Goal: Information Seeking & Learning: Learn about a topic

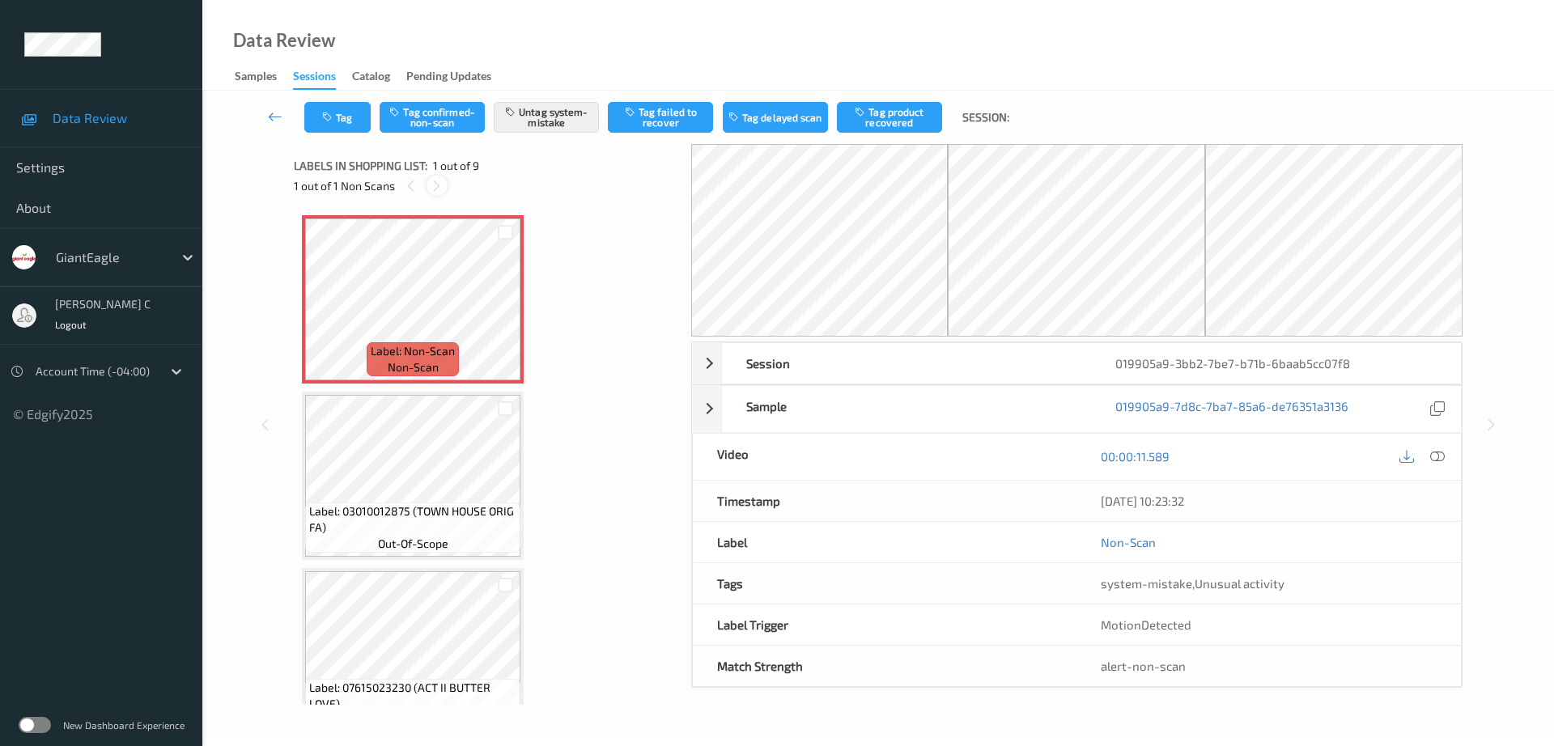
click at [431, 187] on icon at bounding box center [437, 186] width 14 height 15
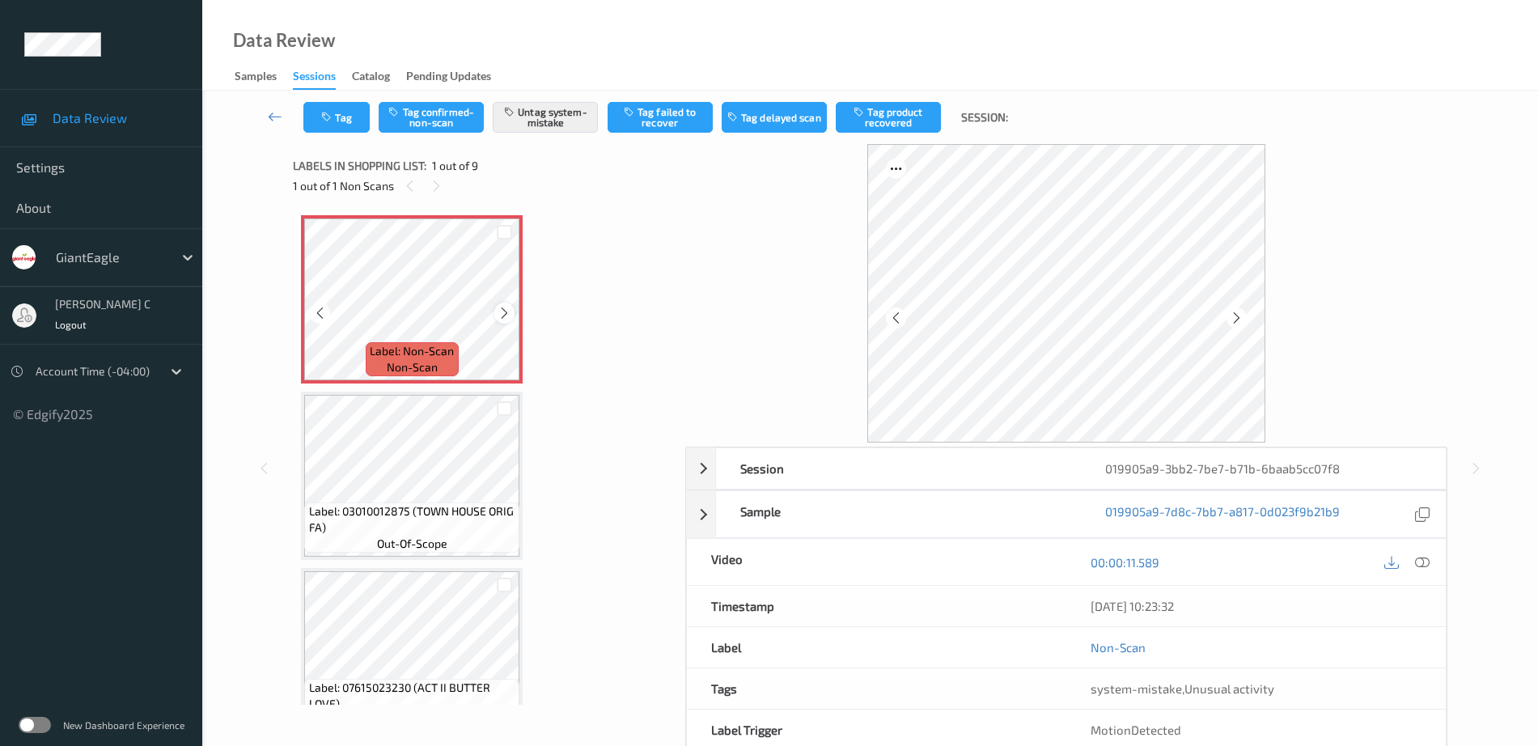
click at [506, 318] on icon at bounding box center [505, 313] width 14 height 15
click at [1428, 567] on icon at bounding box center [1422, 562] width 15 height 15
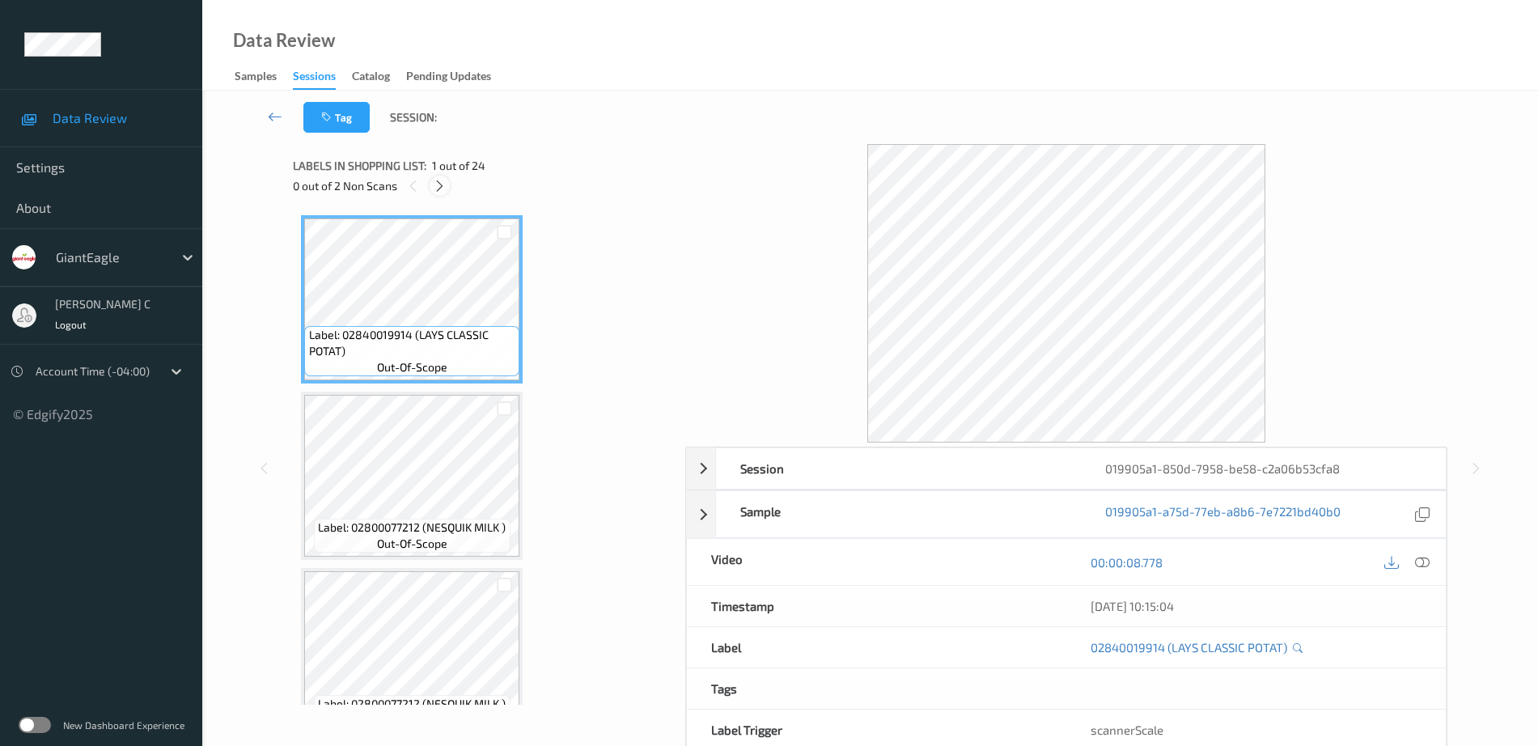
click at [437, 189] on icon at bounding box center [440, 186] width 14 height 15
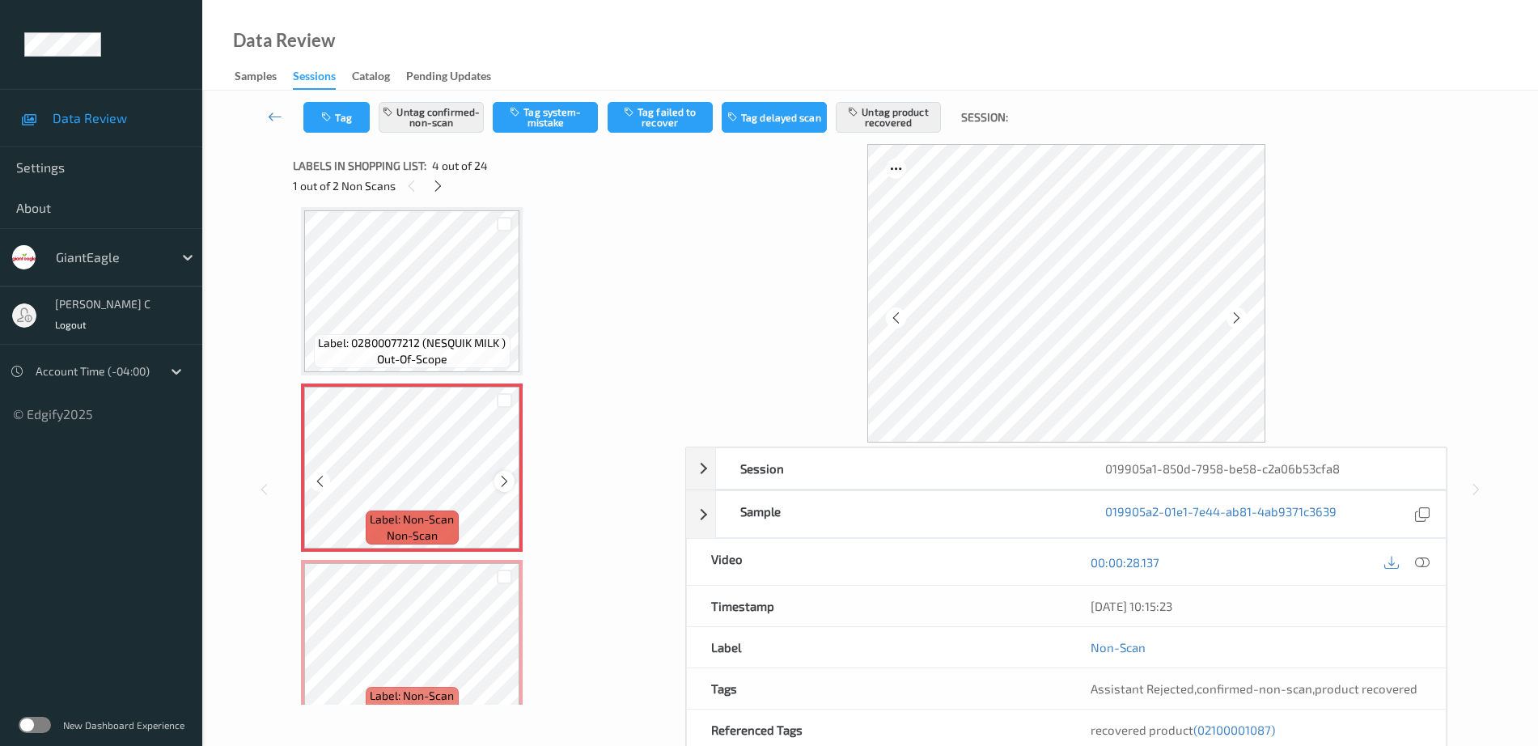
click at [506, 482] on icon at bounding box center [505, 481] width 14 height 15
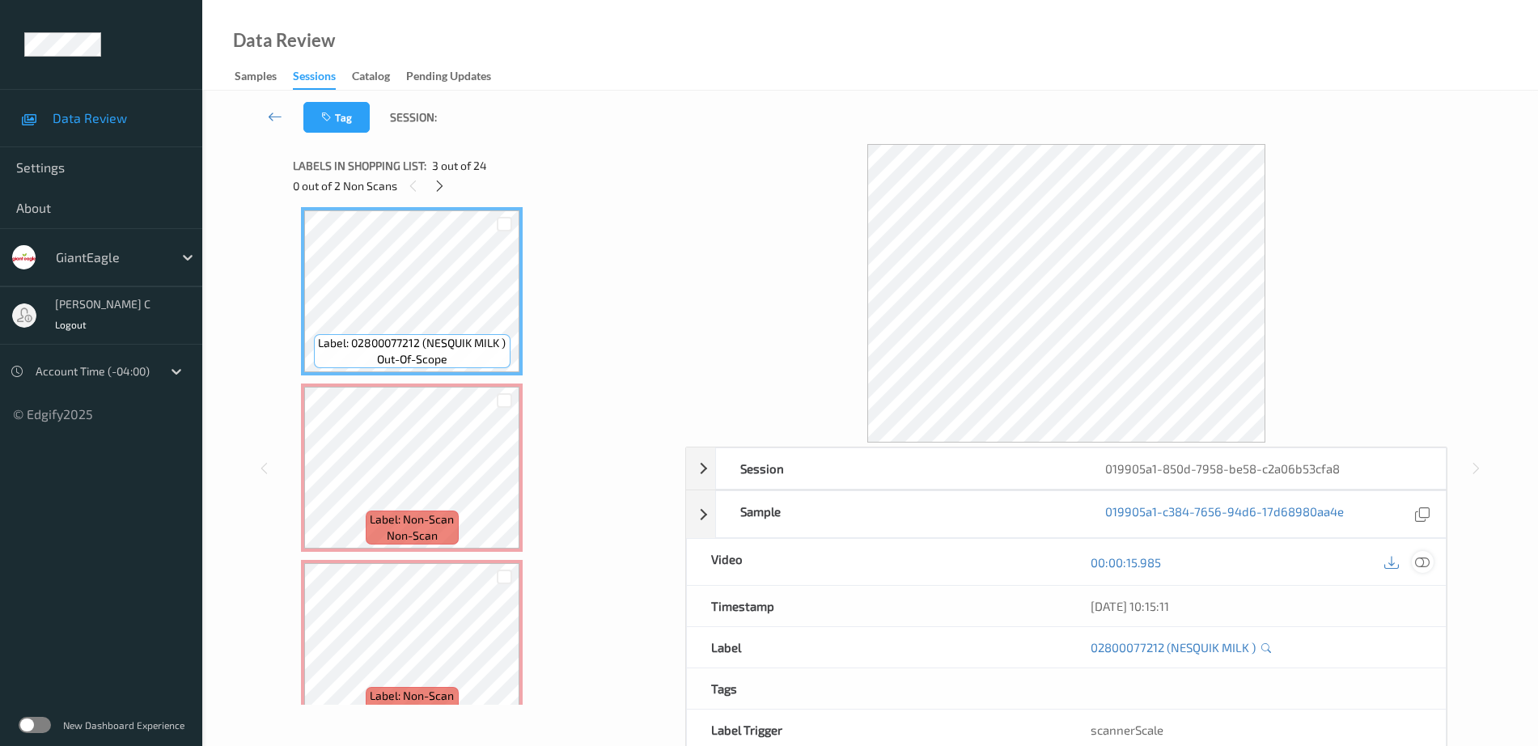
click at [1431, 562] on div at bounding box center [1423, 562] width 22 height 22
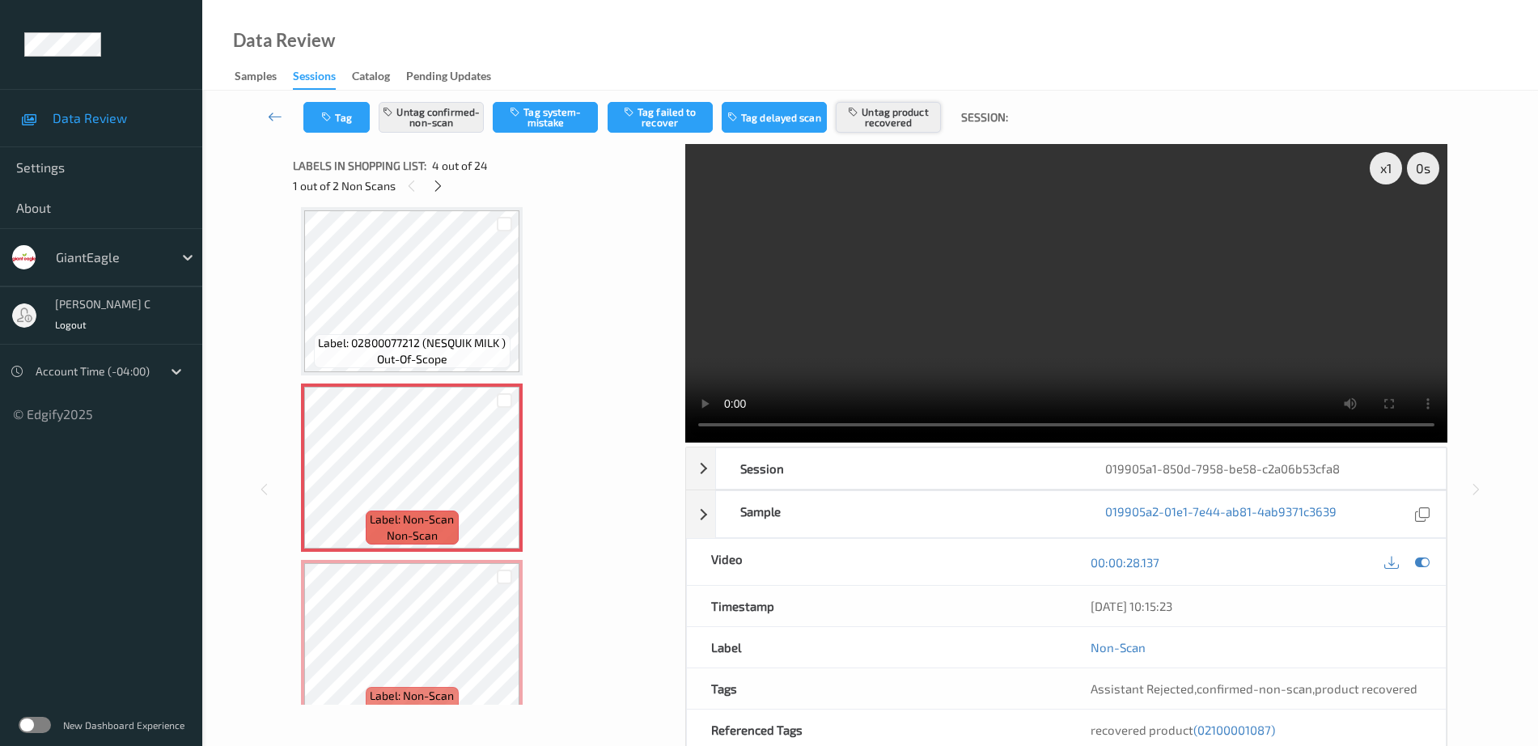
click at [866, 123] on button "Untag product recovered" at bounding box center [888, 117] width 105 height 31
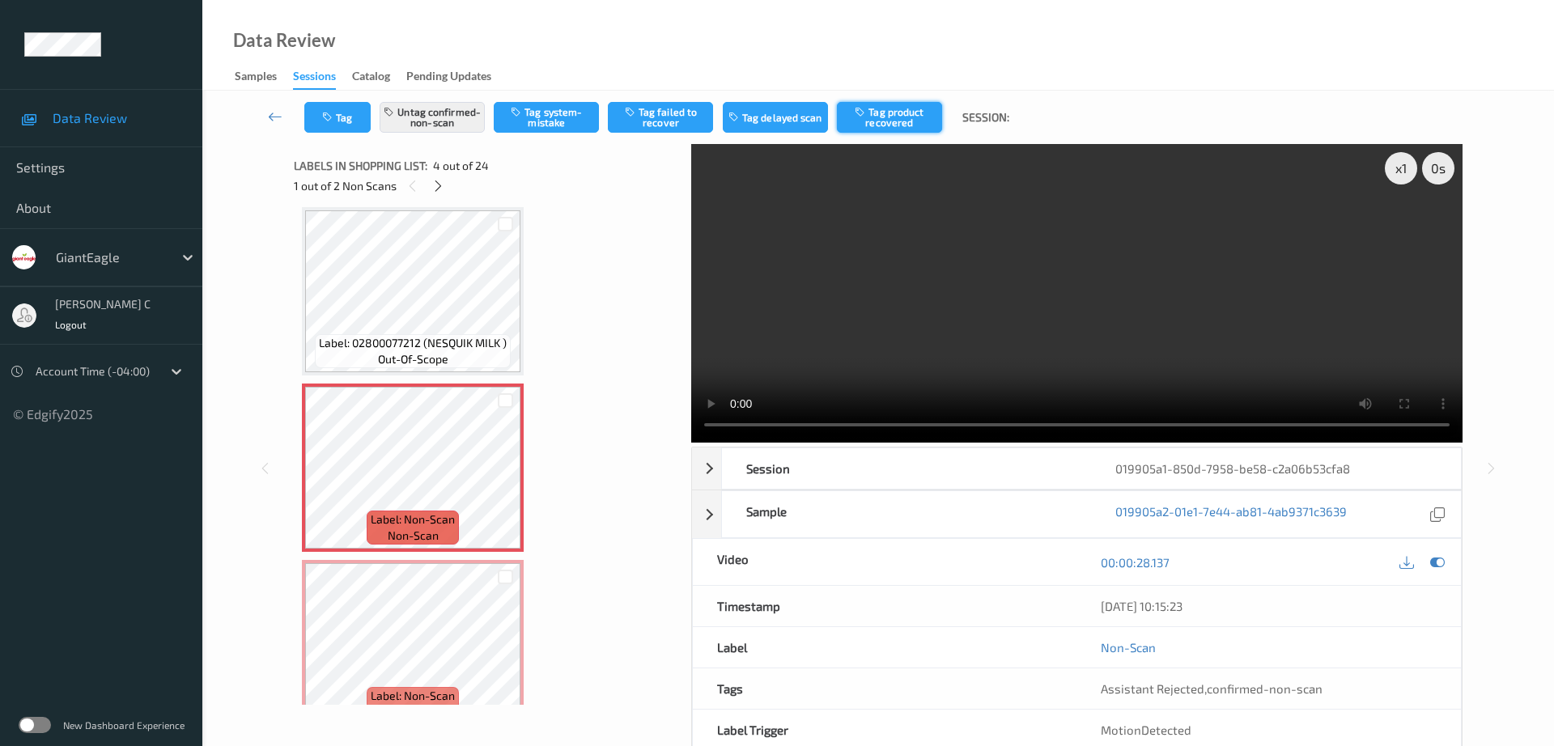
click at [895, 112] on button "Tag product recovered" at bounding box center [889, 117] width 105 height 31
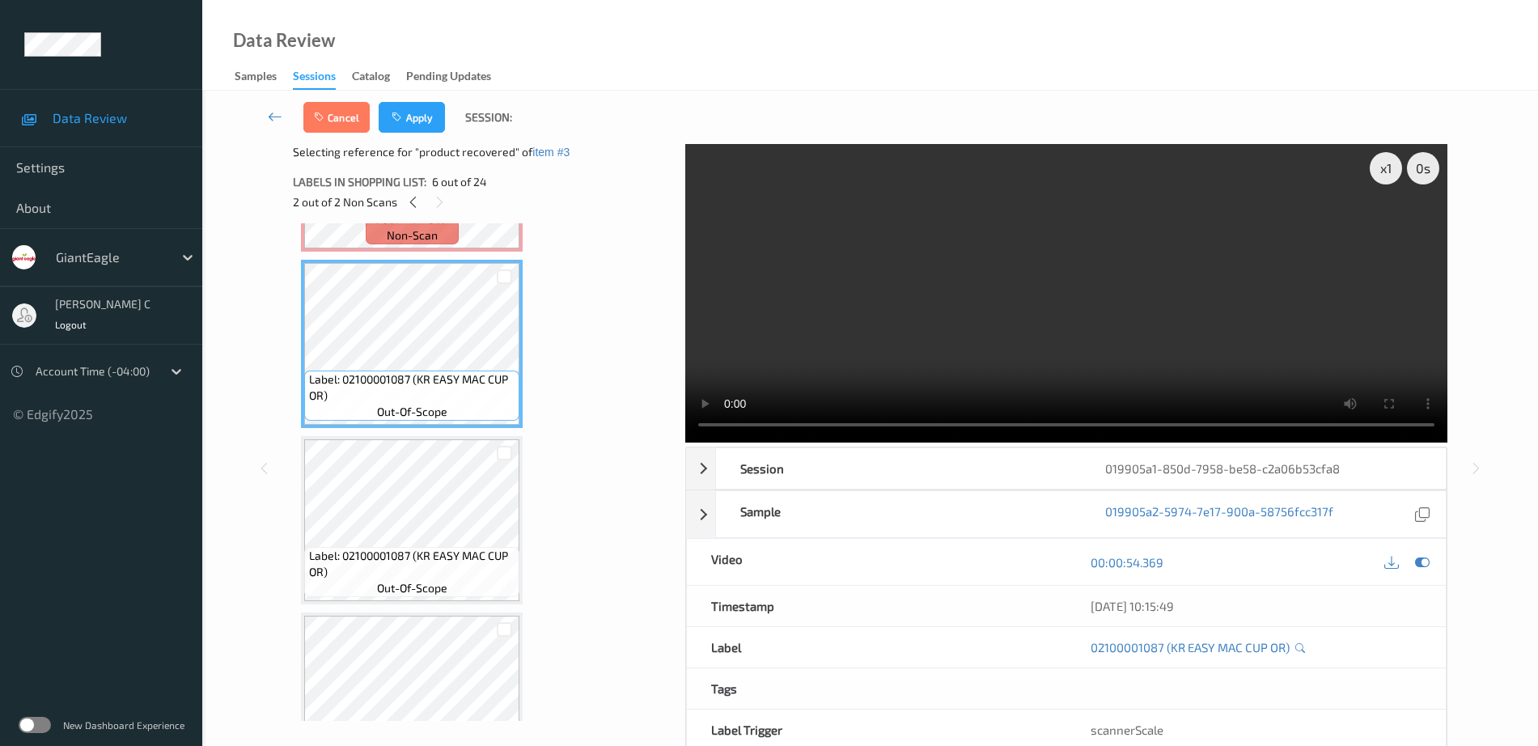
scroll to position [867, 0]
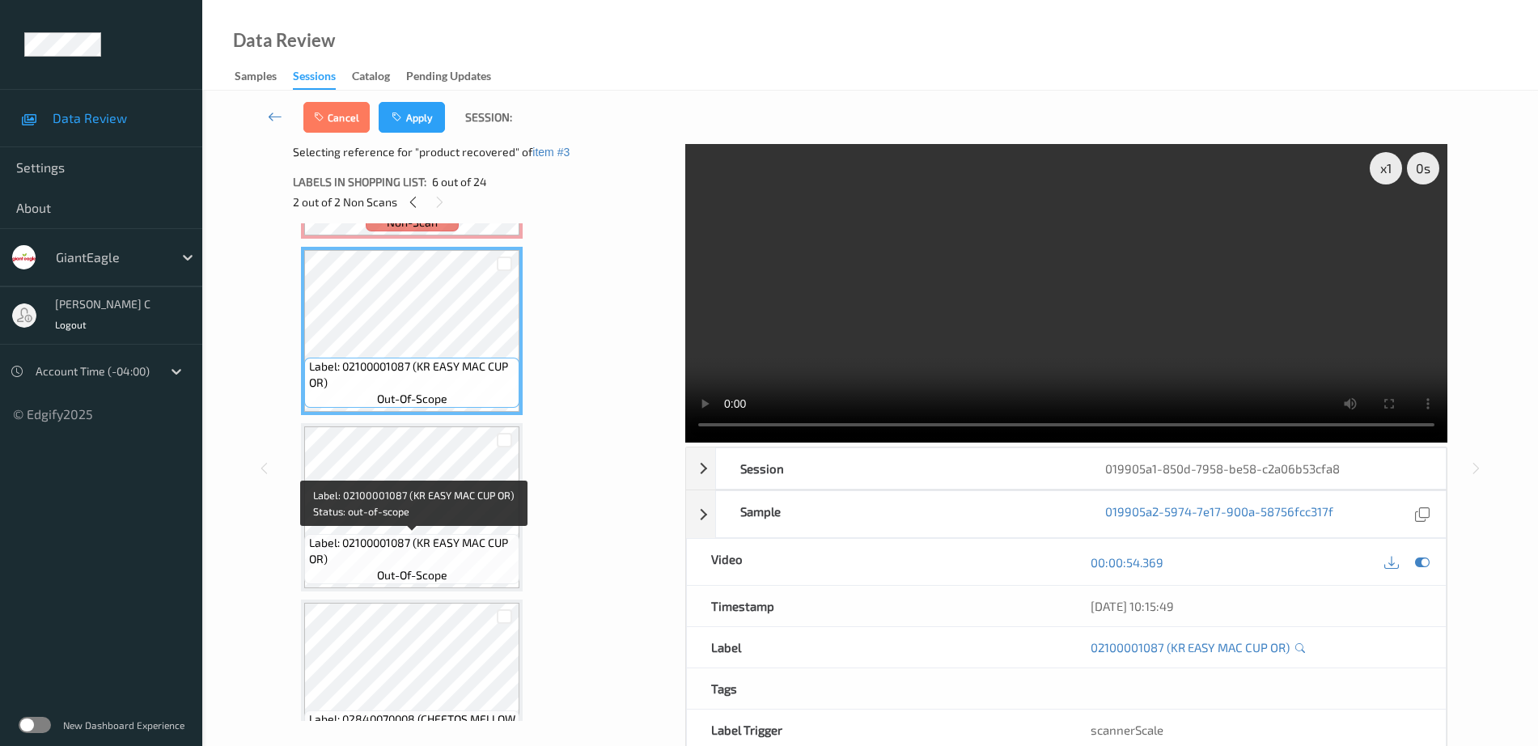
click at [435, 534] on div "Label: 02100001087 (KR EASY MAC CUP OR) out-of-scope" at bounding box center [411, 559] width 215 height 50
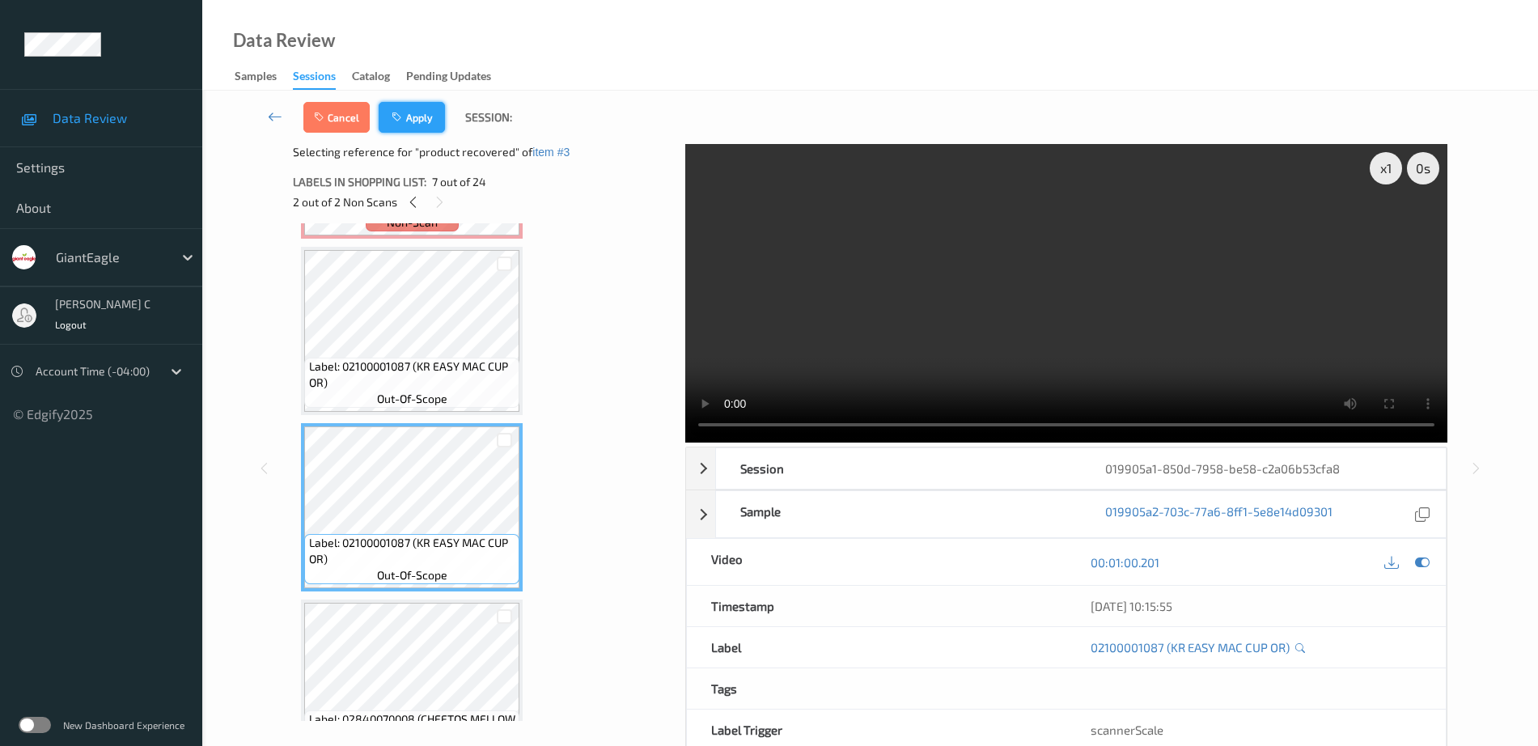
click at [435, 115] on button "Apply" at bounding box center [412, 117] width 66 height 31
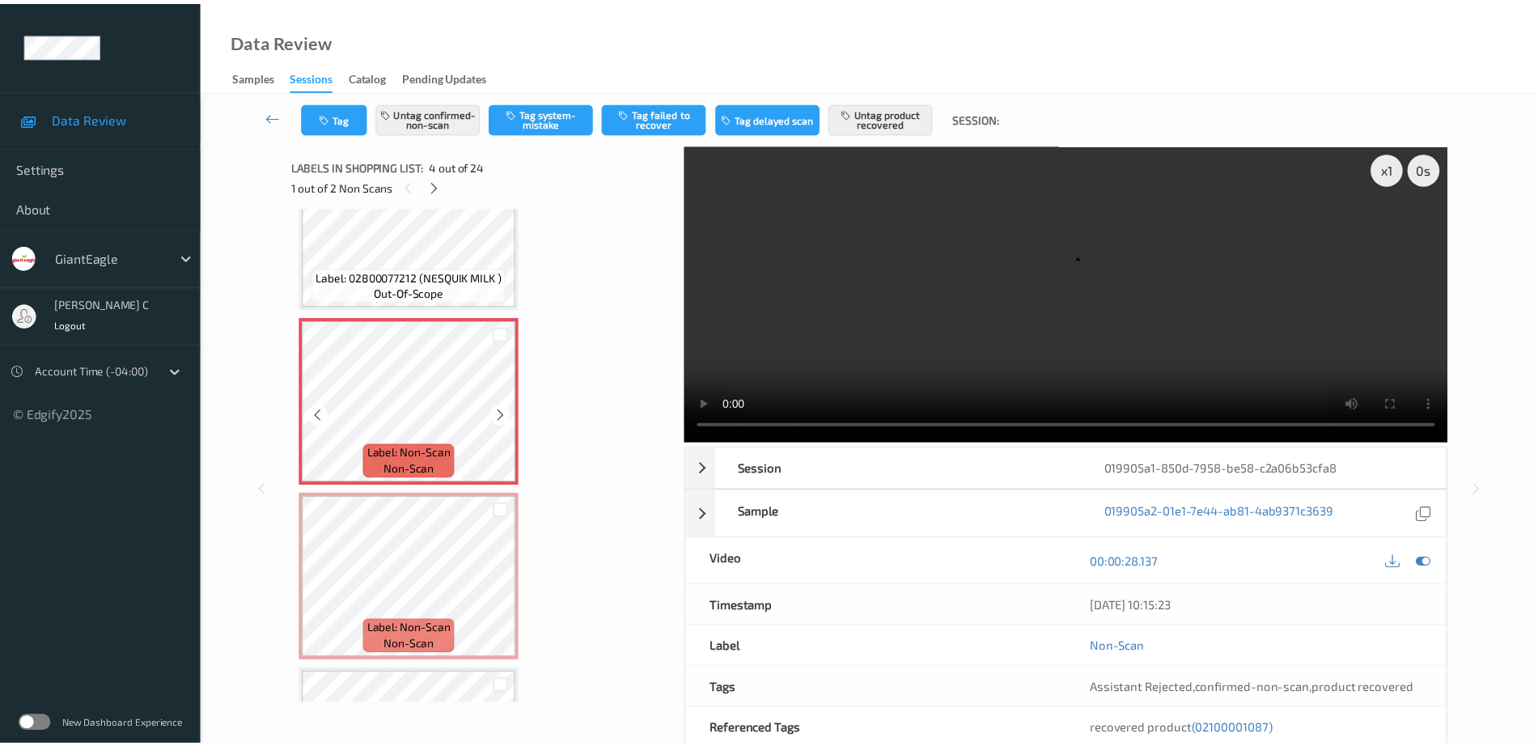
scroll to position [462, 0]
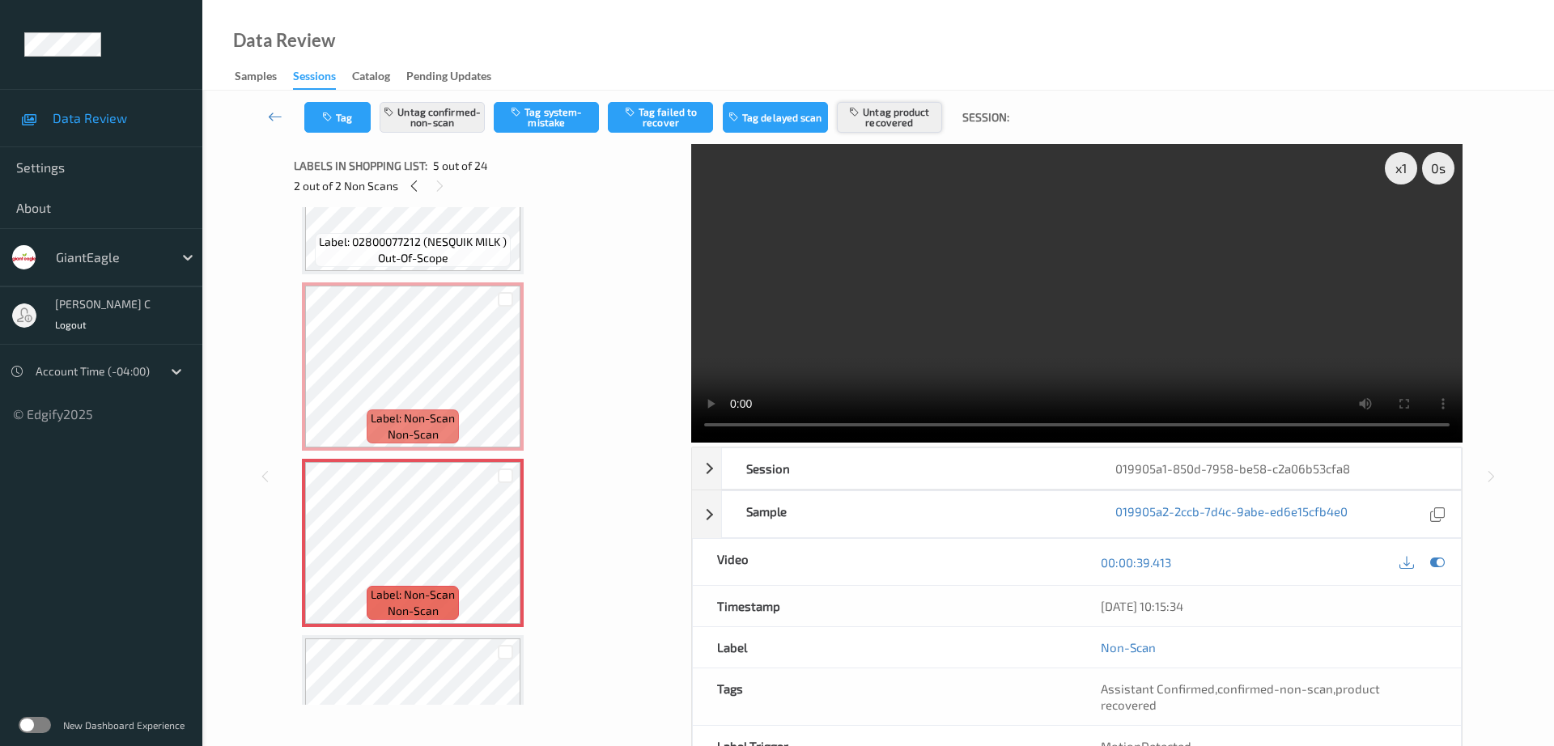
click at [862, 119] on button "Untag product recovered" at bounding box center [889, 117] width 105 height 31
click at [863, 119] on button "Tag product recovered" at bounding box center [889, 117] width 105 height 31
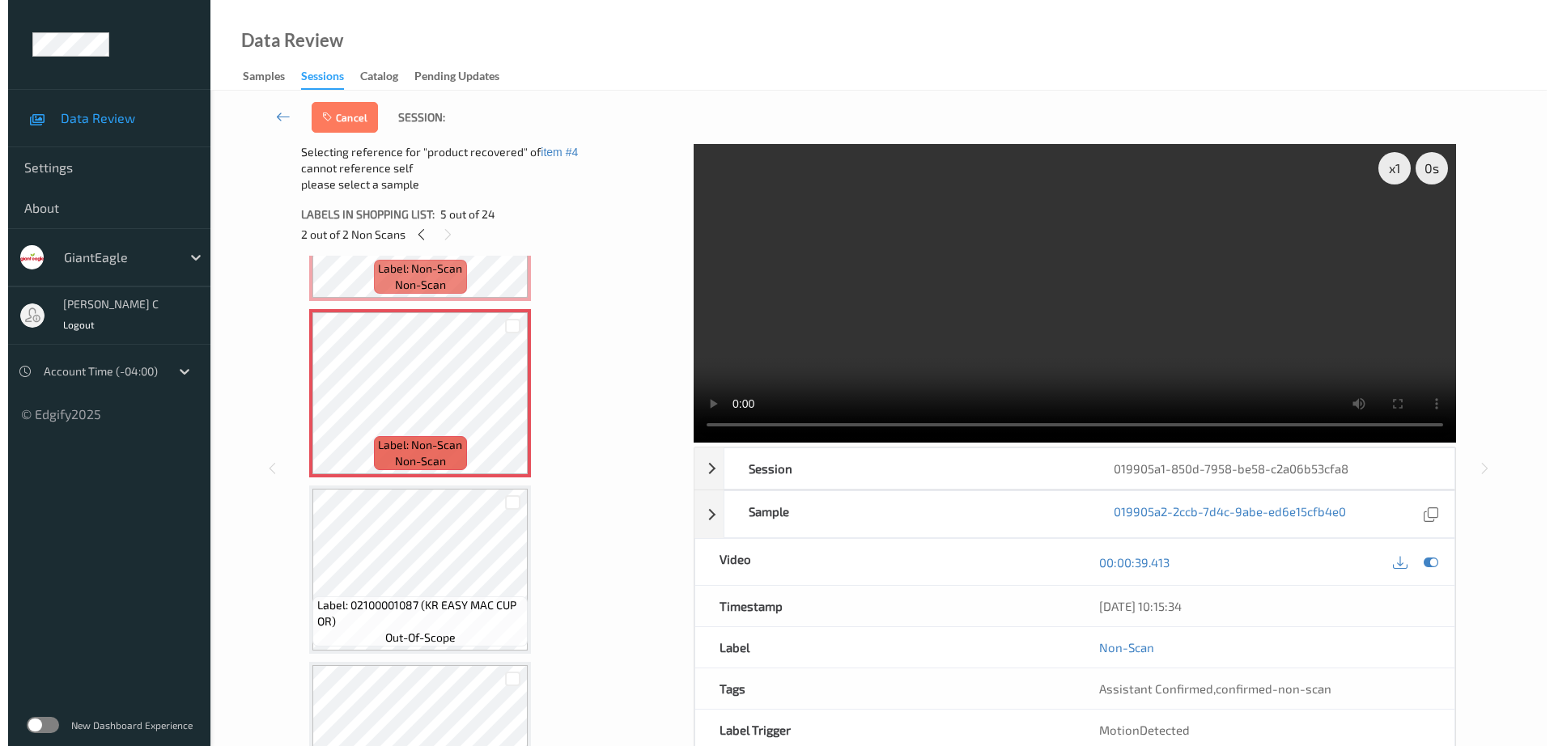
scroll to position [664, 0]
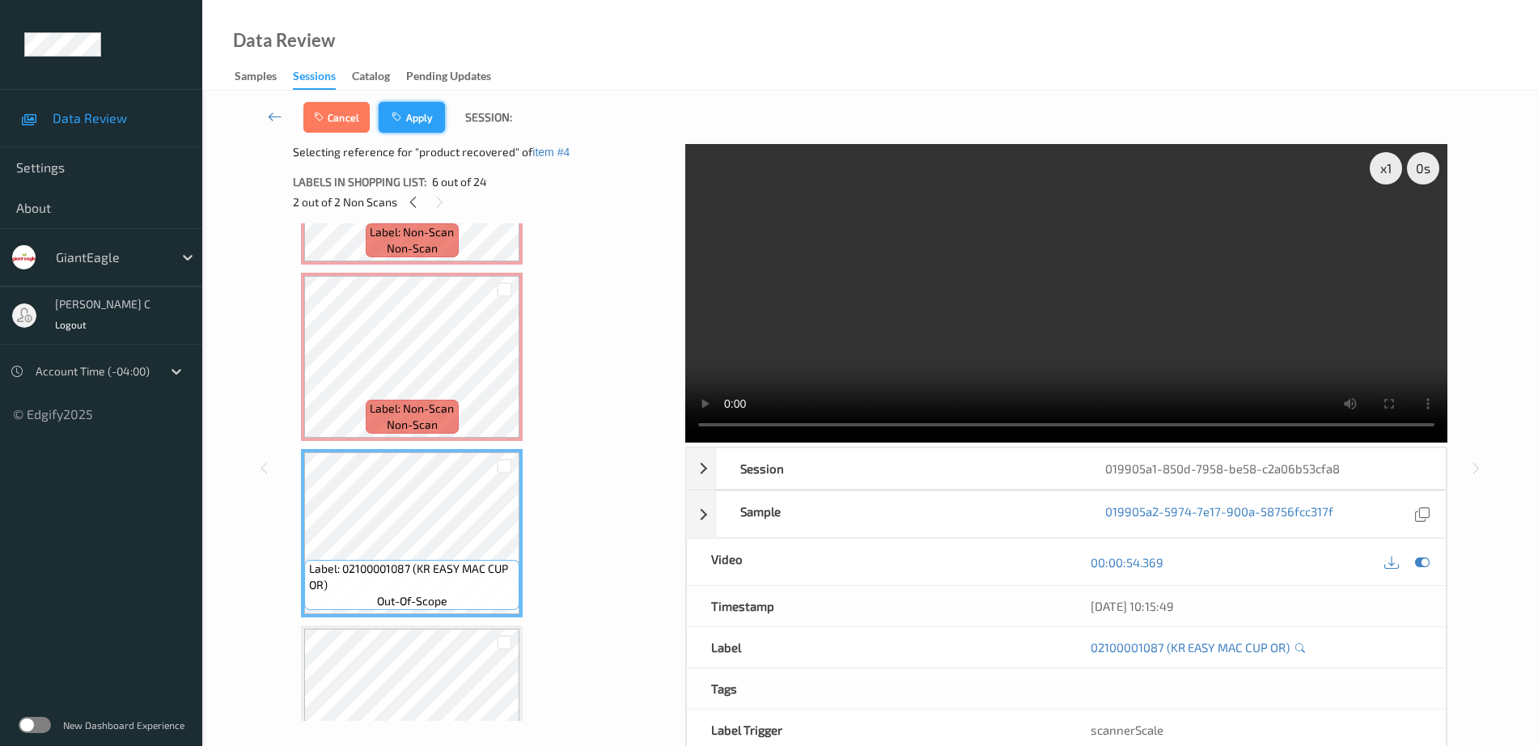
click at [417, 118] on button "Apply" at bounding box center [412, 117] width 66 height 31
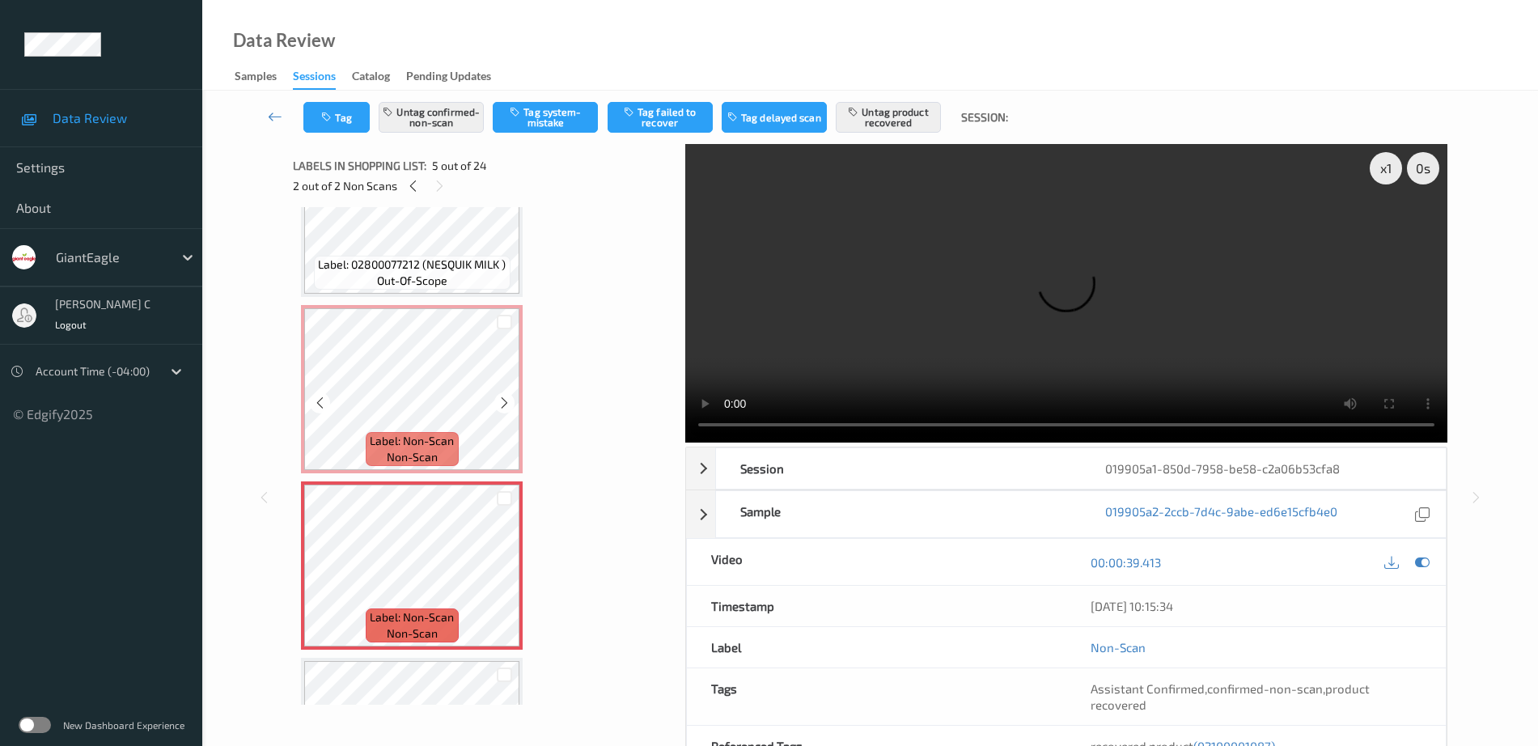
scroll to position [436, 0]
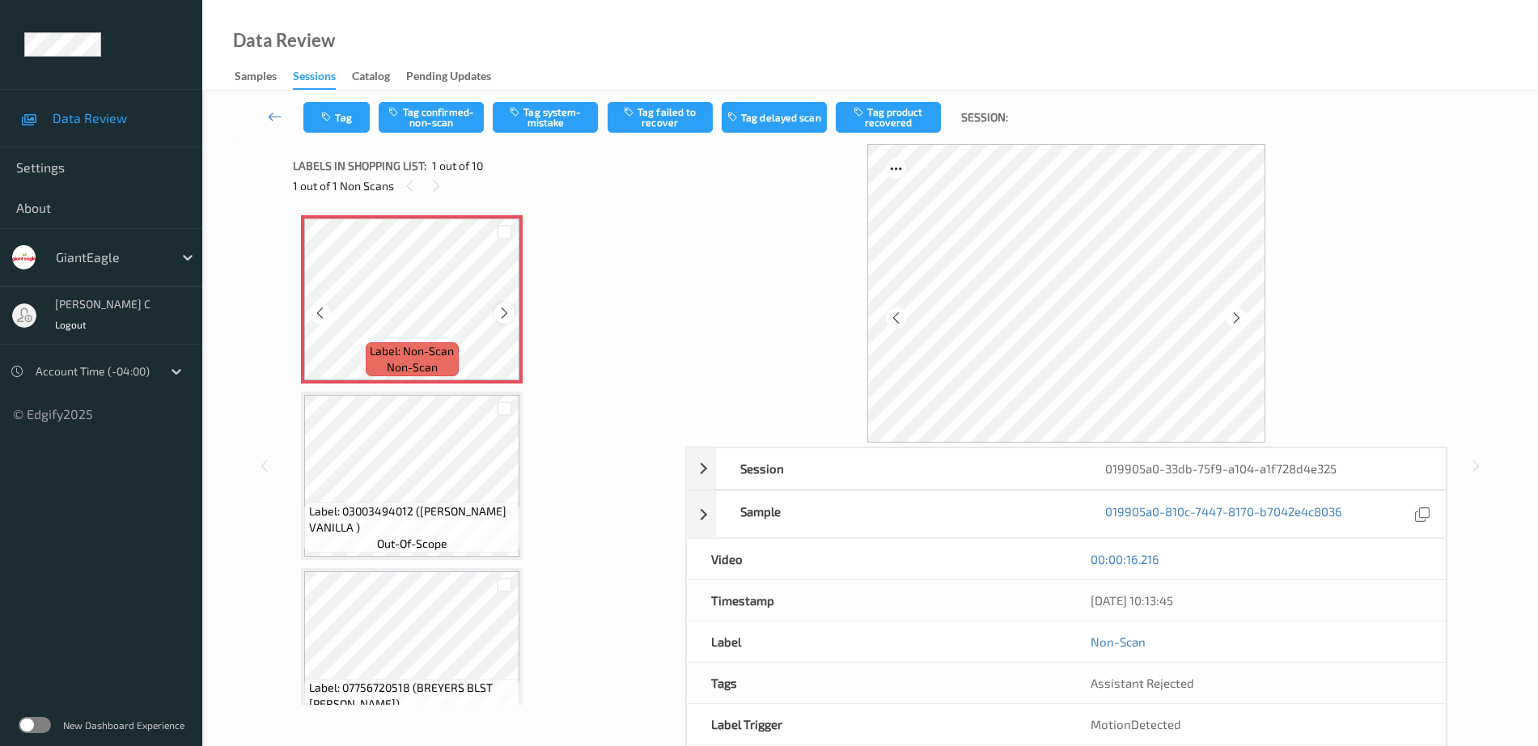
click at [508, 312] on icon at bounding box center [505, 313] width 14 height 15
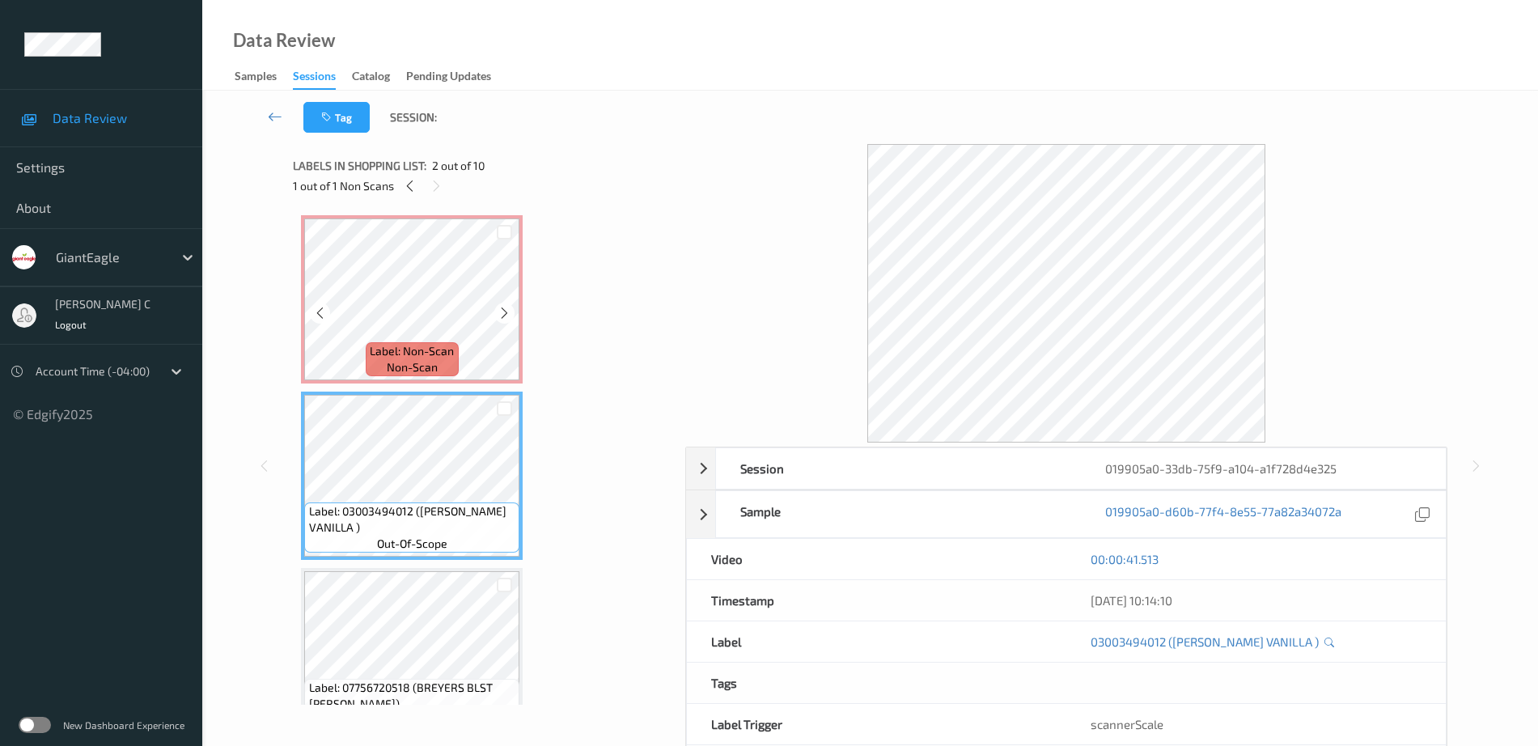
click at [398, 371] on span "non-scan" at bounding box center [412, 367] width 51 height 16
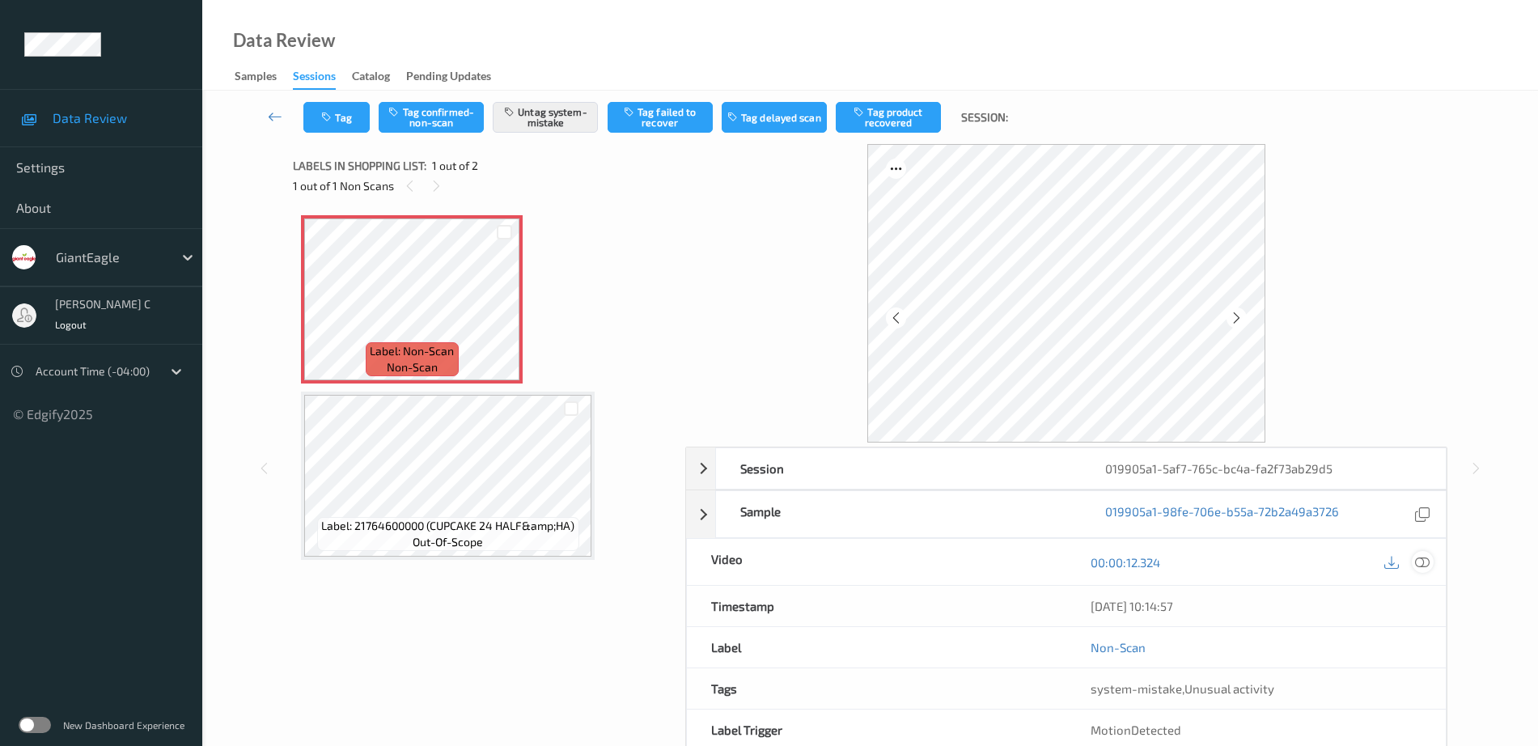
click at [1432, 567] on div at bounding box center [1423, 562] width 22 height 22
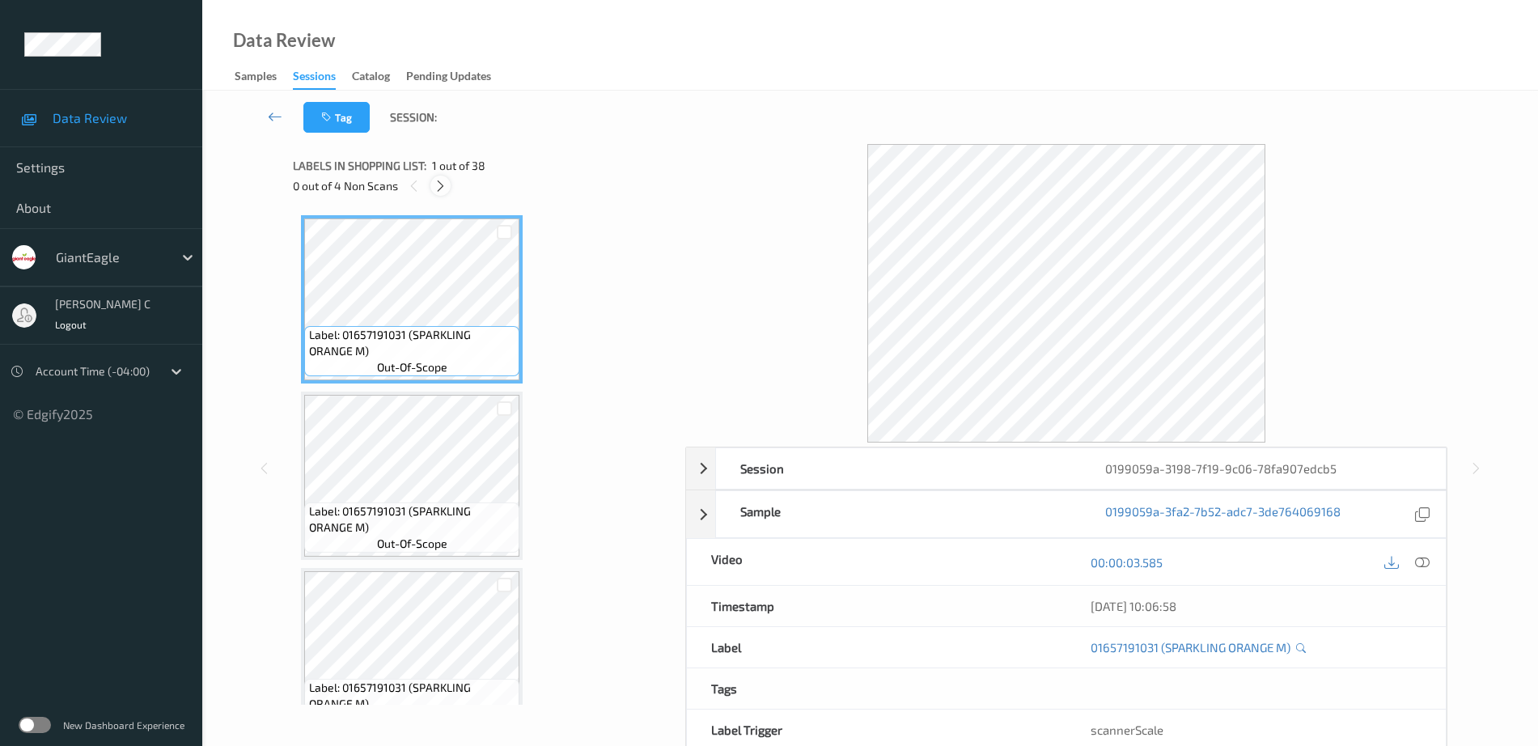
click at [437, 183] on icon at bounding box center [441, 186] width 14 height 15
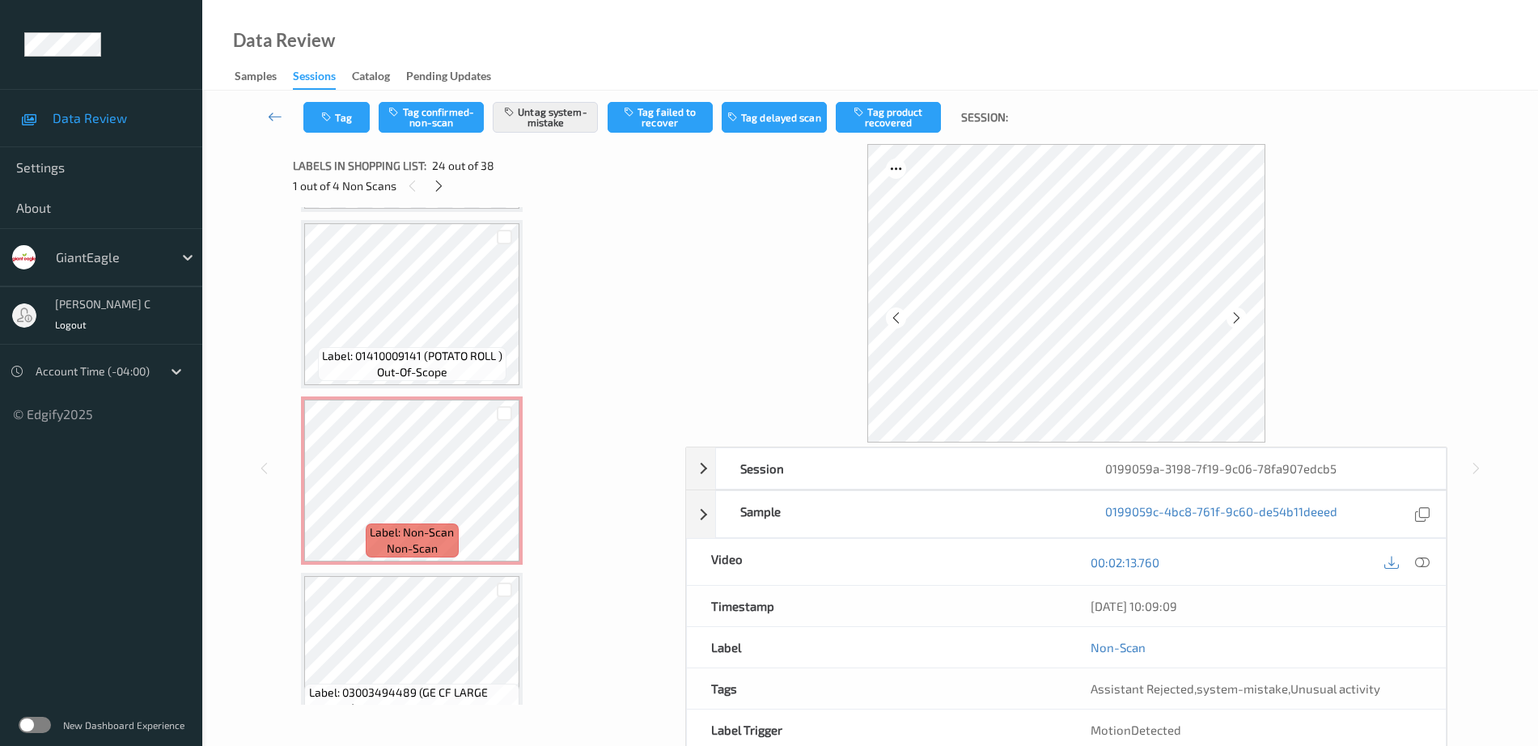
scroll to position [6215, 0]
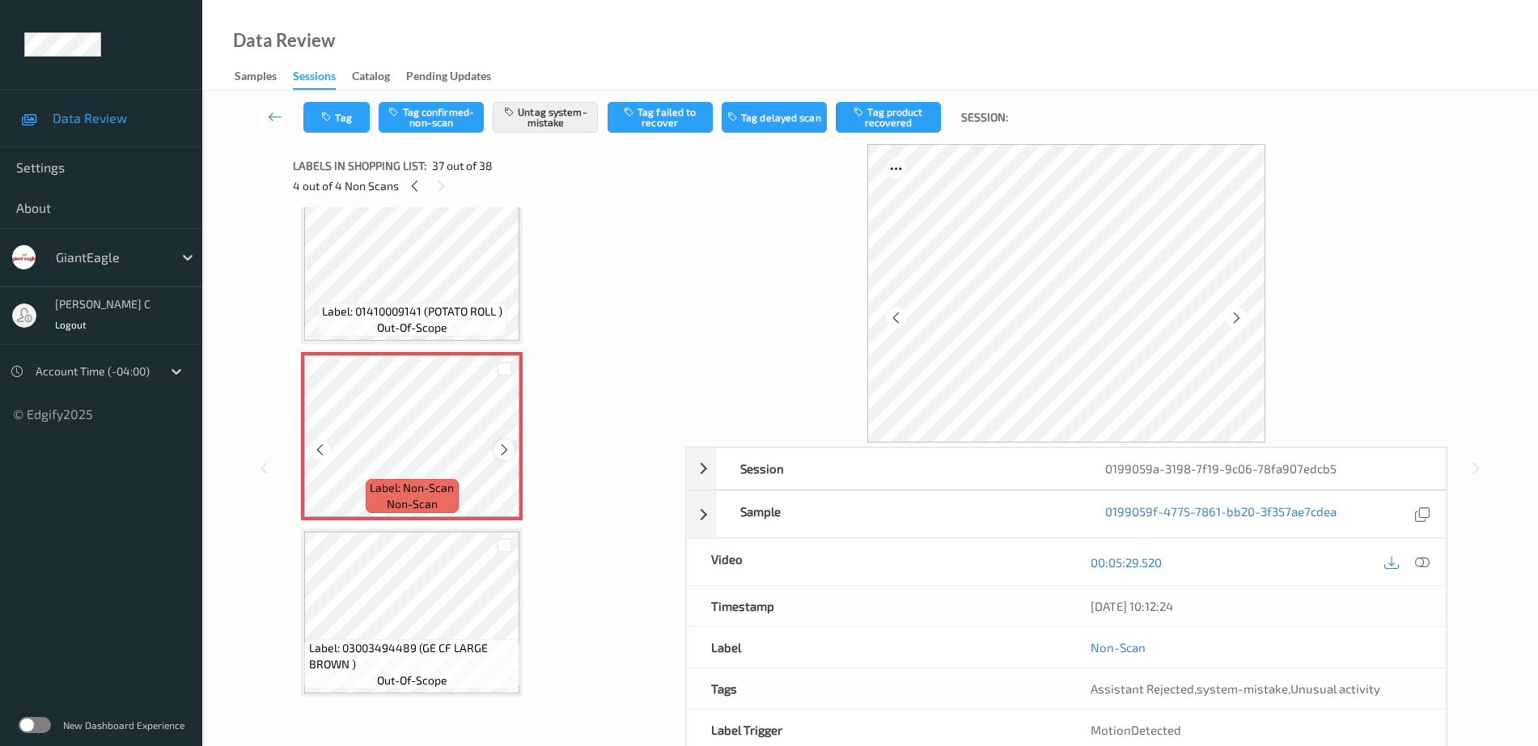
click at [503, 454] on icon at bounding box center [505, 450] width 14 height 15
click at [429, 303] on span "Label: 01410009141 (POTATO ROLL )" at bounding box center [412, 311] width 180 height 16
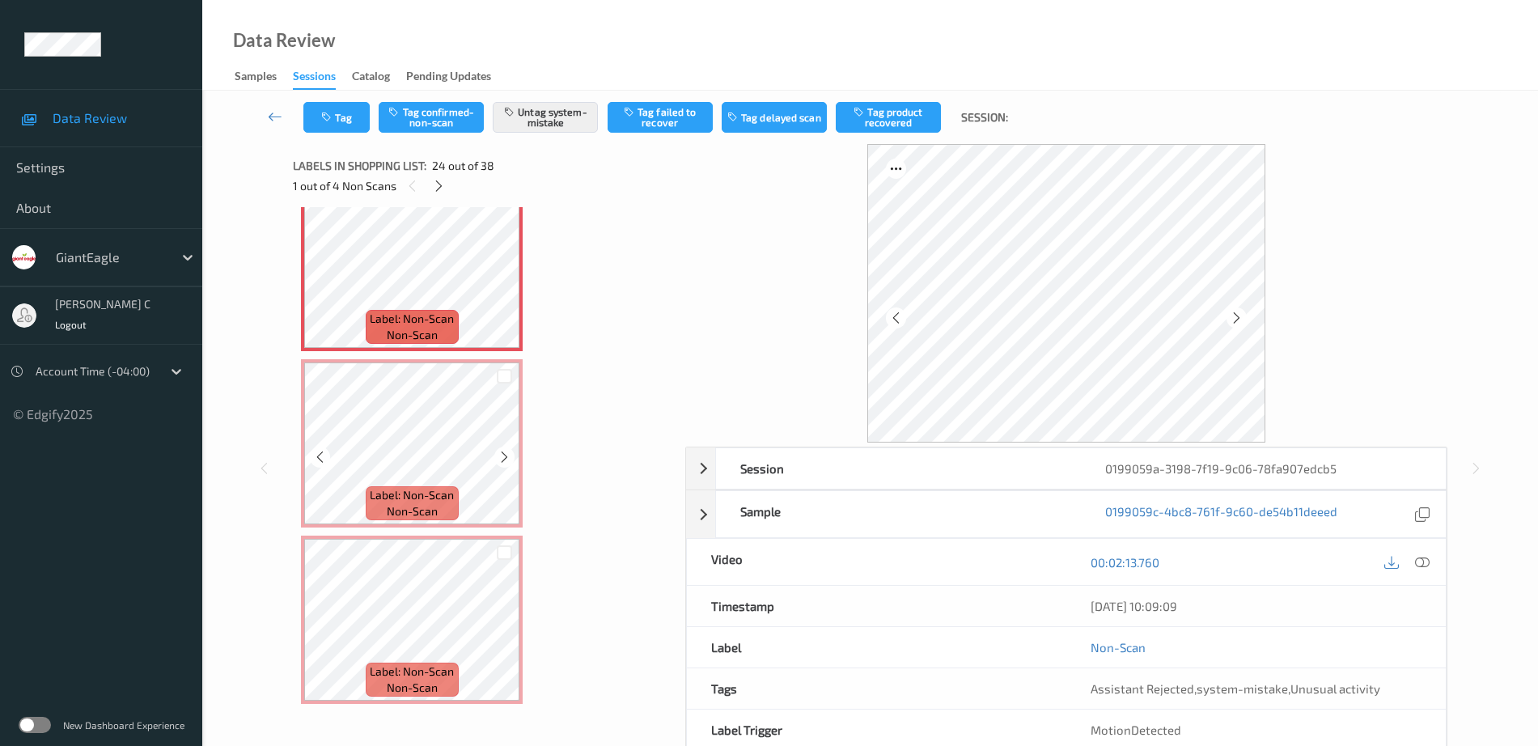
scroll to position [3787, 0]
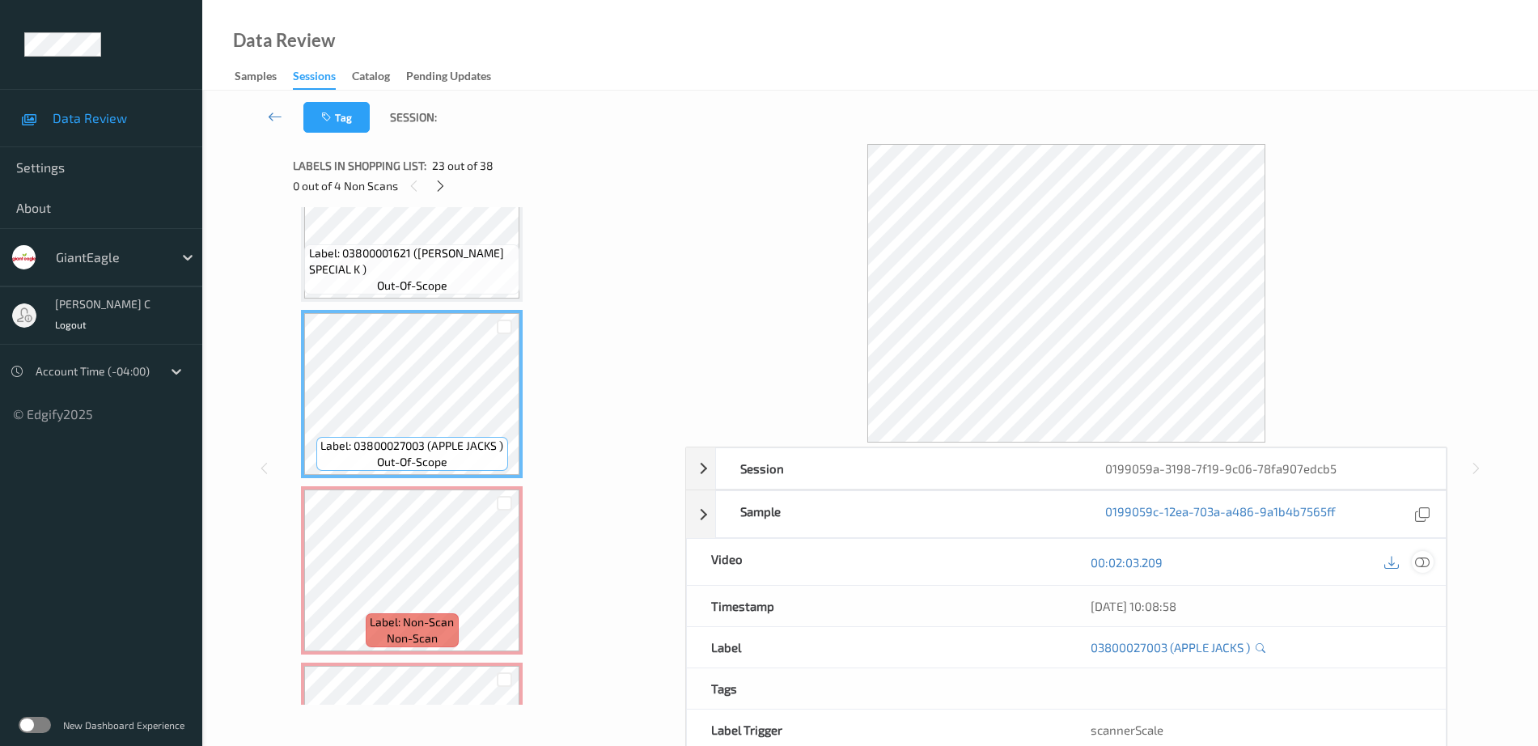
click at [1421, 562] on icon at bounding box center [1422, 562] width 15 height 15
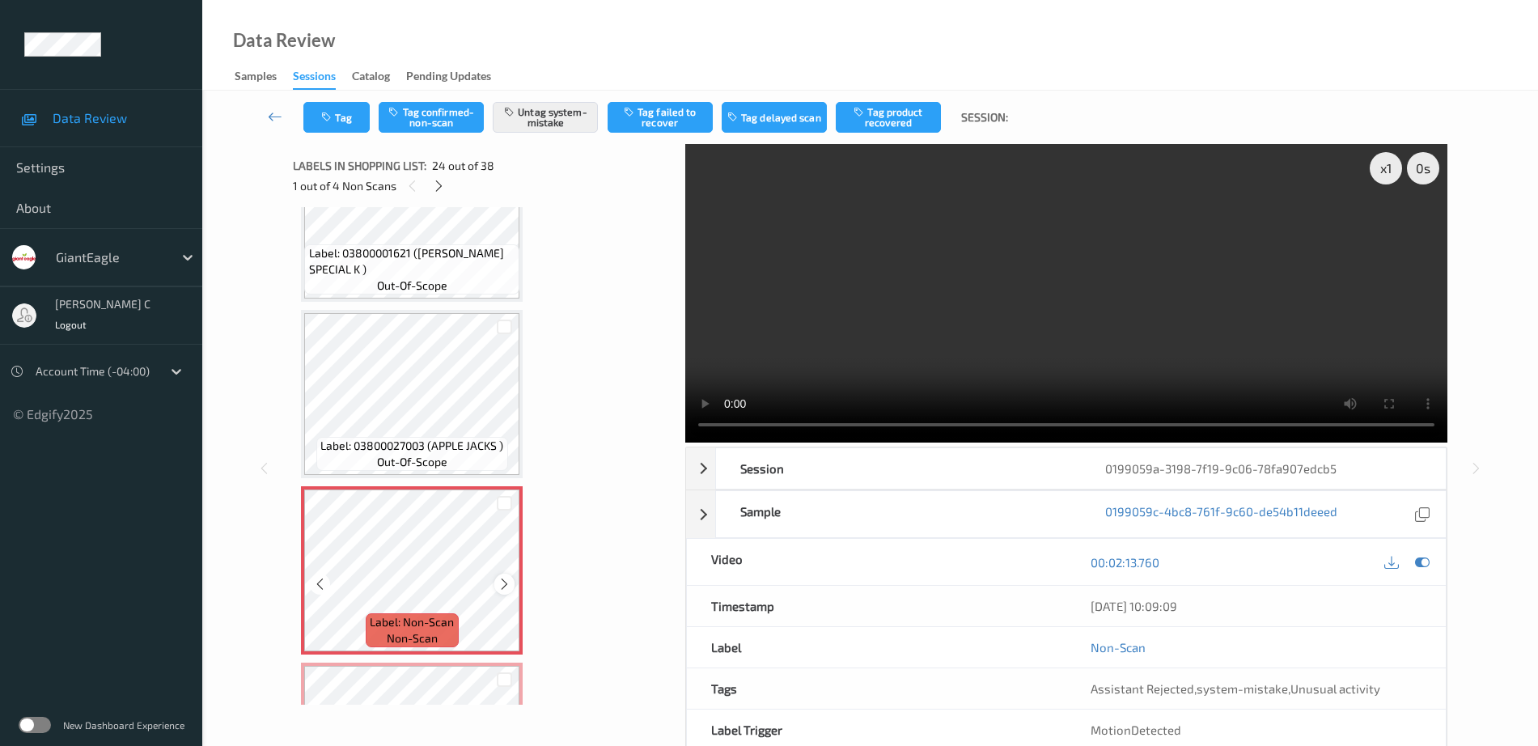
click at [502, 584] on icon at bounding box center [505, 584] width 14 height 15
click at [502, 585] on icon at bounding box center [505, 584] width 14 height 15
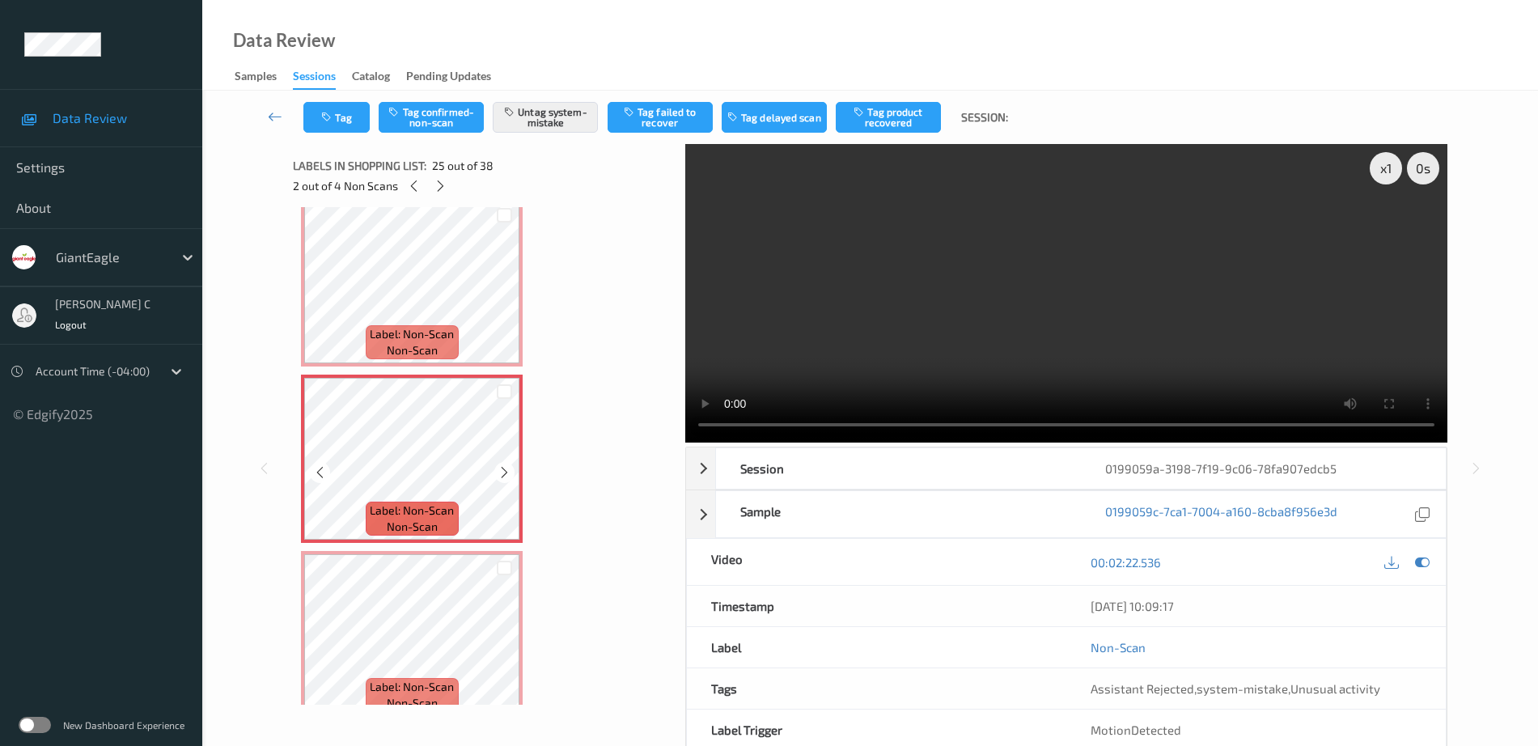
scroll to position [4191, 0]
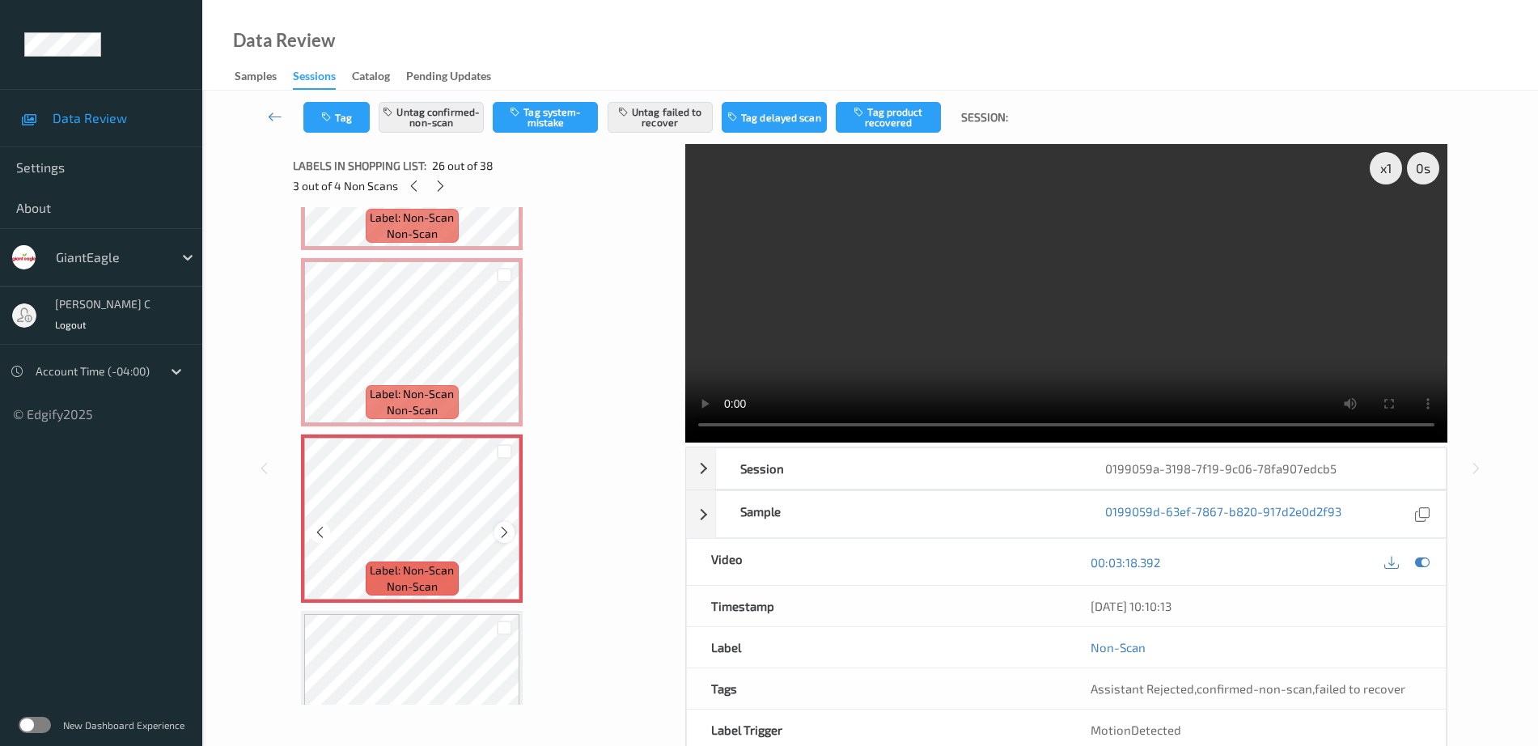
click at [507, 533] on icon at bounding box center [505, 532] width 14 height 15
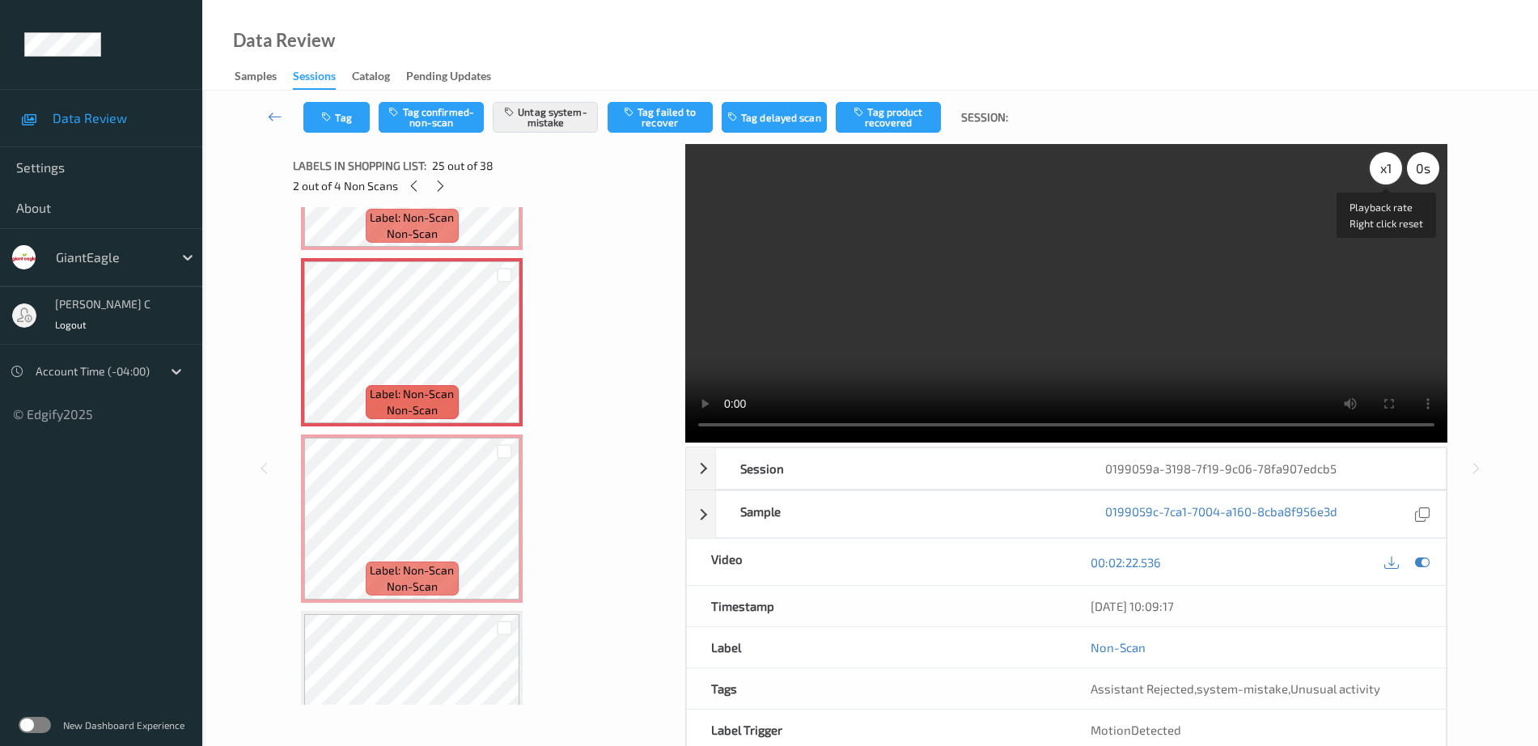
click at [1382, 172] on div "x 1" at bounding box center [1386, 168] width 32 height 32
click at [1383, 172] on div "x 2" at bounding box center [1386, 168] width 32 height 32
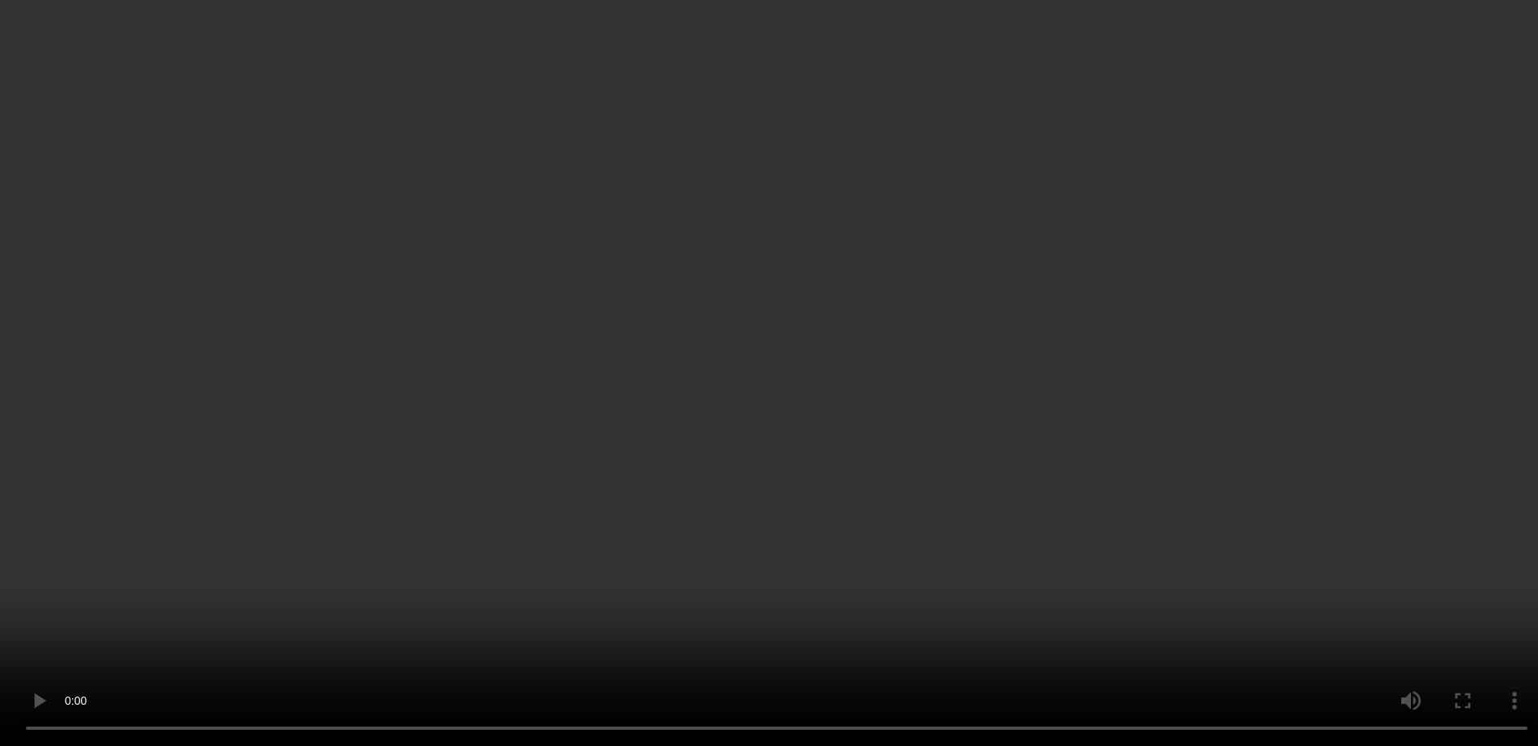
scroll to position [4394, 0]
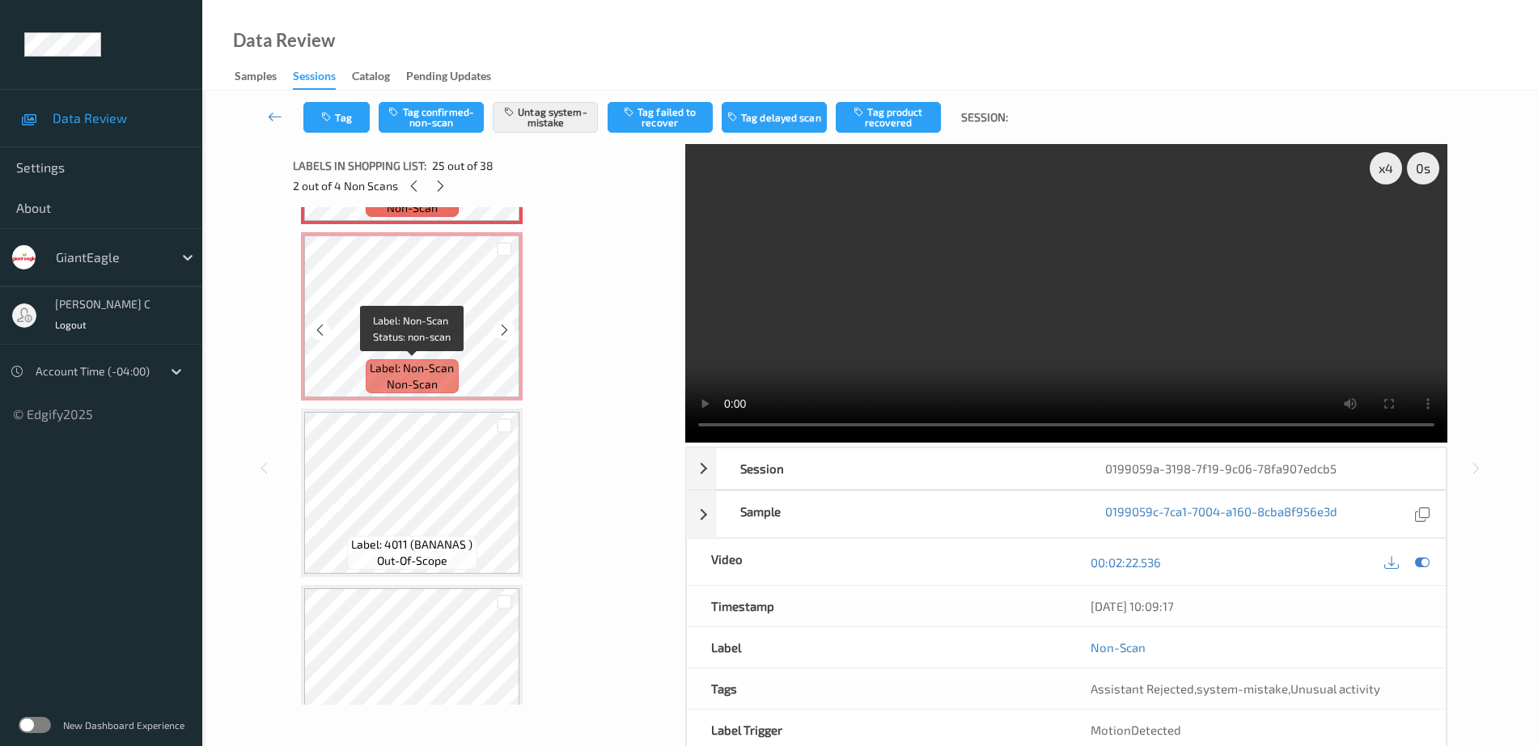
click at [404, 366] on span "Label: Non-Scan" at bounding box center [412, 368] width 84 height 16
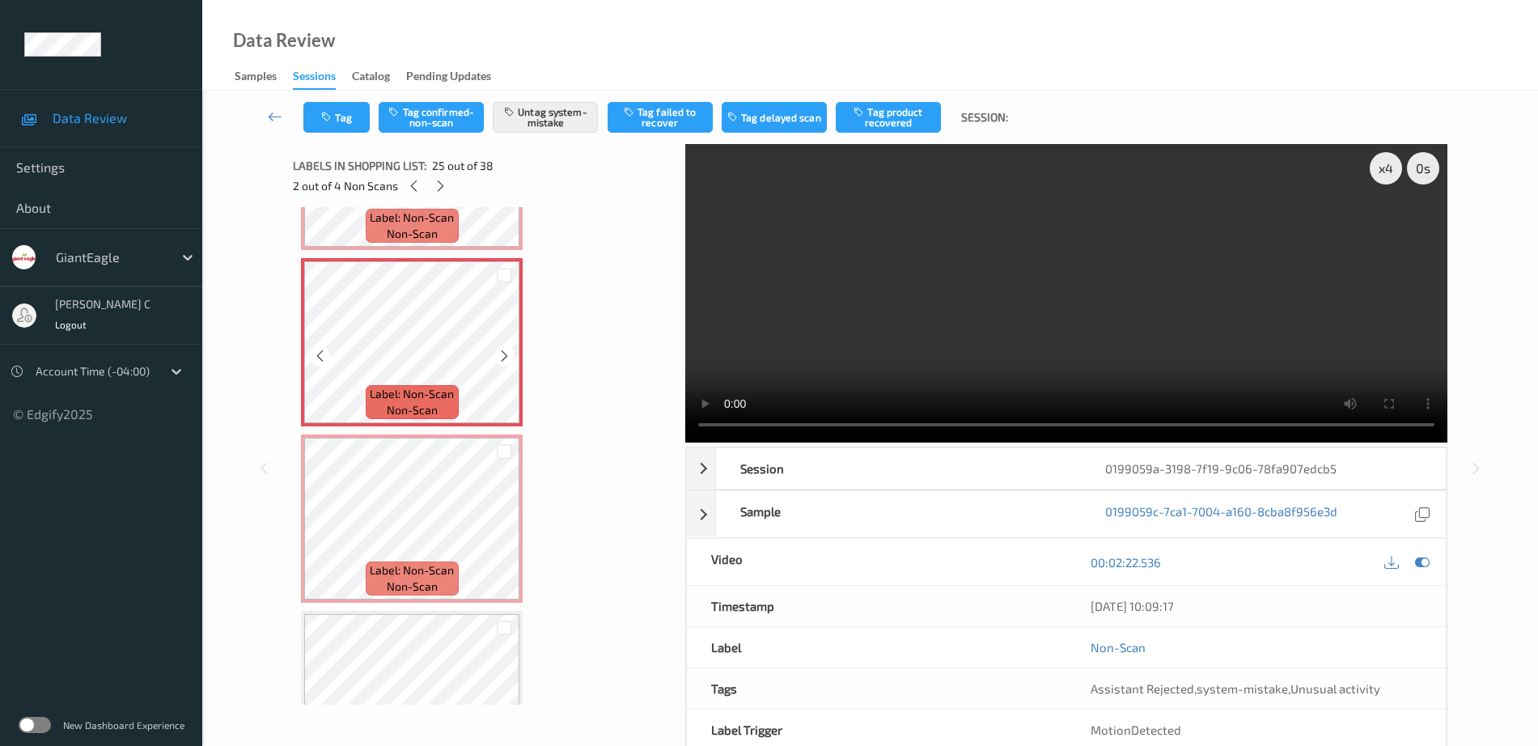
scroll to position [4090, 0]
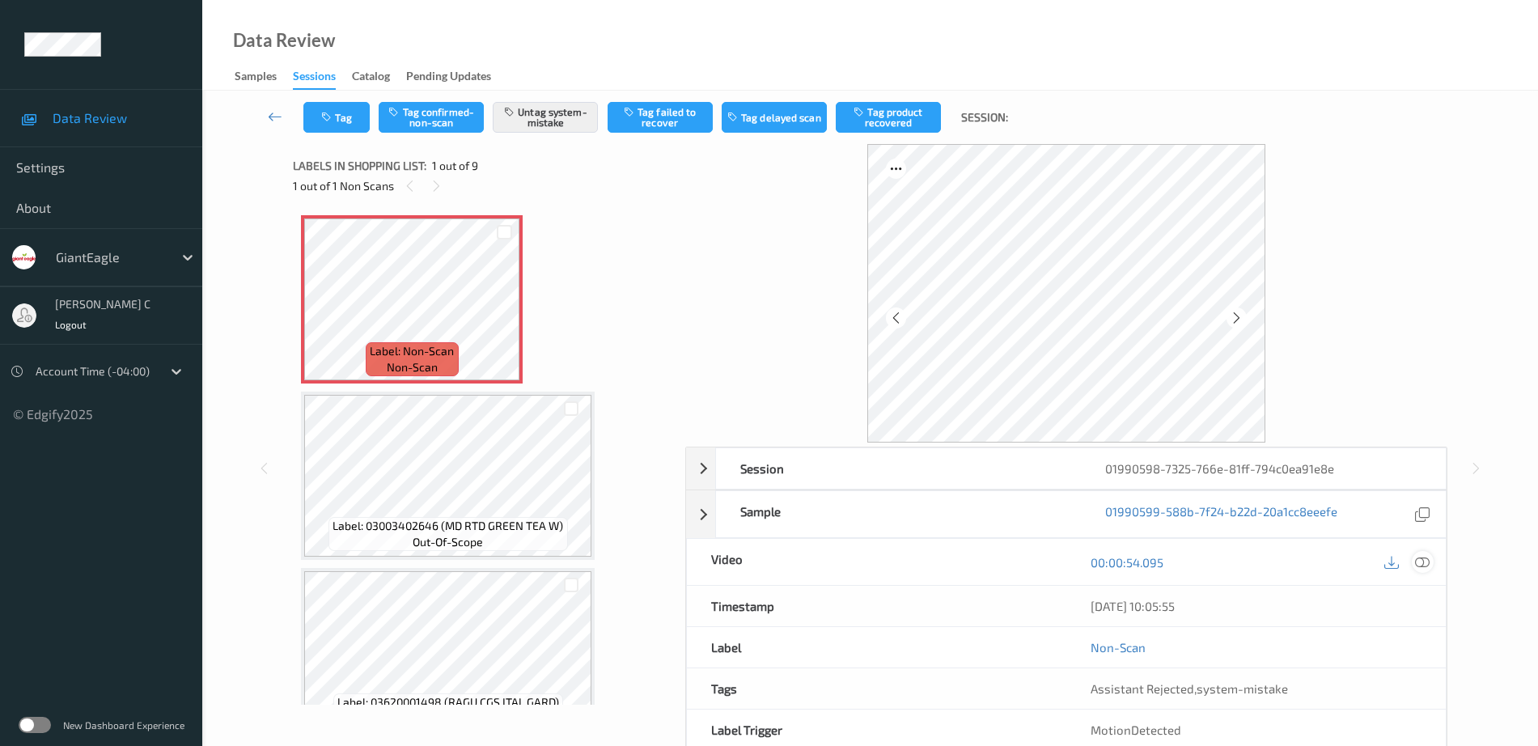
click at [1429, 565] on icon at bounding box center [1422, 562] width 15 height 15
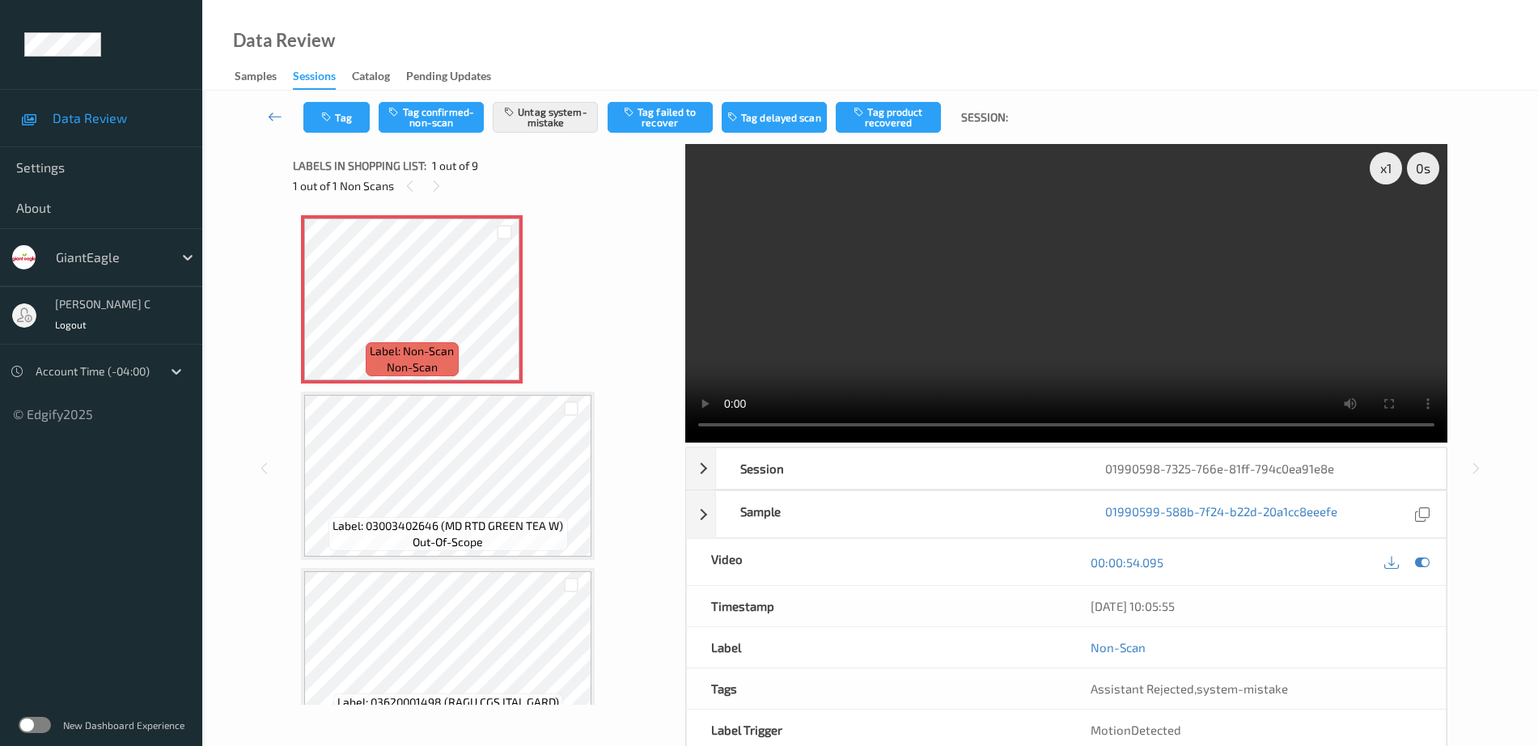
click at [405, 548] on div "Label: 03003402646 (MD RTD GREEN TEA W) out-of-scope" at bounding box center [448, 534] width 239 height 34
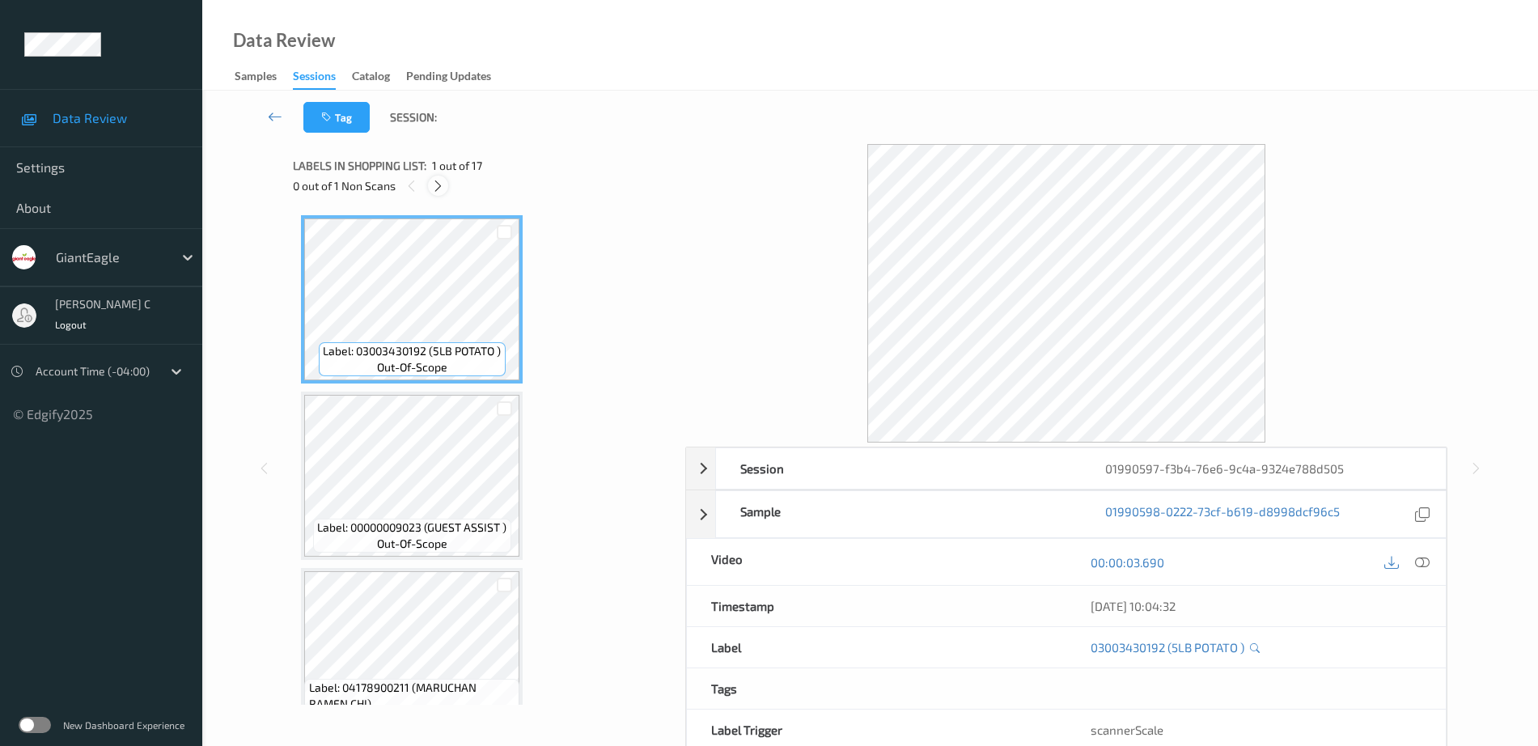
click at [435, 185] on icon at bounding box center [438, 186] width 14 height 15
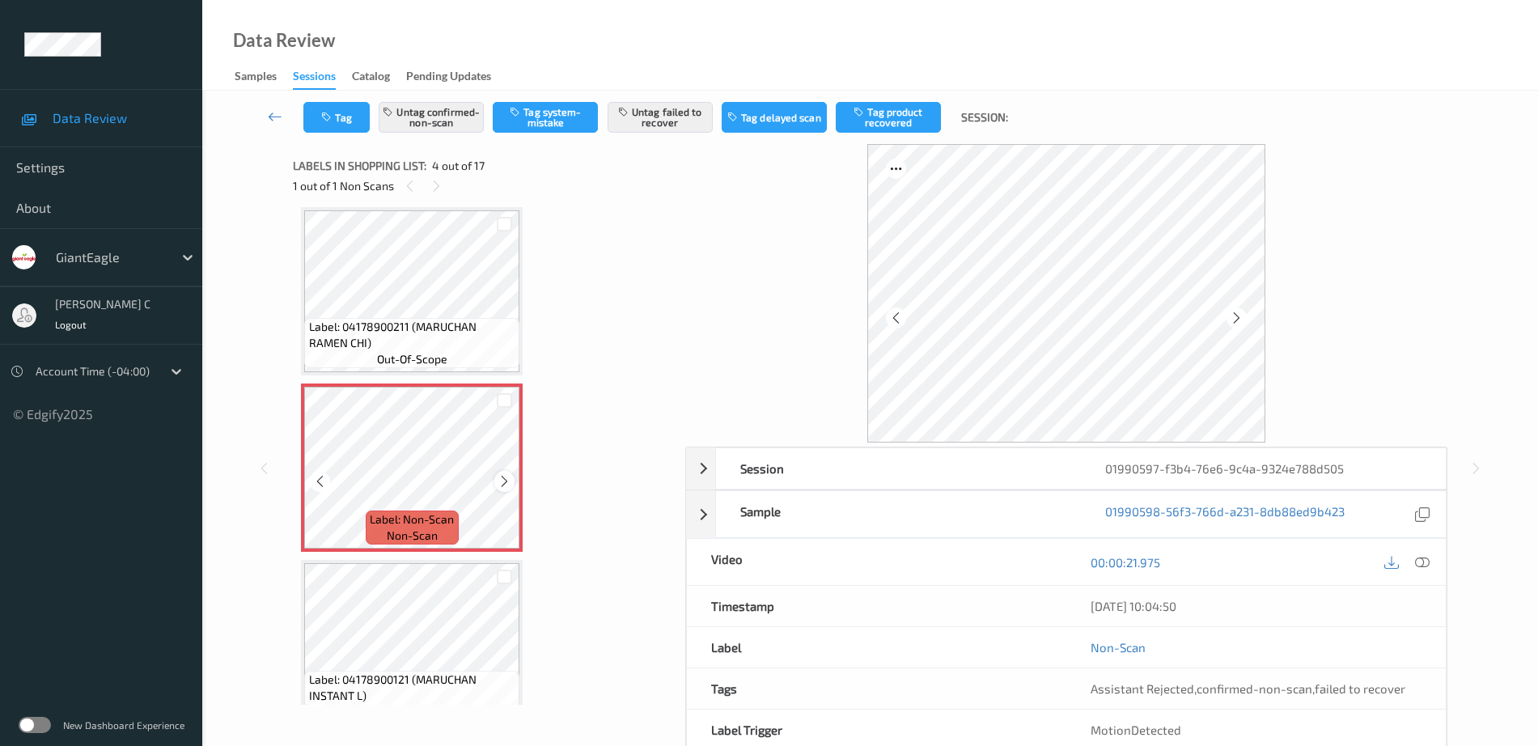
click at [505, 473] on div at bounding box center [504, 481] width 20 height 20
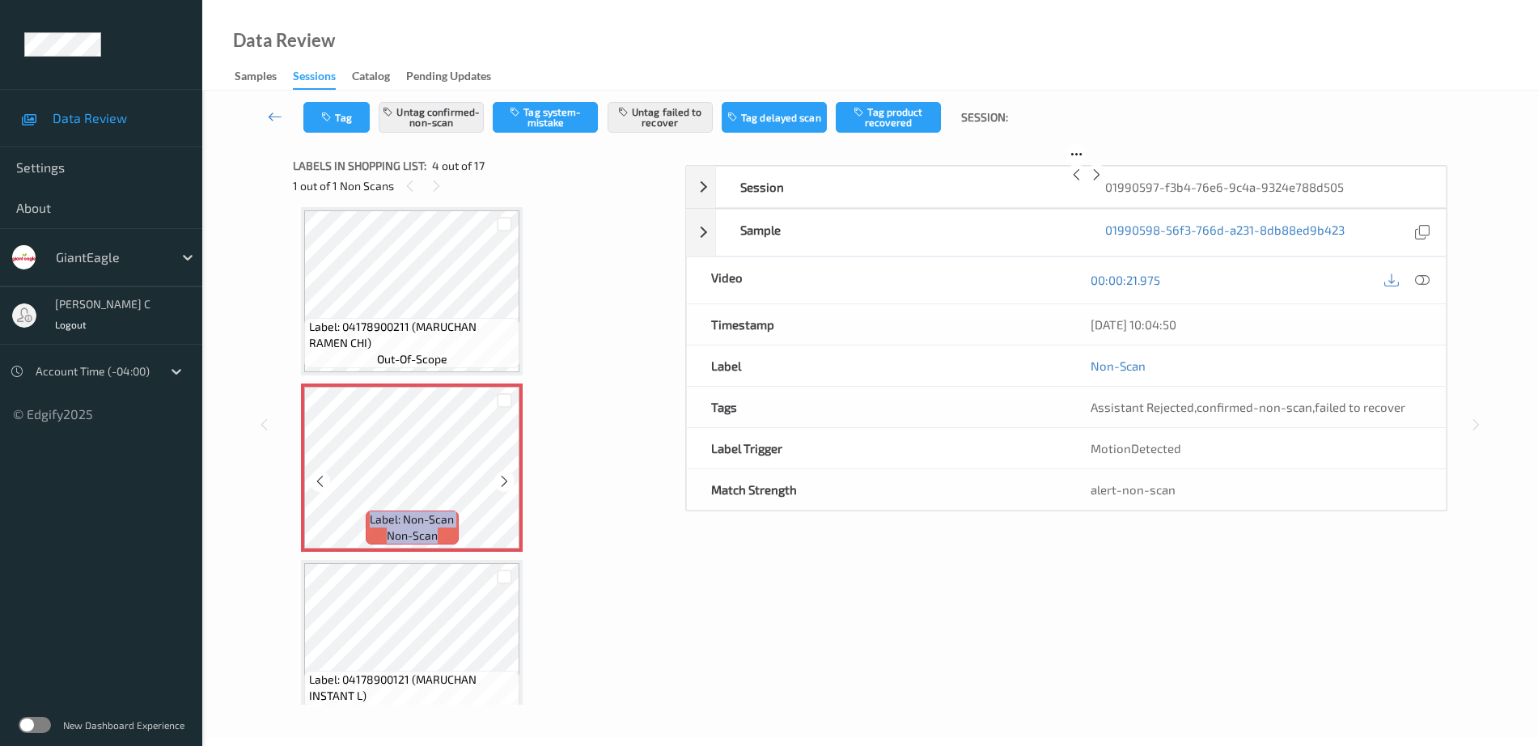
click at [505, 473] on div at bounding box center [504, 481] width 20 height 20
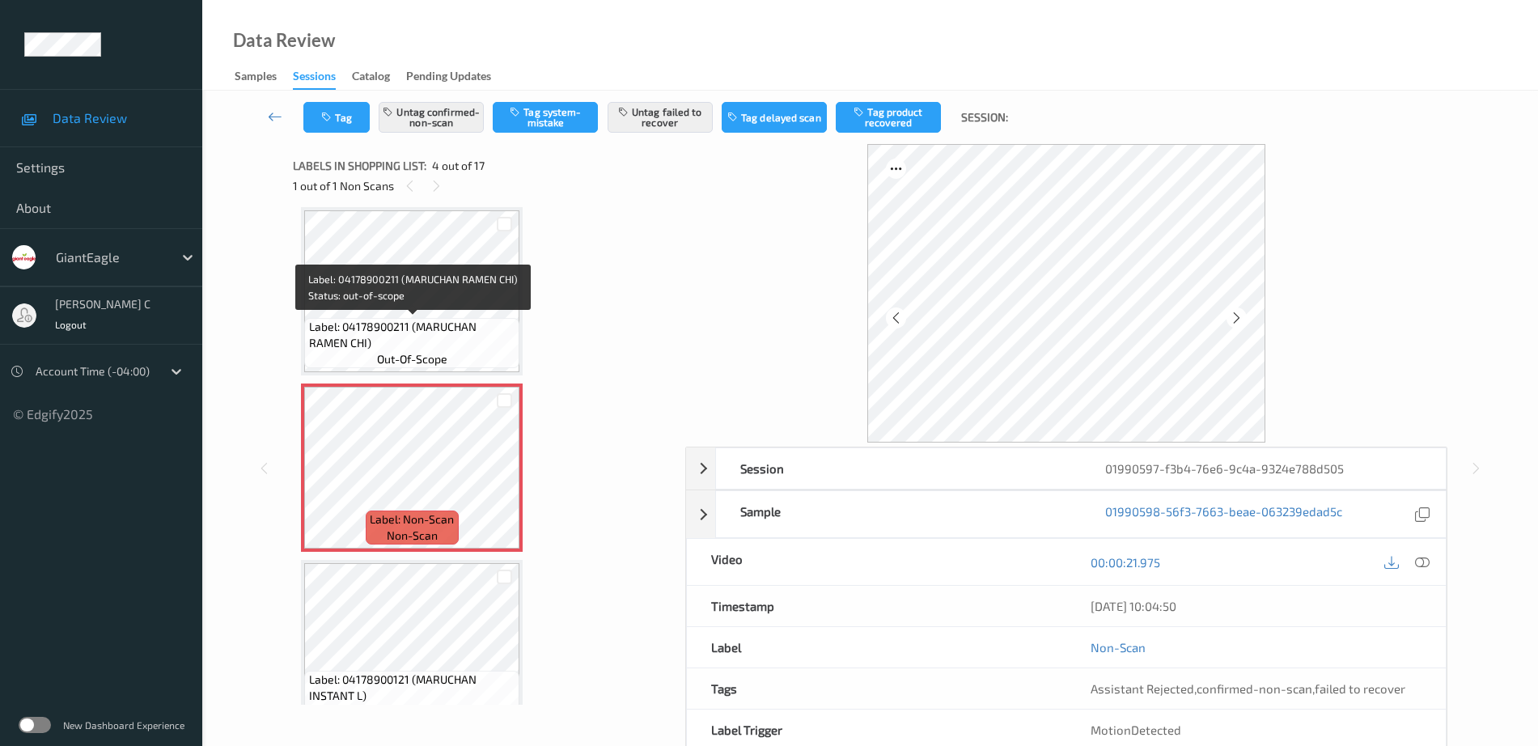
click at [448, 342] on span "Label: 04178900211 (MARUCHAN RAMEN CHI)" at bounding box center [412, 335] width 207 height 32
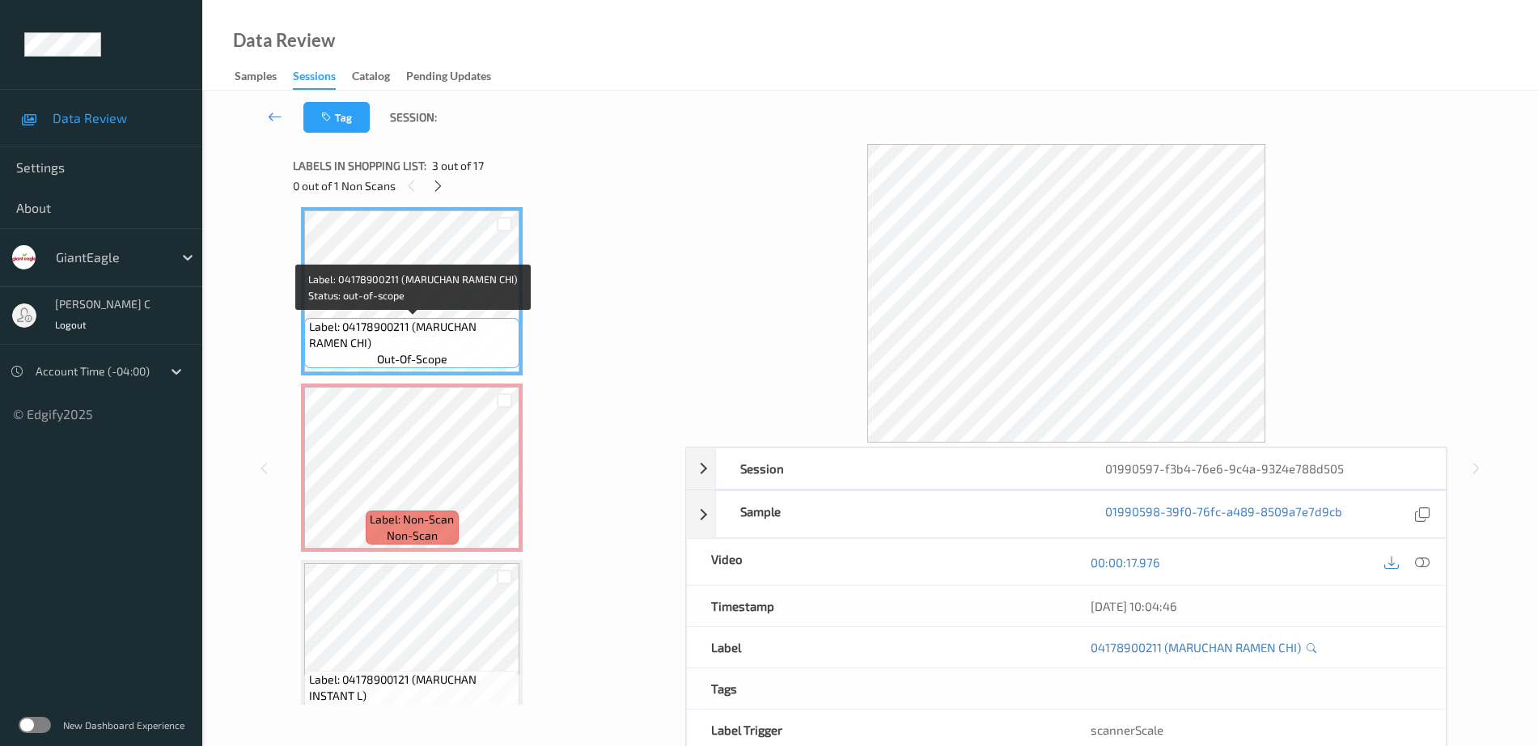
scroll to position [260, 0]
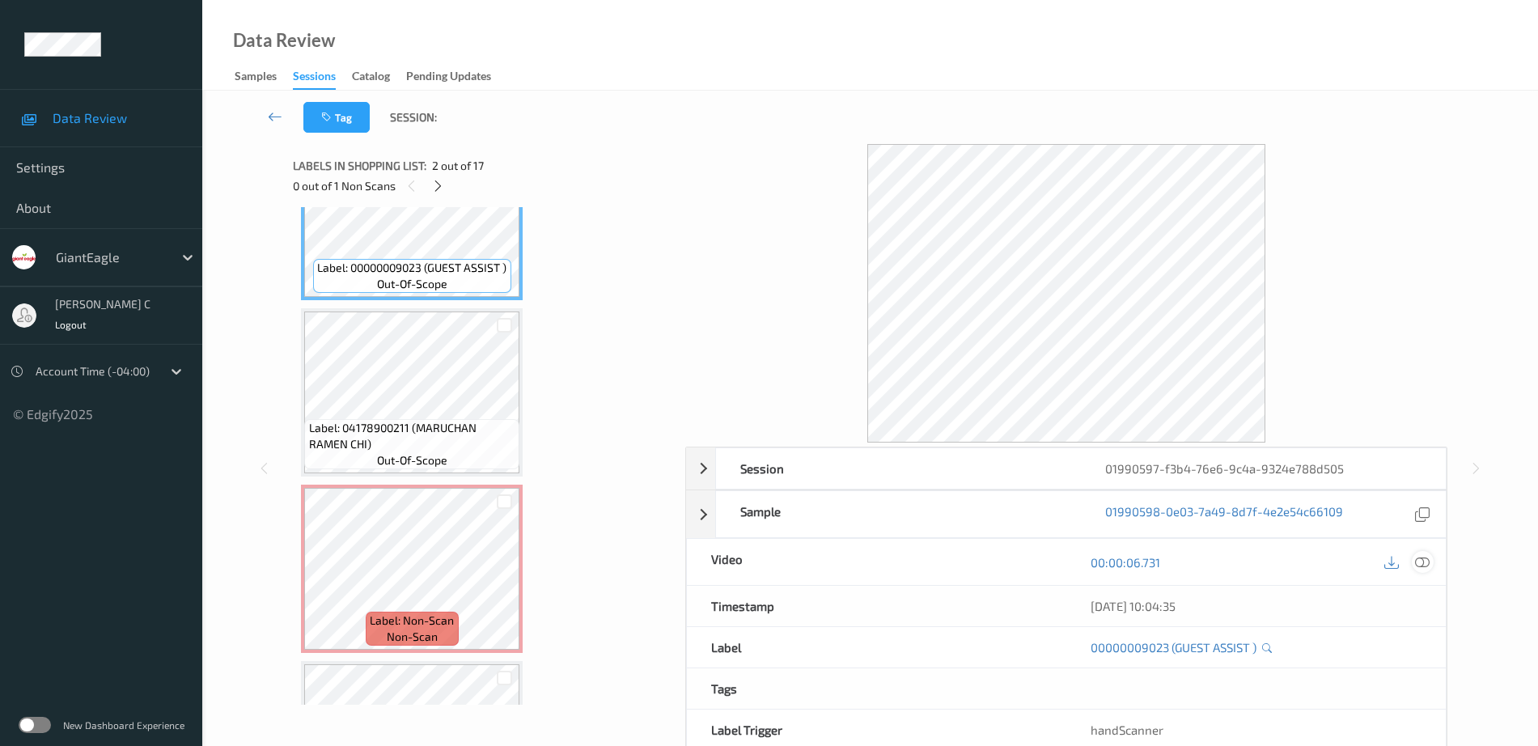
click at [1421, 567] on icon at bounding box center [1422, 562] width 15 height 15
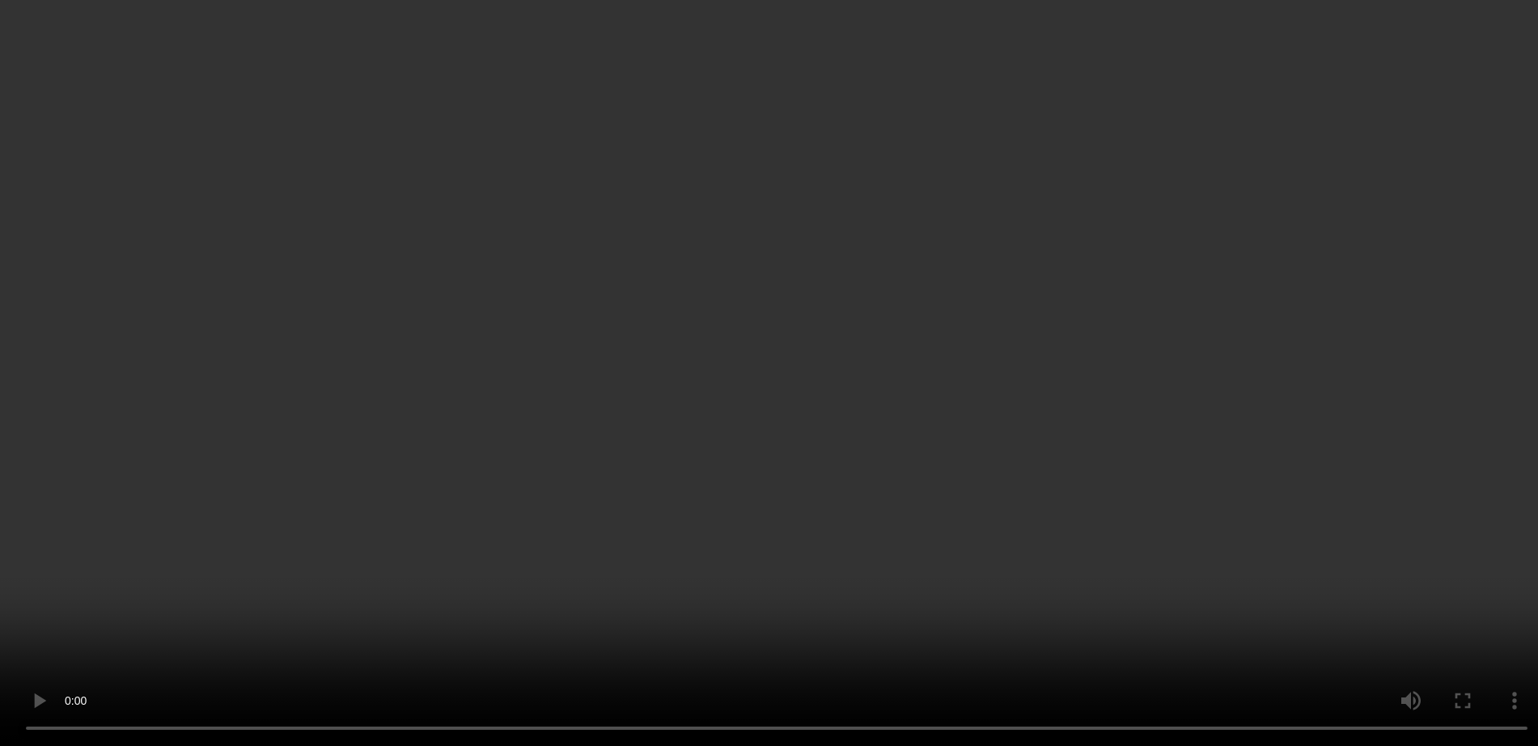
scroll to position [462, 0]
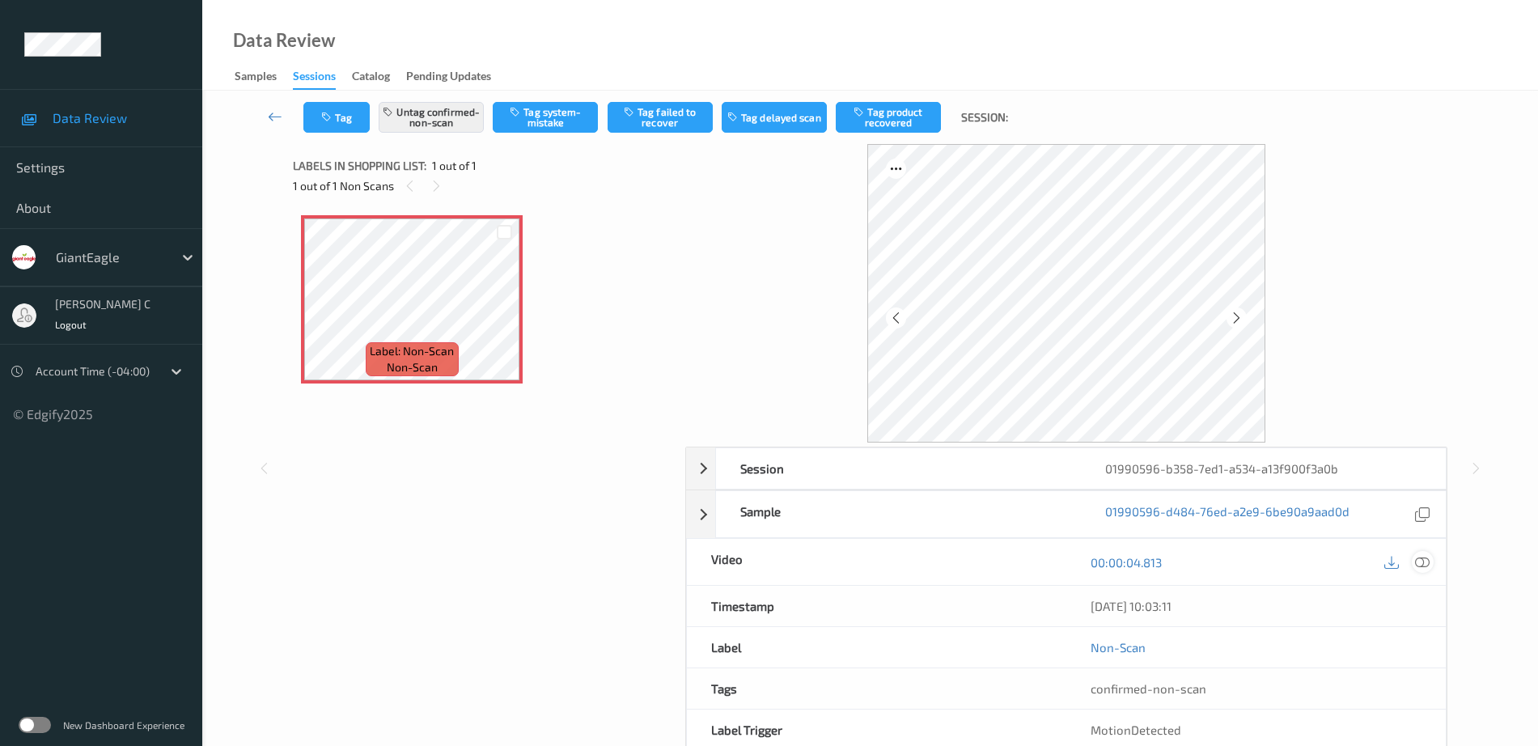
click at [1428, 566] on icon at bounding box center [1422, 562] width 15 height 15
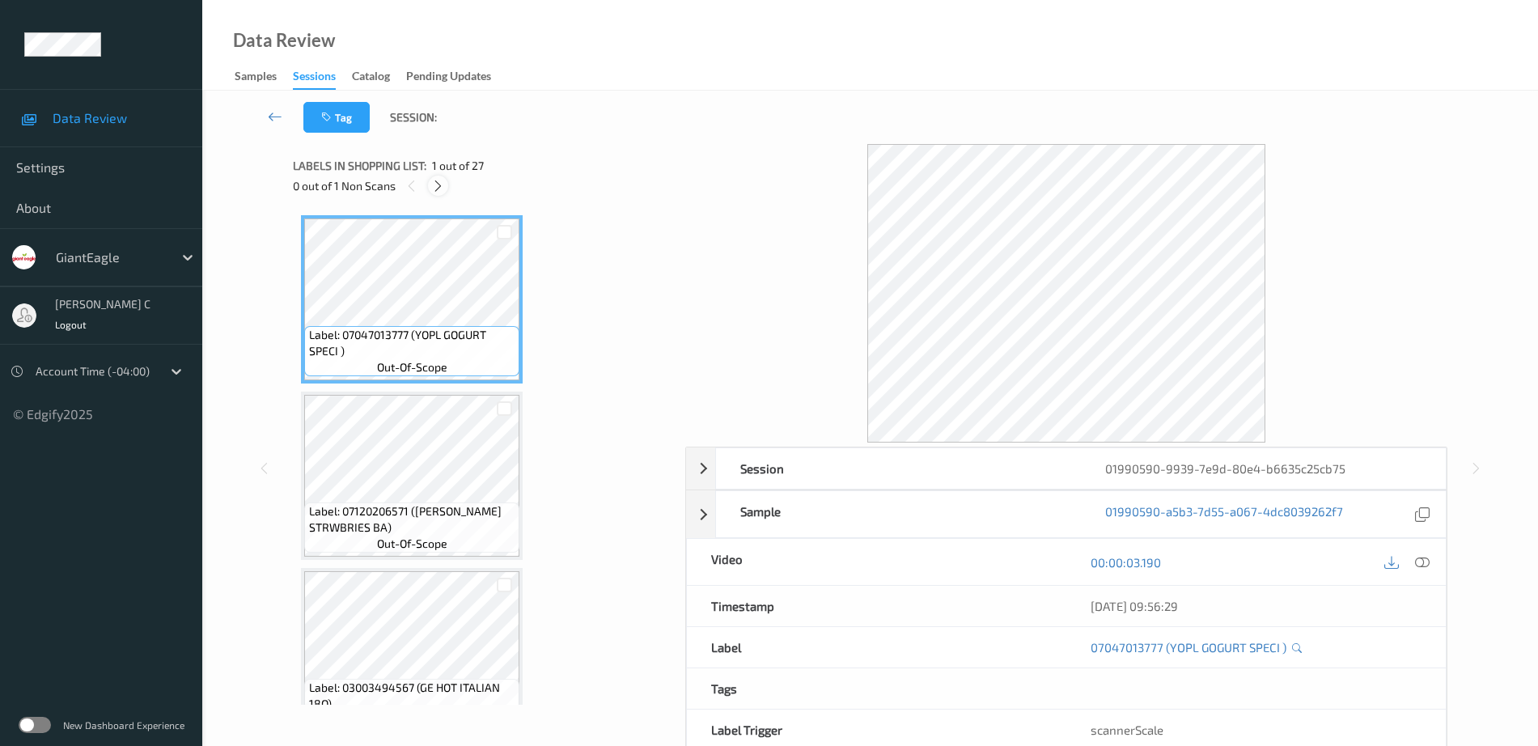
click at [434, 193] on icon at bounding box center [438, 186] width 14 height 15
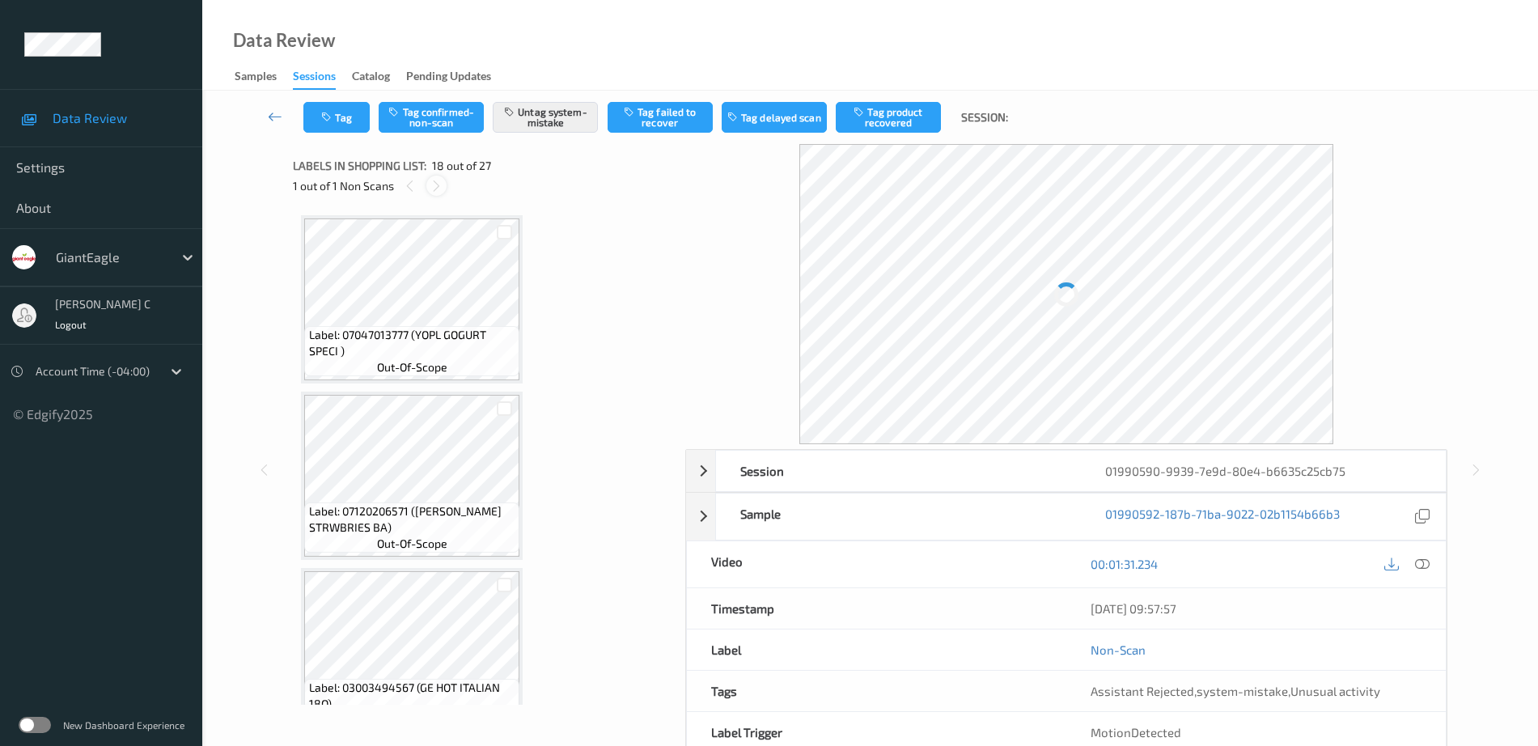
scroll to position [2831, 0]
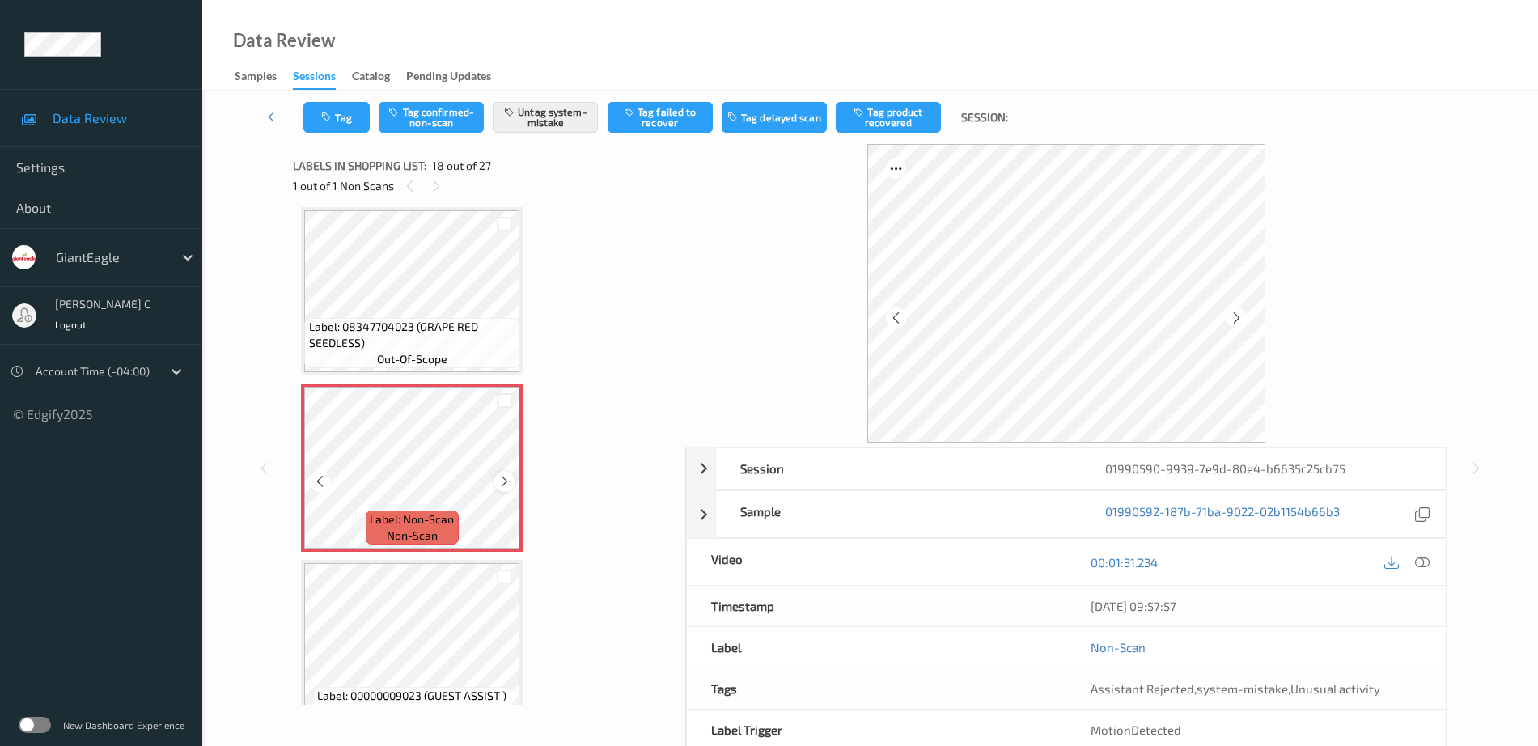
click at [499, 475] on icon at bounding box center [505, 481] width 14 height 15
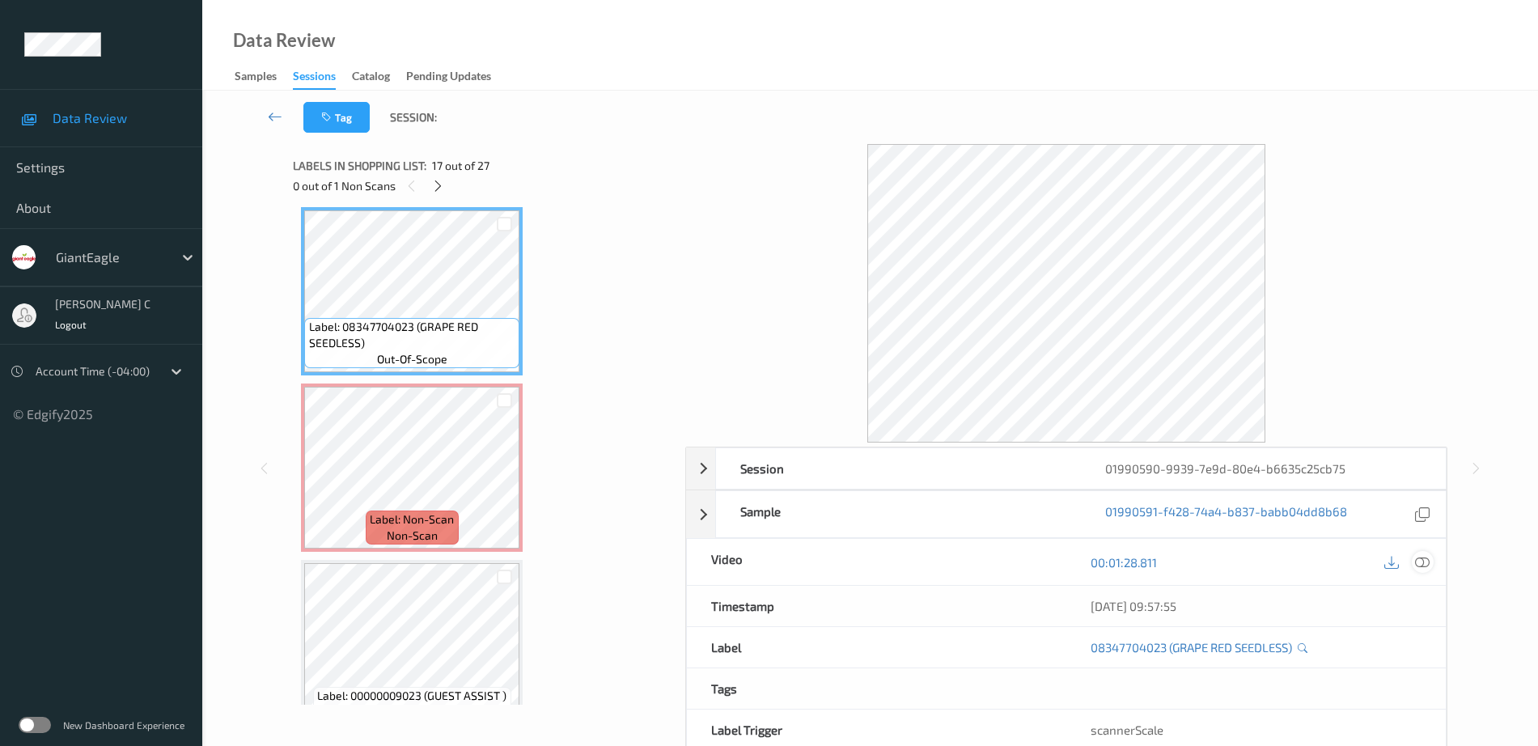
click at [1424, 567] on icon at bounding box center [1422, 562] width 15 height 15
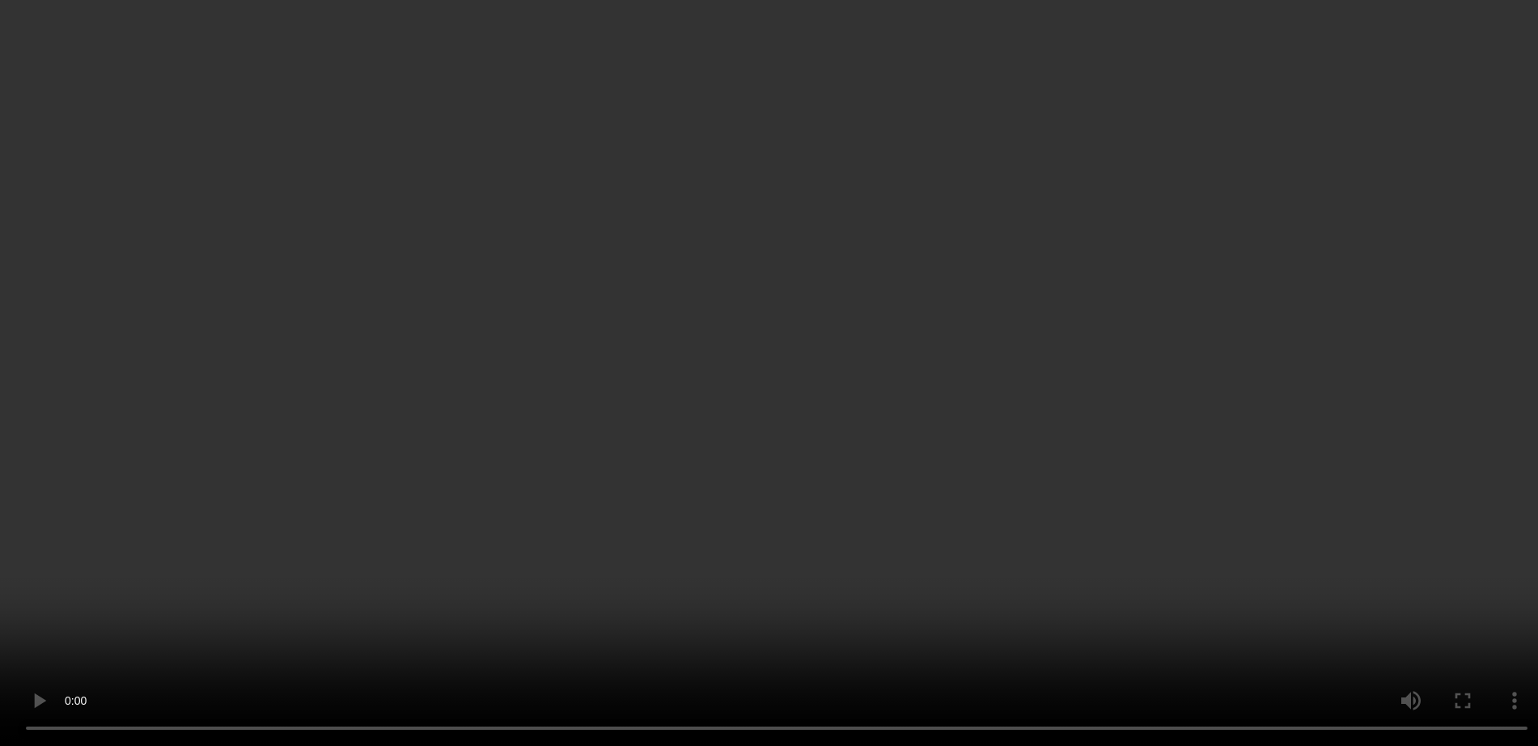
scroll to position [2932, 0]
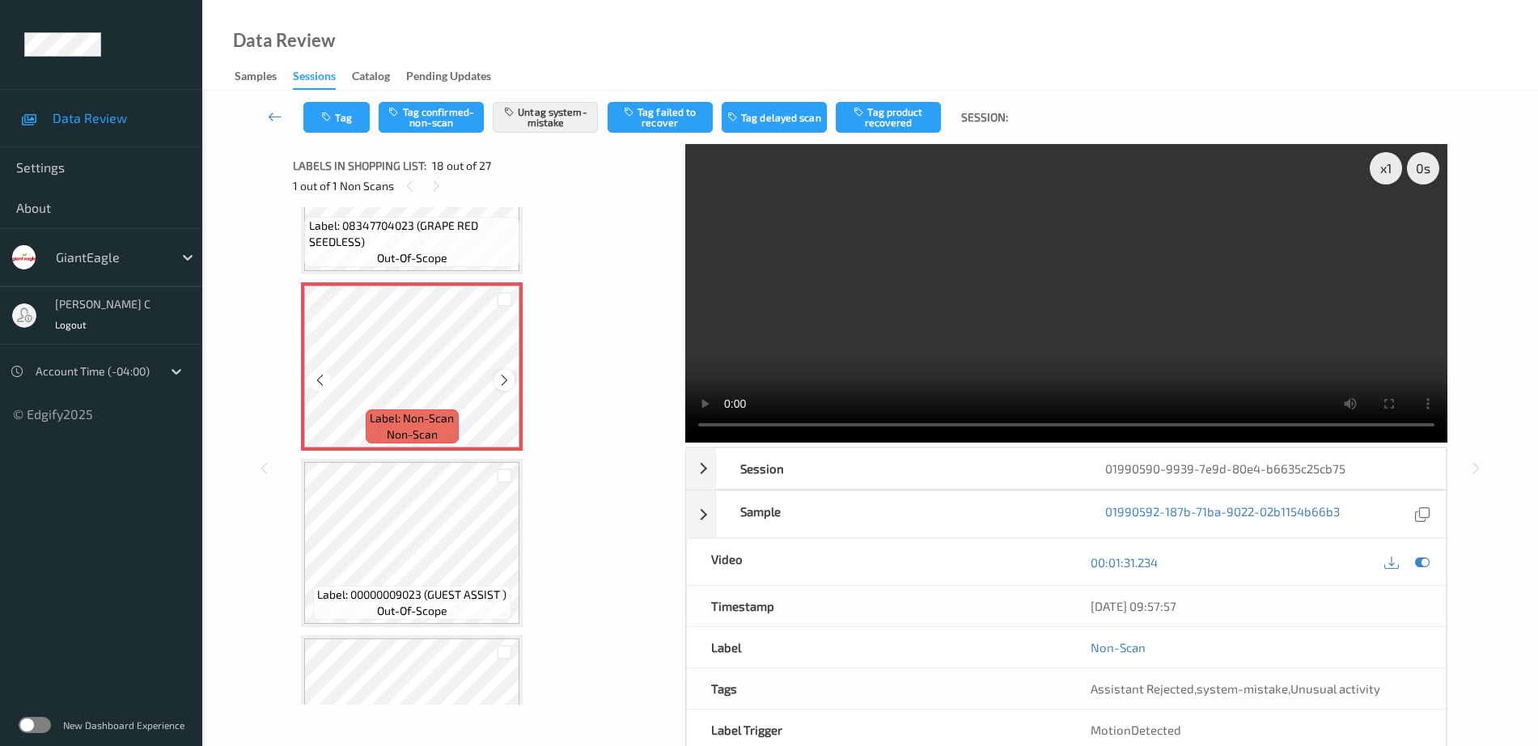
click at [505, 381] on icon at bounding box center [505, 380] width 14 height 15
click at [504, 381] on icon at bounding box center [505, 380] width 14 height 15
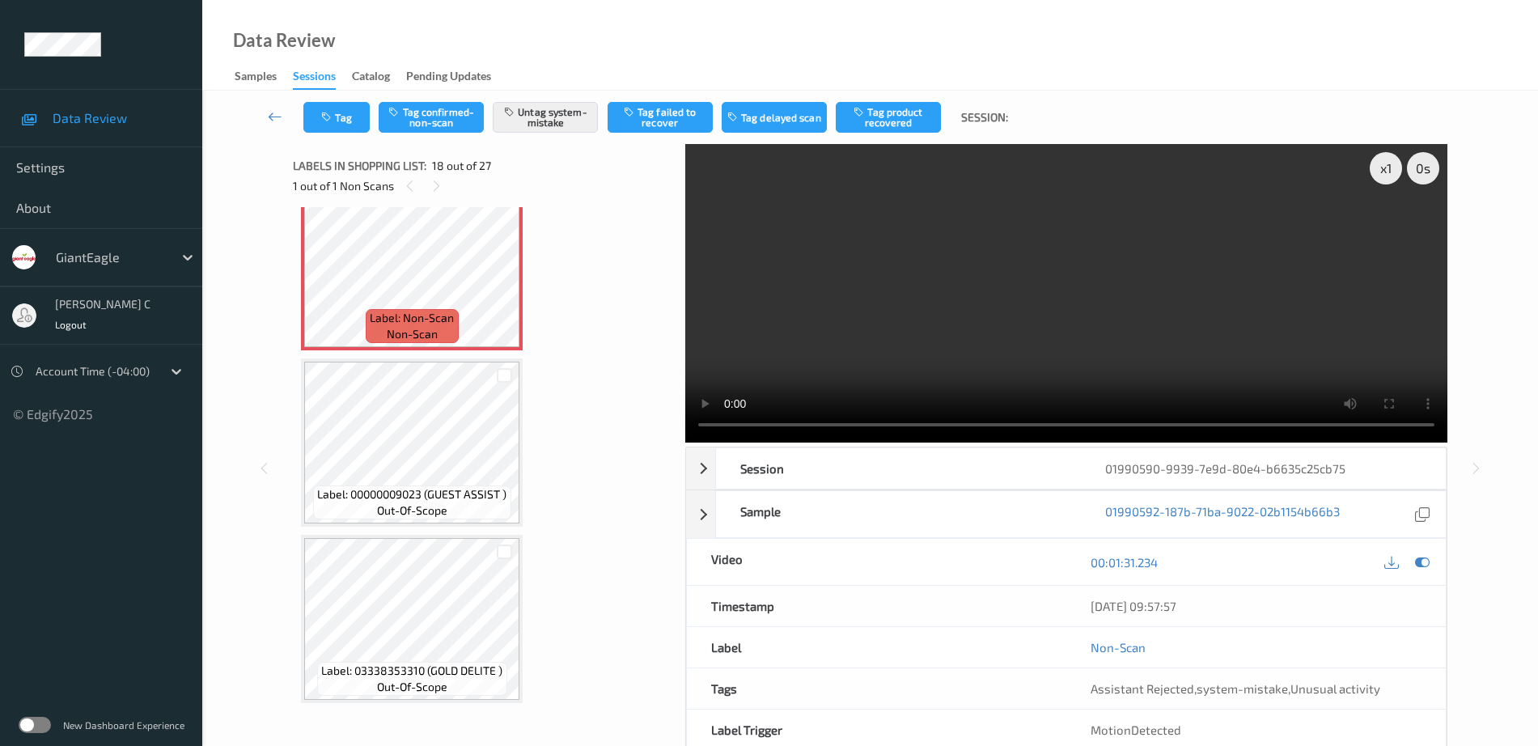
scroll to position [3033, 0]
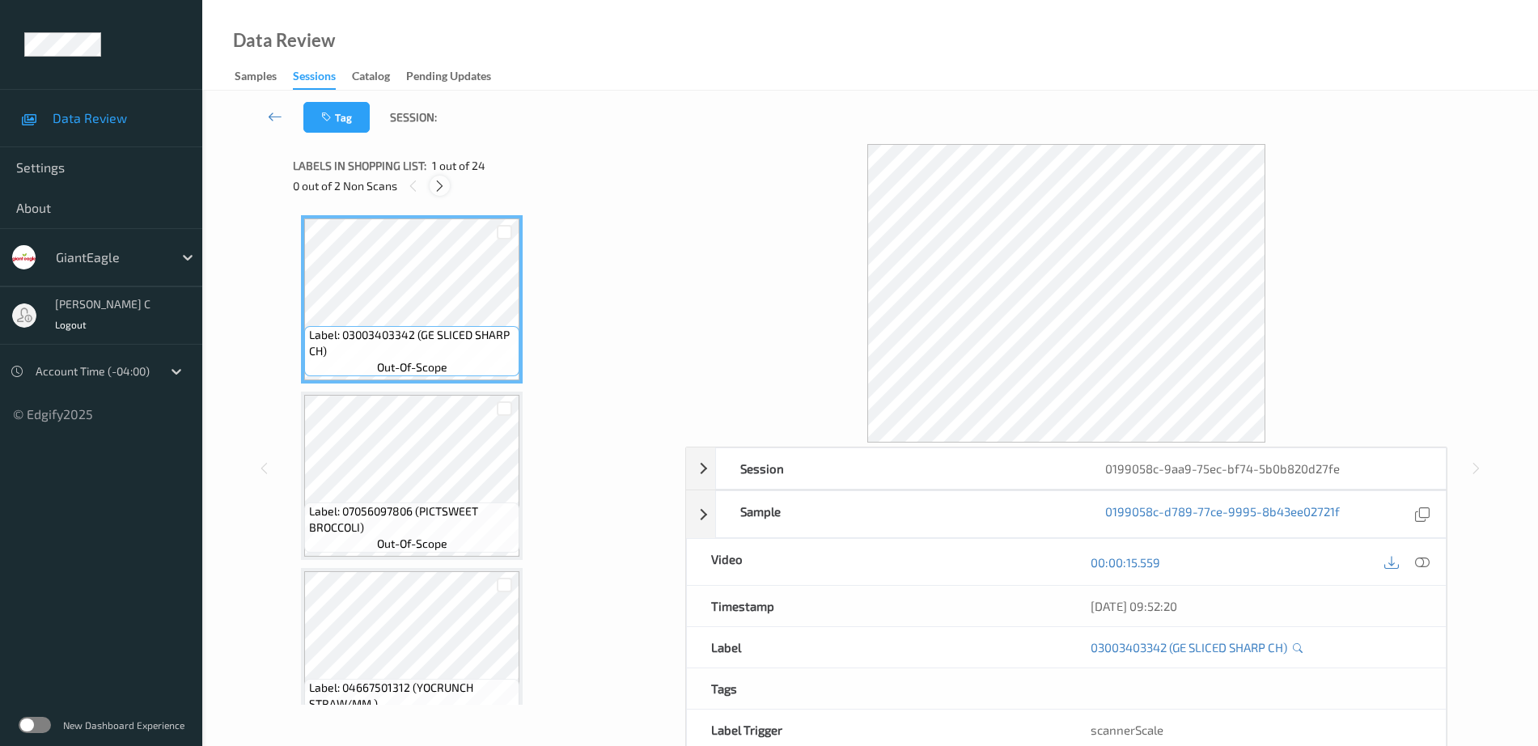
click at [437, 181] on icon at bounding box center [440, 186] width 14 height 15
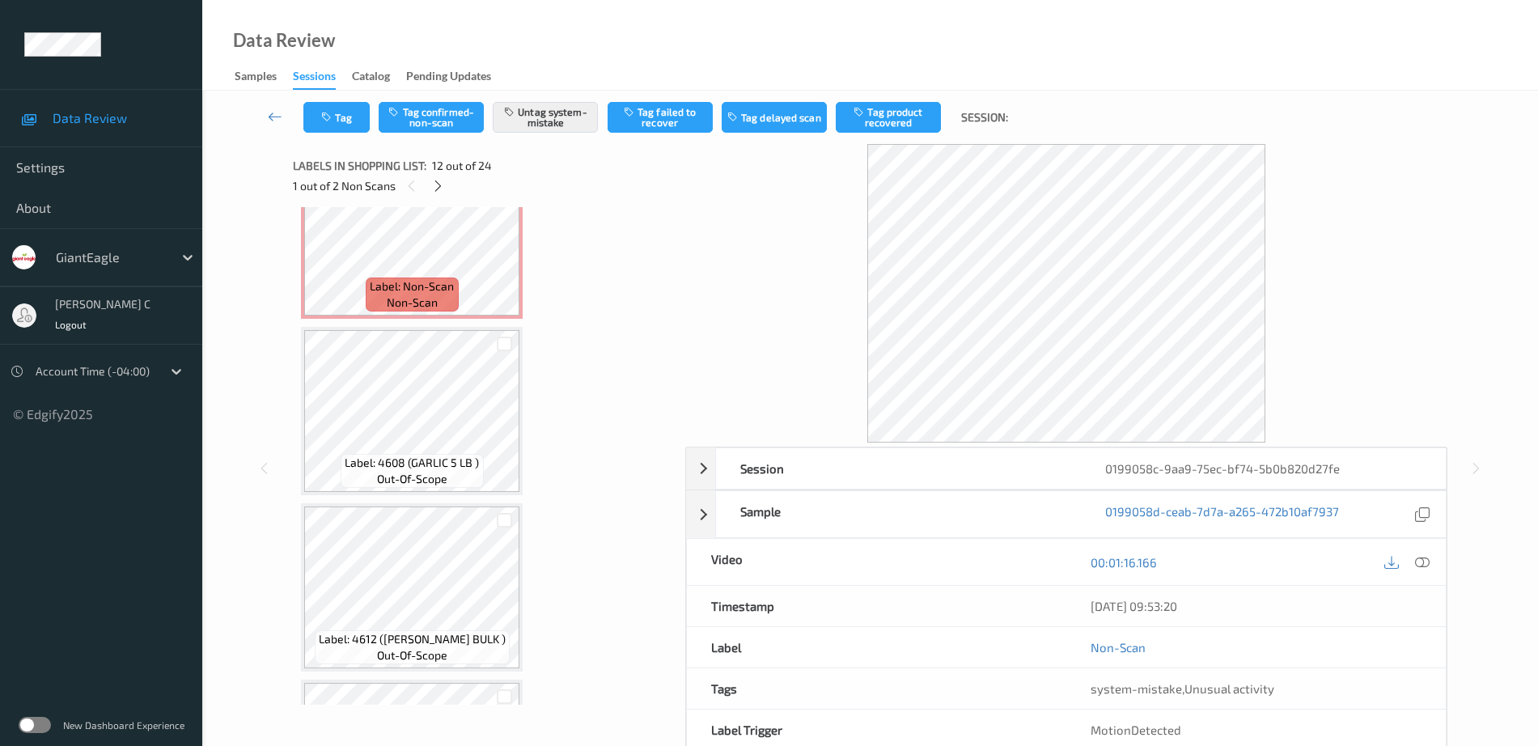
scroll to position [3290, 0]
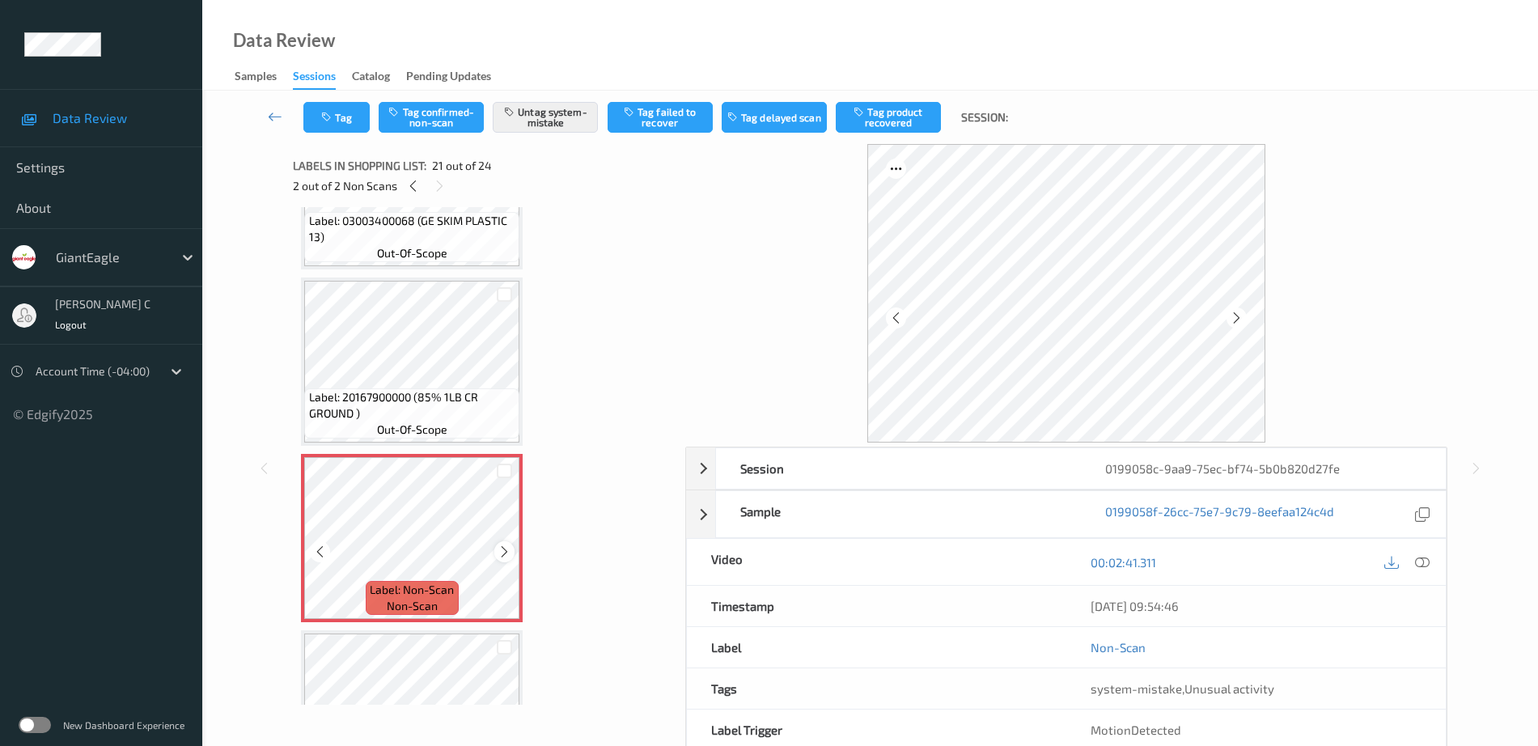
click at [503, 552] on icon at bounding box center [505, 552] width 14 height 15
click at [426, 425] on span "out-of-scope" at bounding box center [412, 430] width 70 height 16
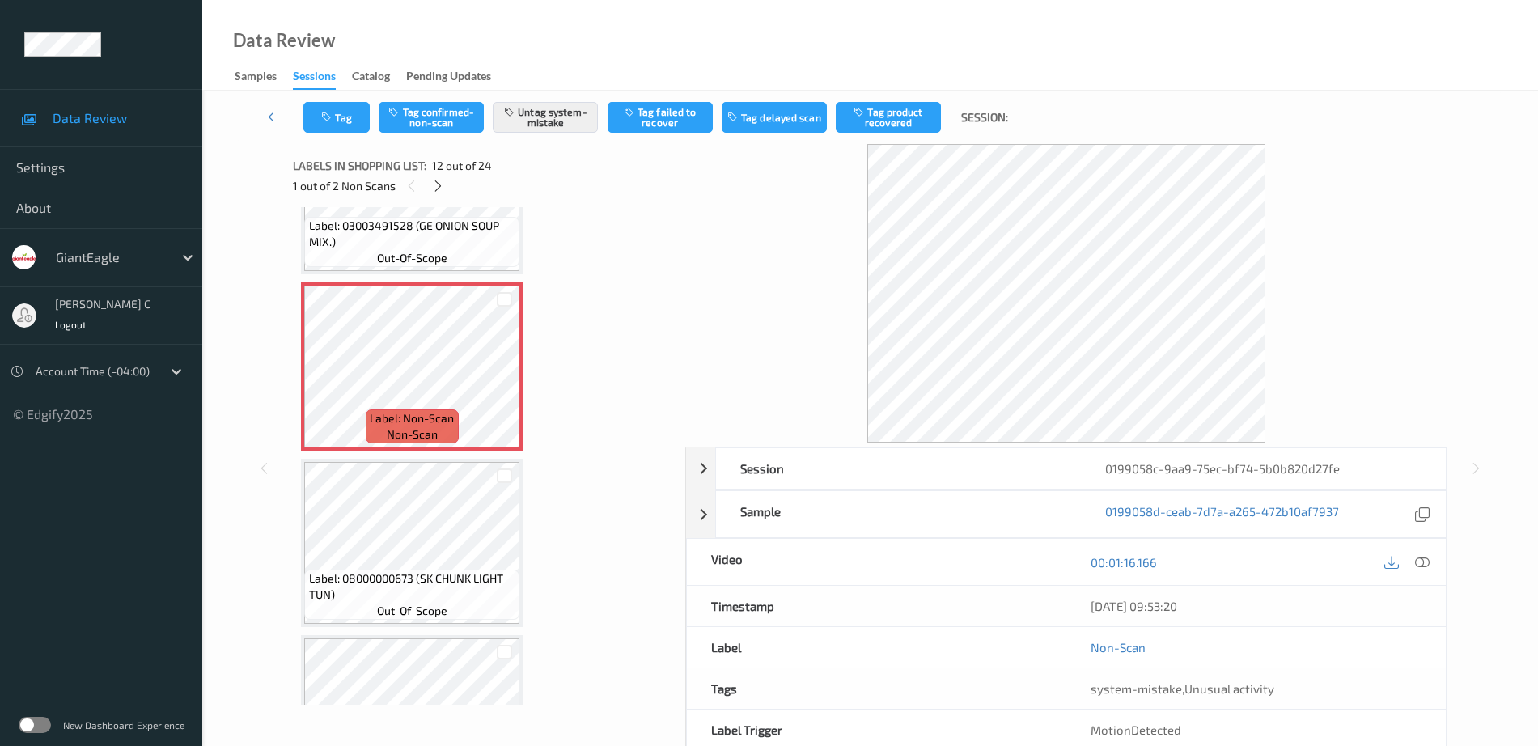
scroll to position [1975, 0]
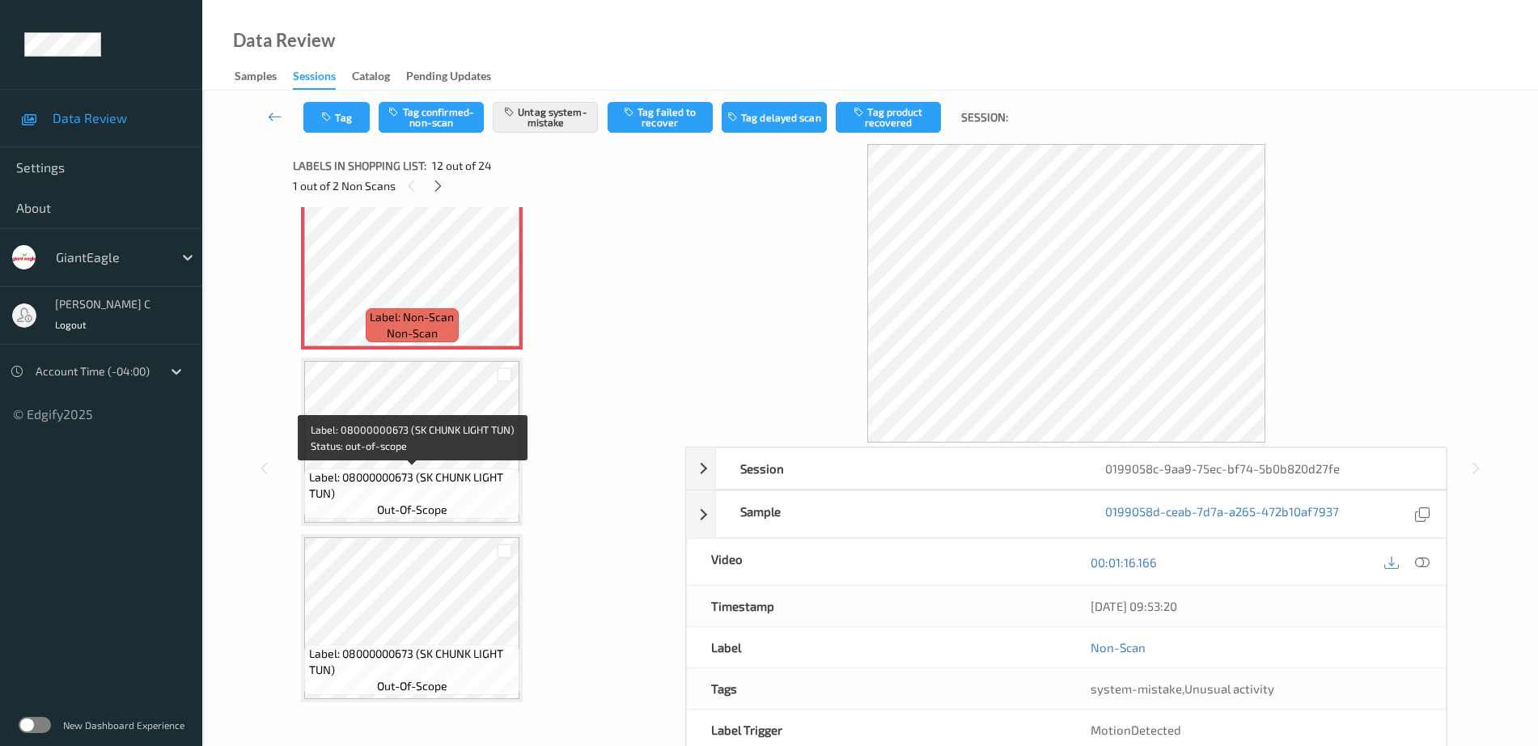
click at [391, 495] on span "Label: 08000000673 (SK CHUNK LIGHT TUN)" at bounding box center [412, 485] width 207 height 32
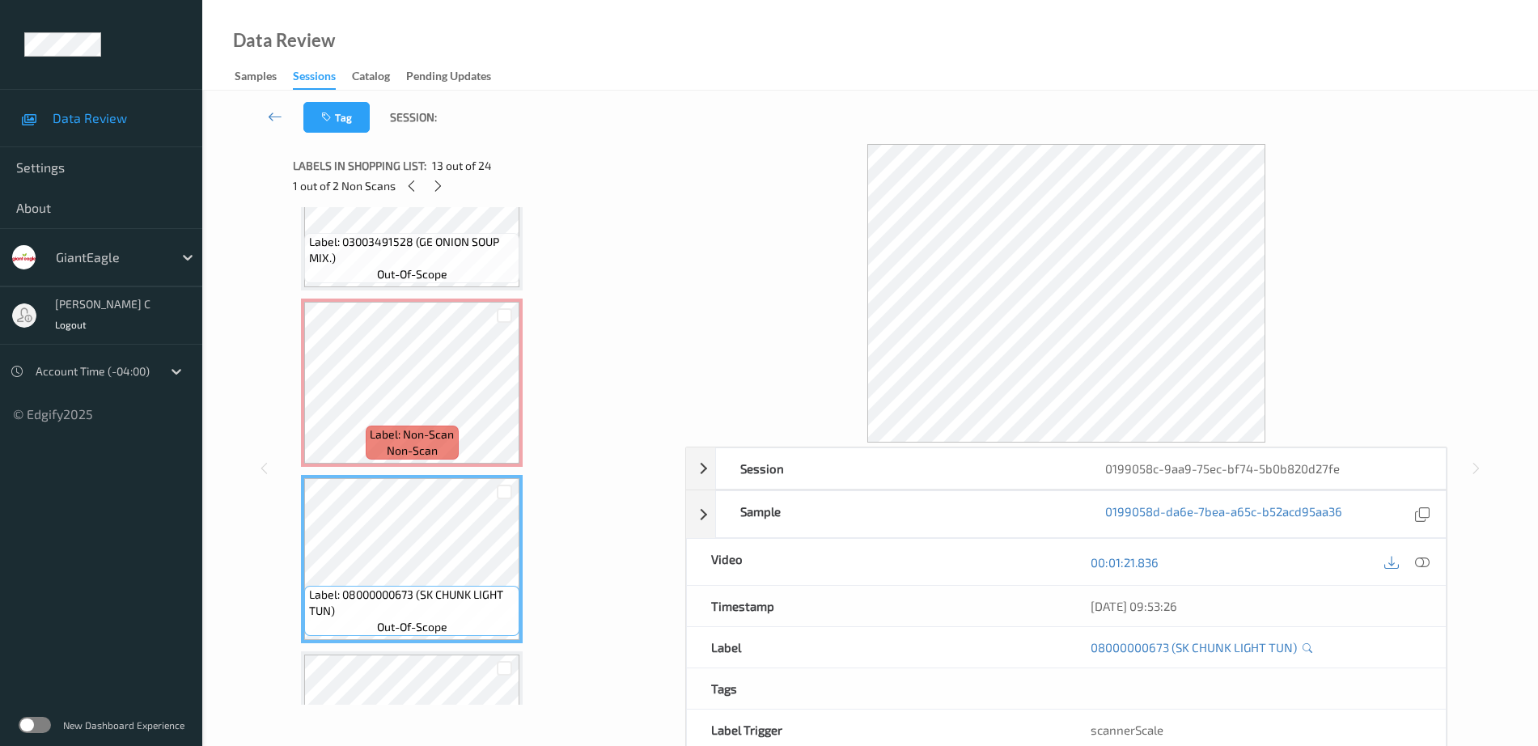
scroll to position [1772, 0]
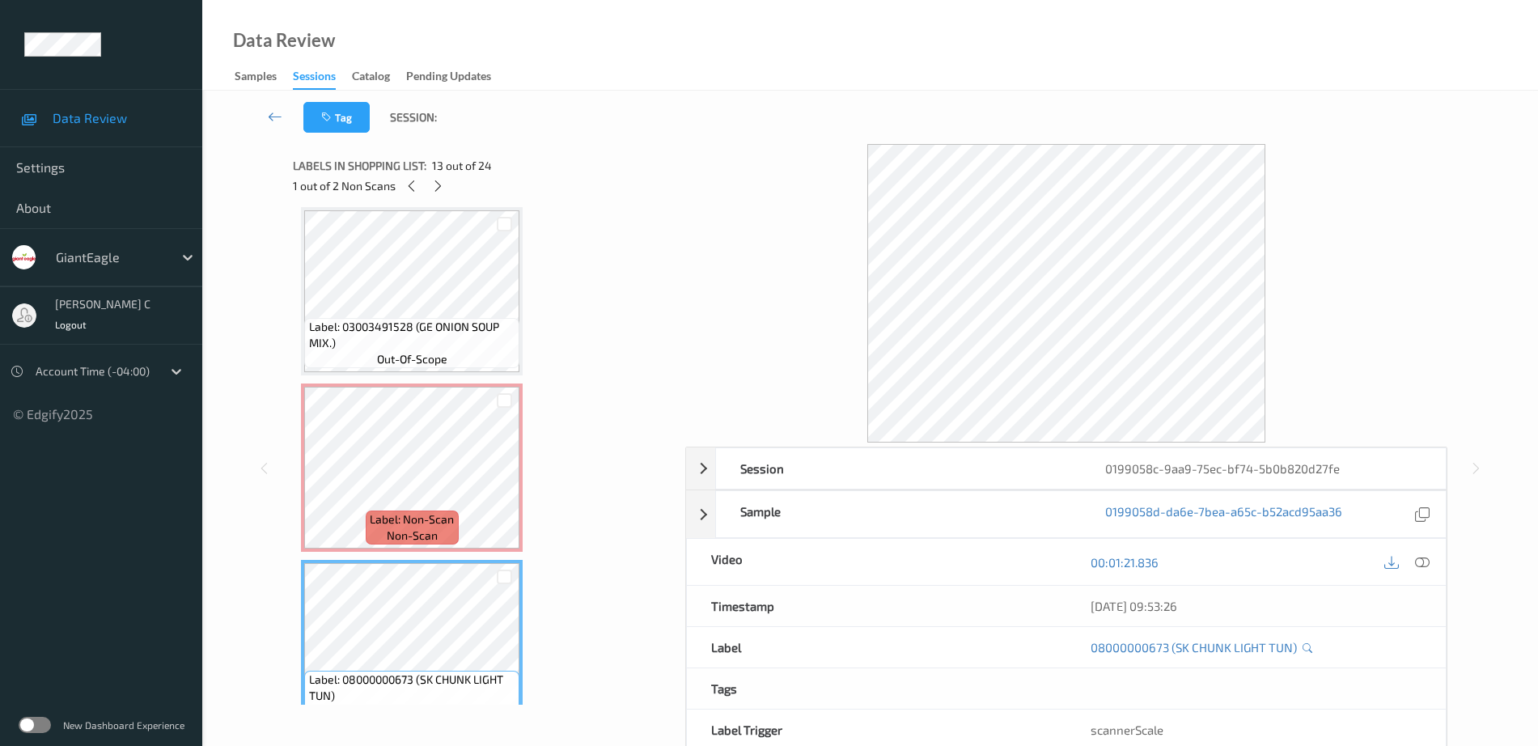
click at [397, 326] on span "Label: 03003491528 (GE ONION SOUP MIX.)" at bounding box center [412, 335] width 207 height 32
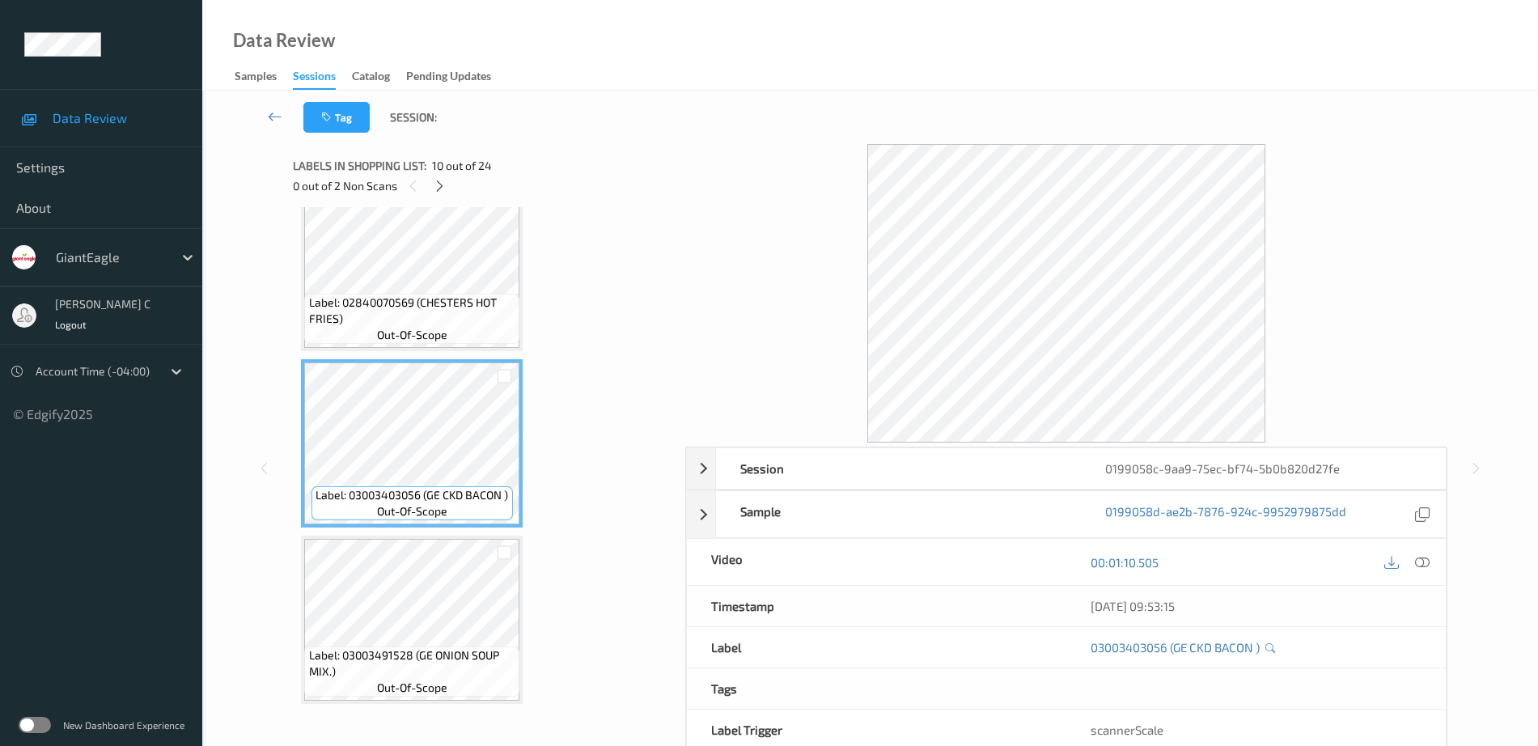
scroll to position [1267, 0]
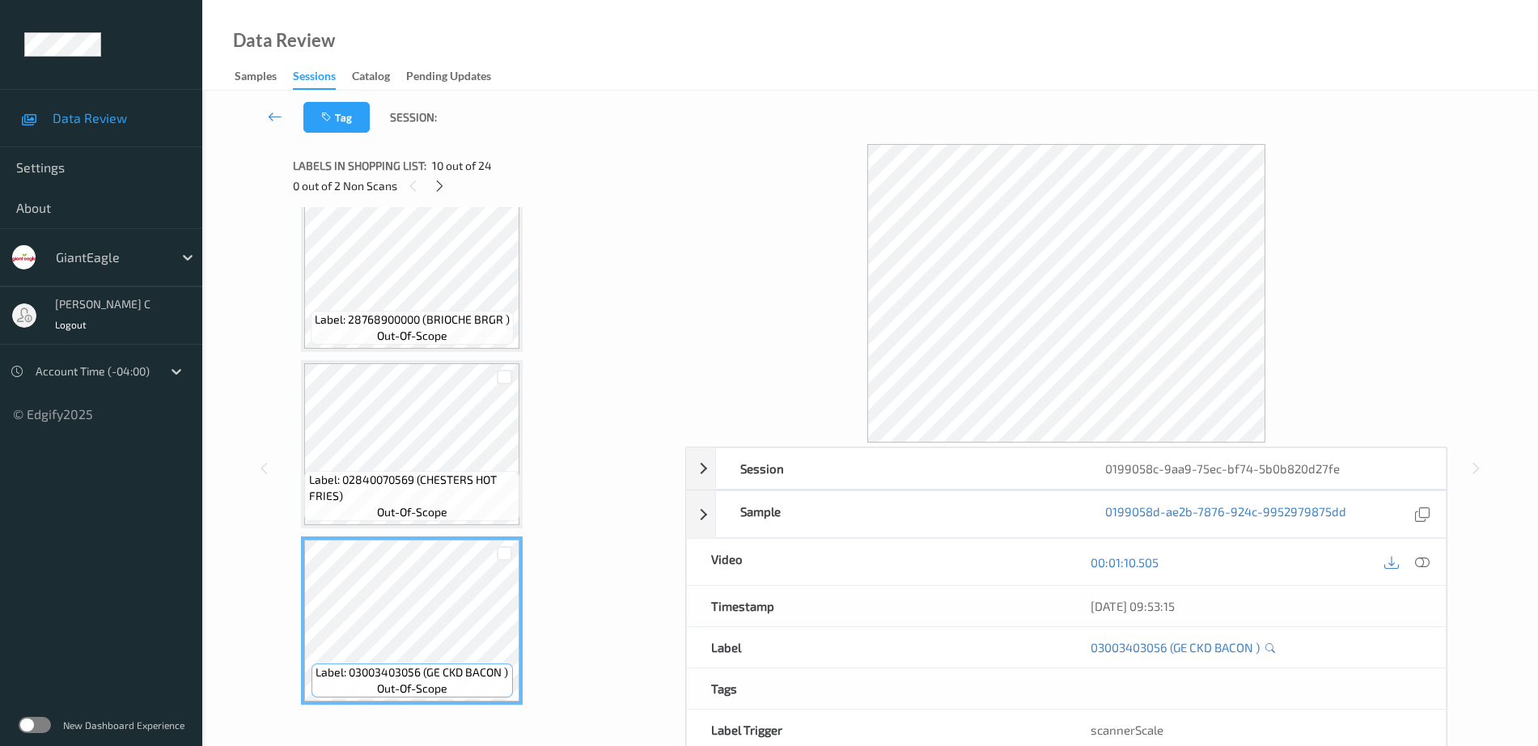
click at [422, 330] on span "out-of-scope" at bounding box center [412, 336] width 70 height 16
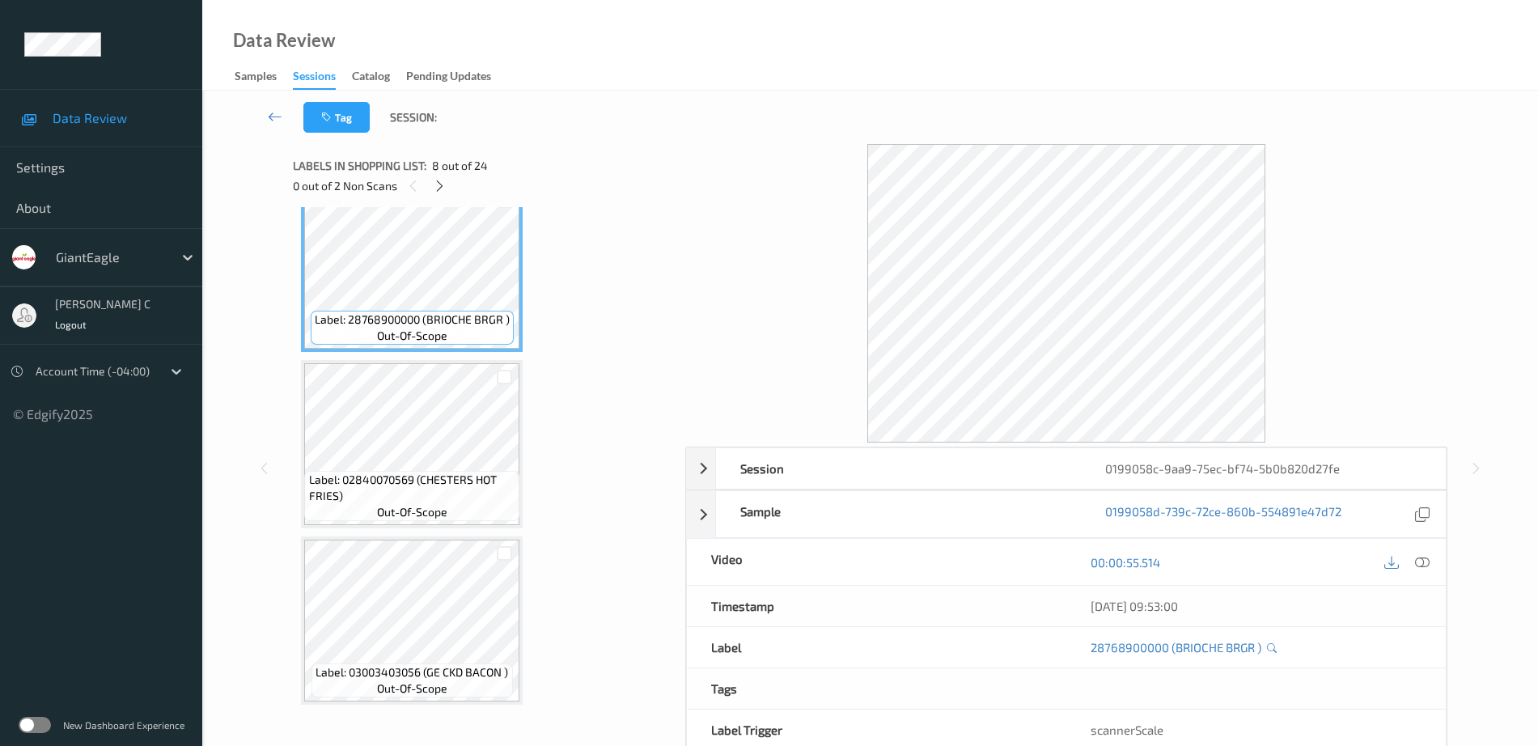
scroll to position [1368, 0]
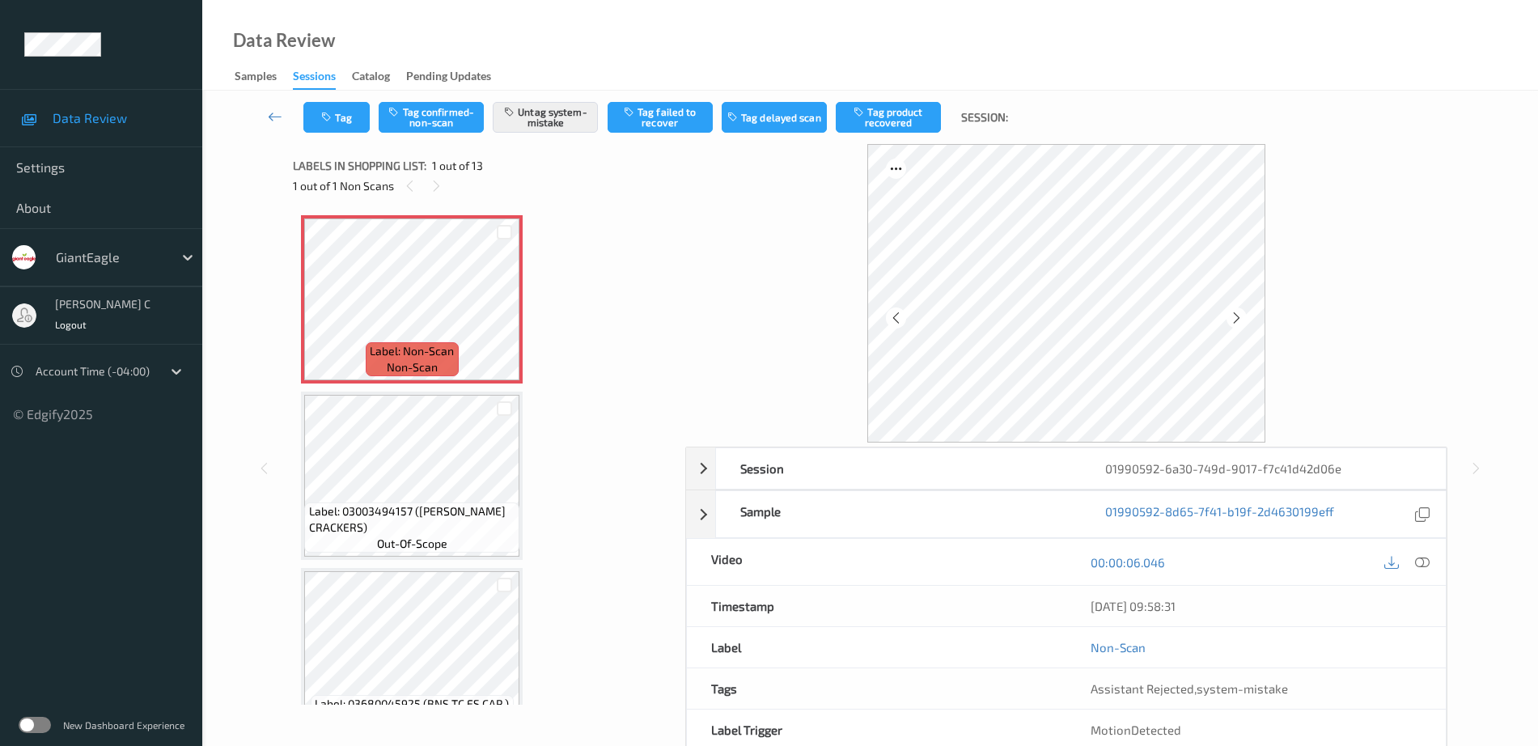
click at [1427, 563] on icon at bounding box center [1422, 562] width 15 height 15
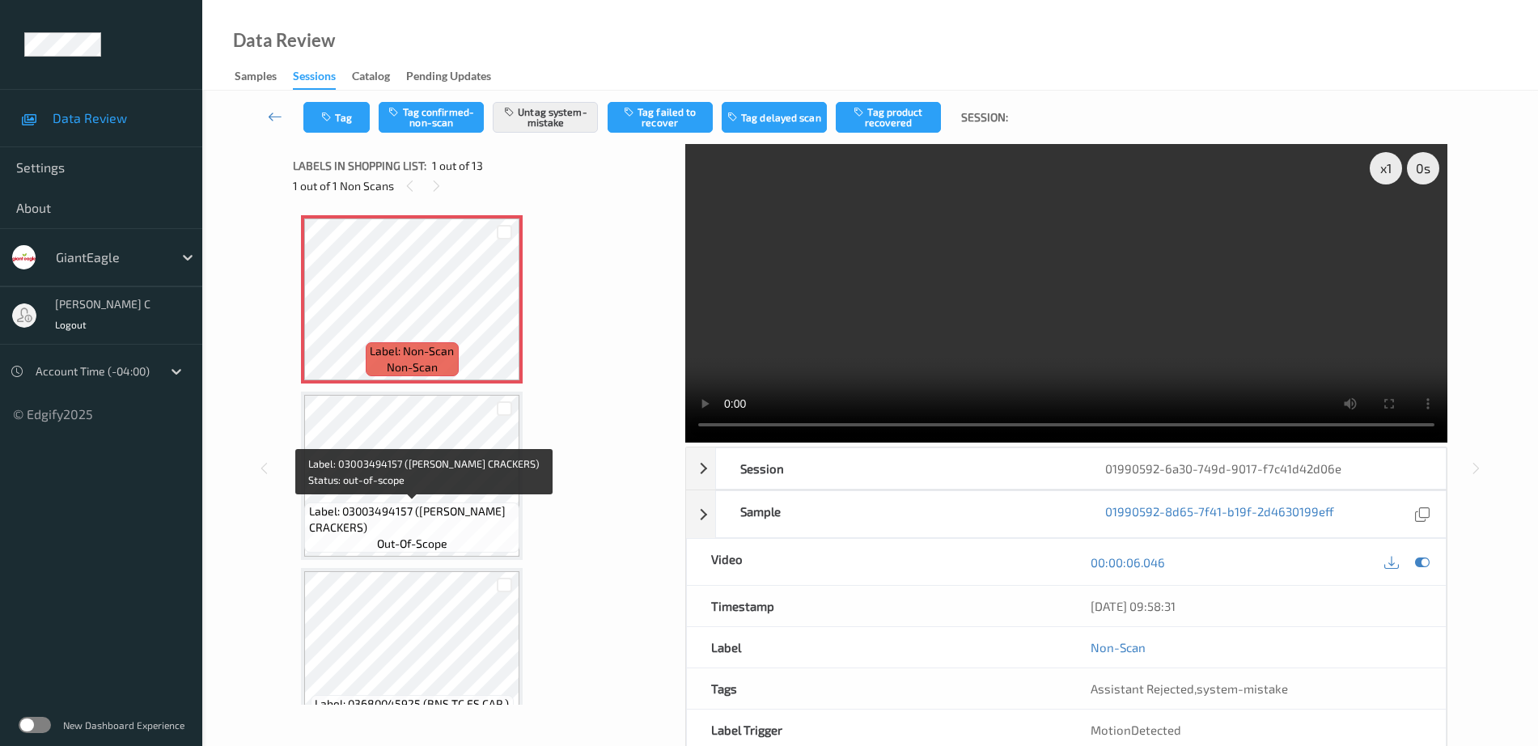
click at [448, 522] on span "Label: 03003494157 (GE GRAHAM CRACKERS)" at bounding box center [412, 519] width 207 height 32
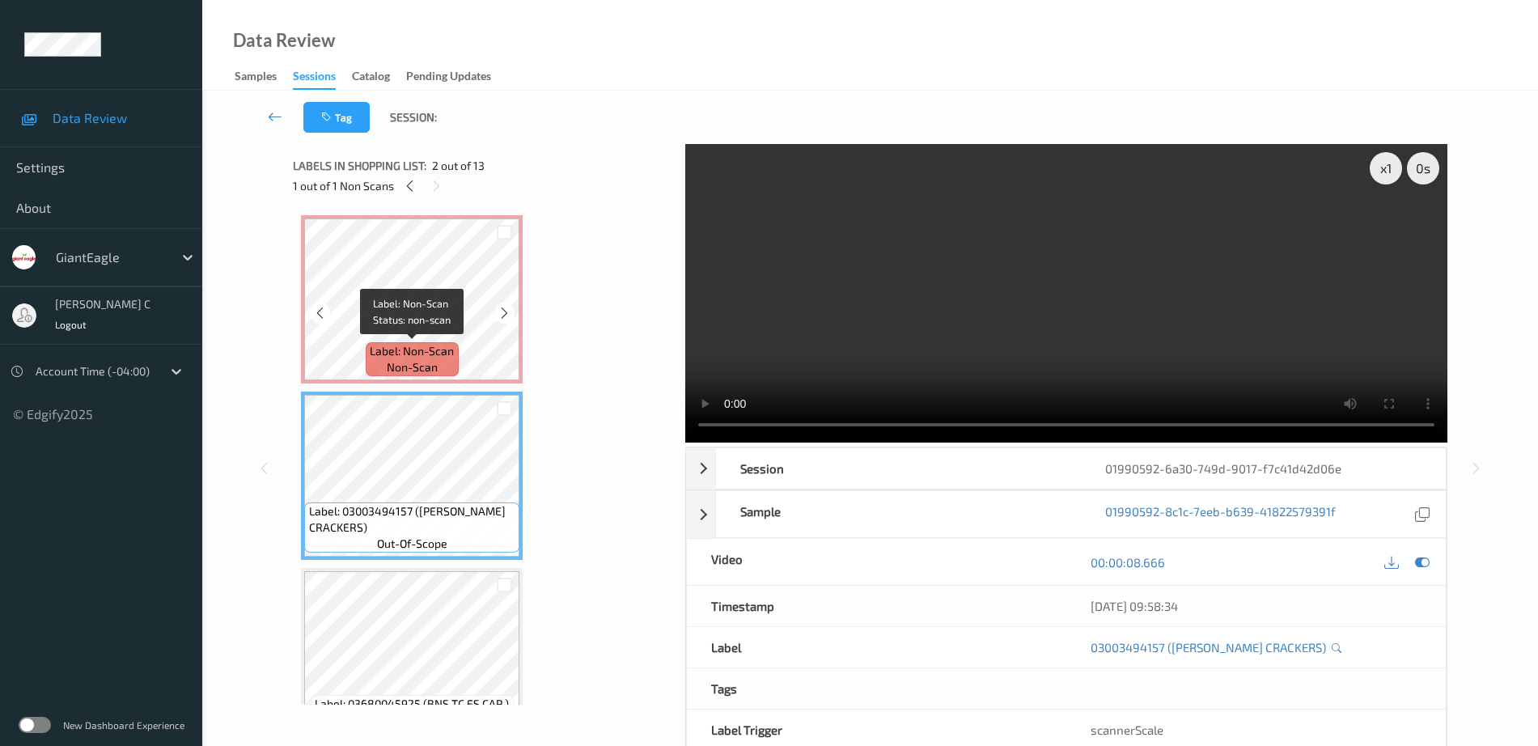
click at [414, 347] on span "Label: Non-Scan" at bounding box center [412, 351] width 84 height 16
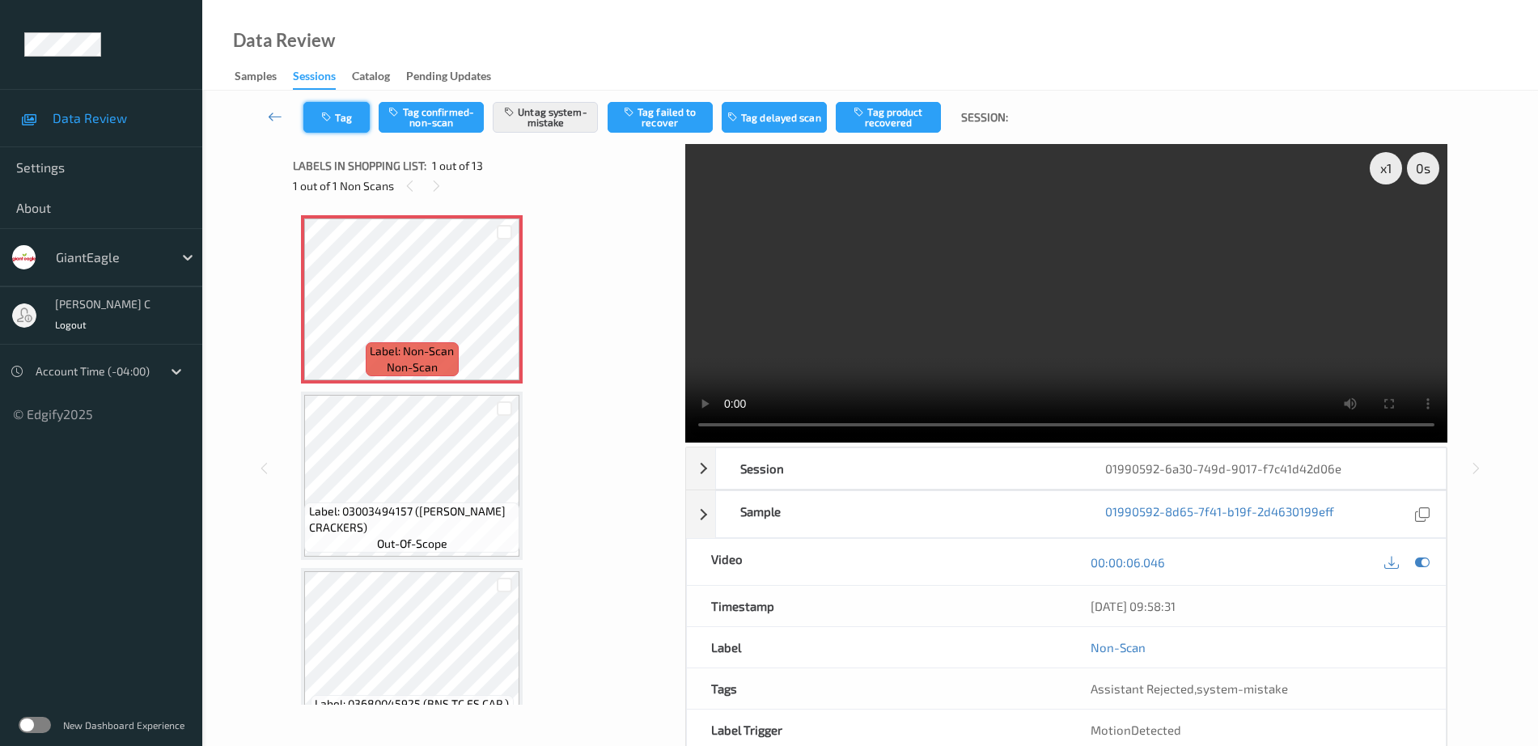
click at [328, 117] on icon "button" at bounding box center [328, 117] width 14 height 11
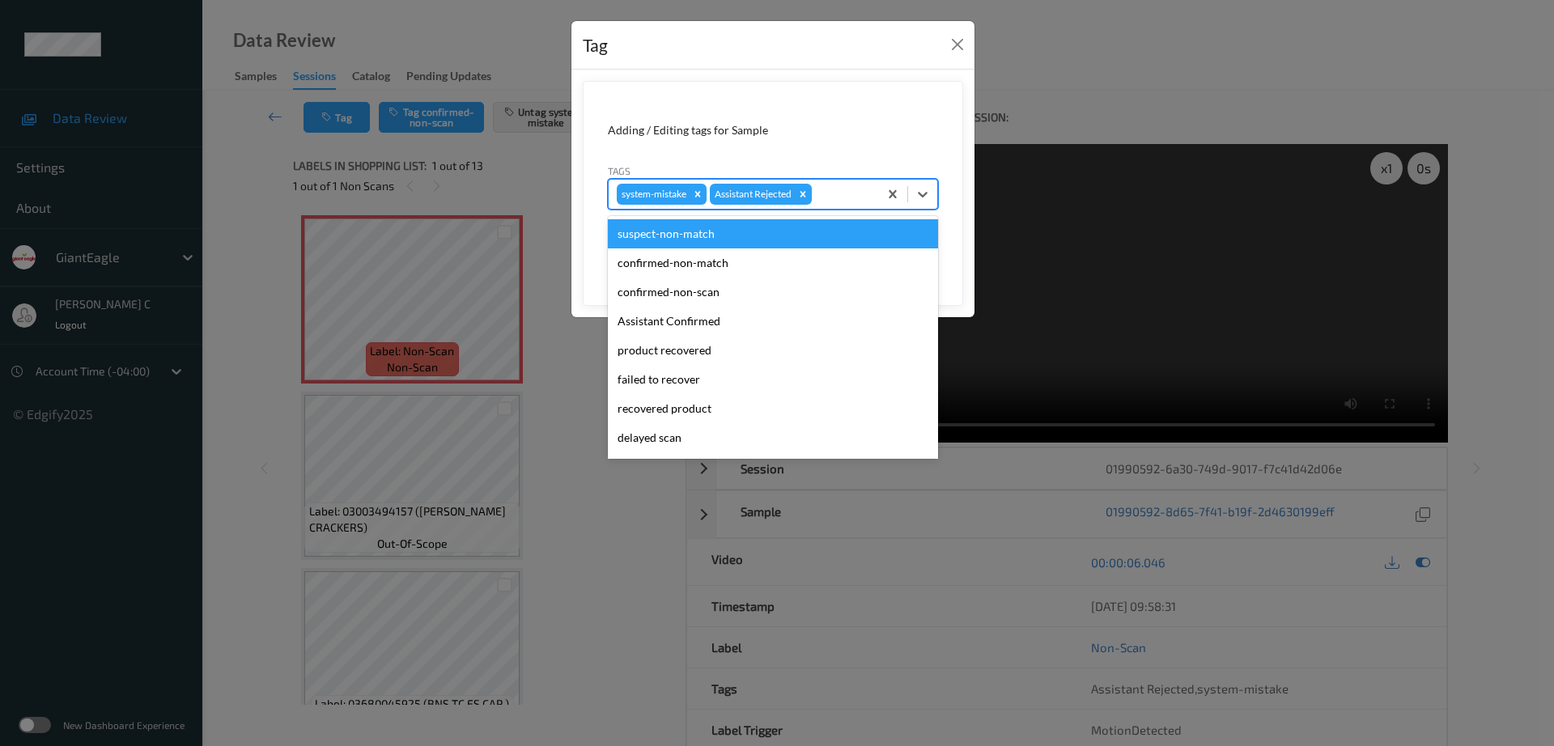
click at [848, 188] on div at bounding box center [842, 194] width 55 height 19
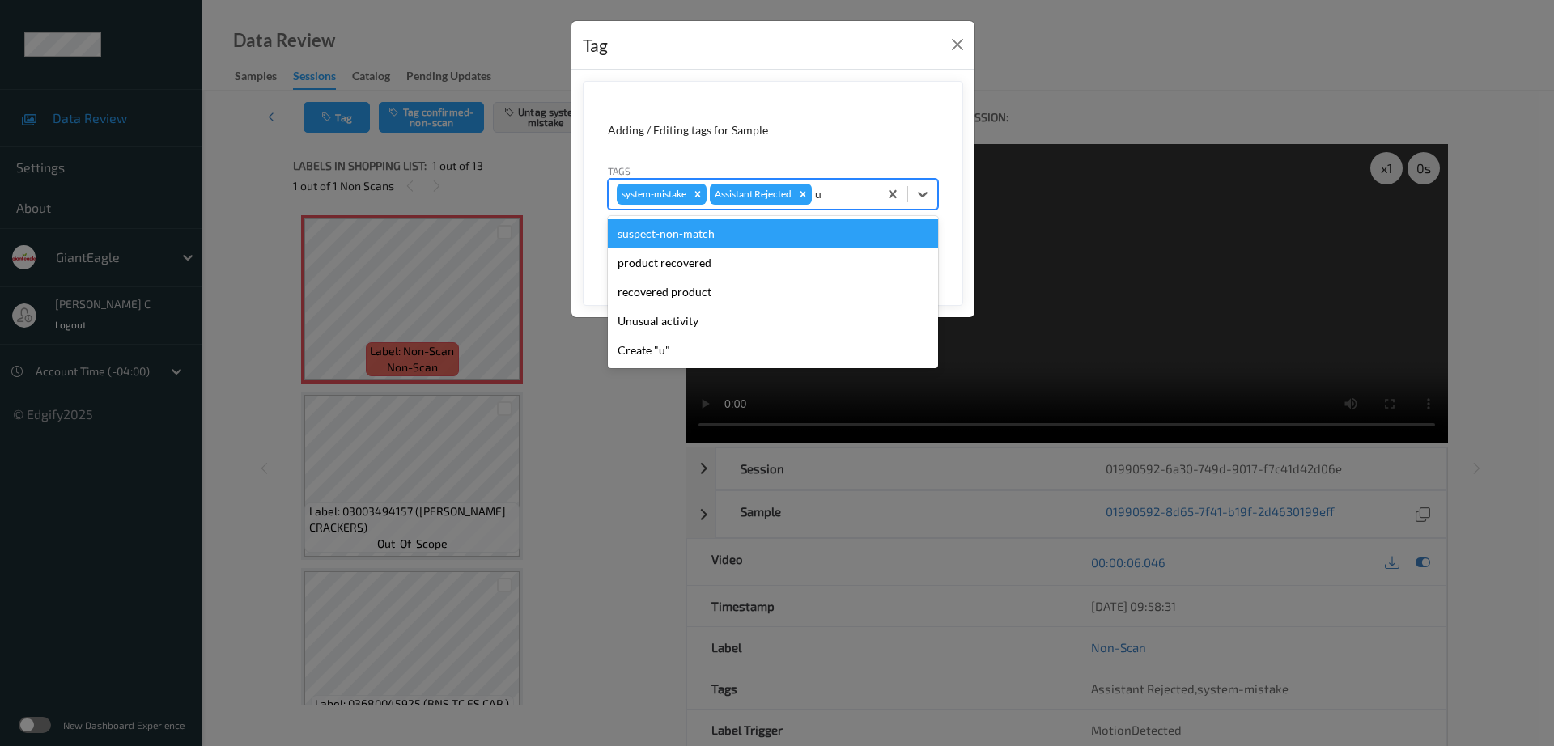
type input "un"
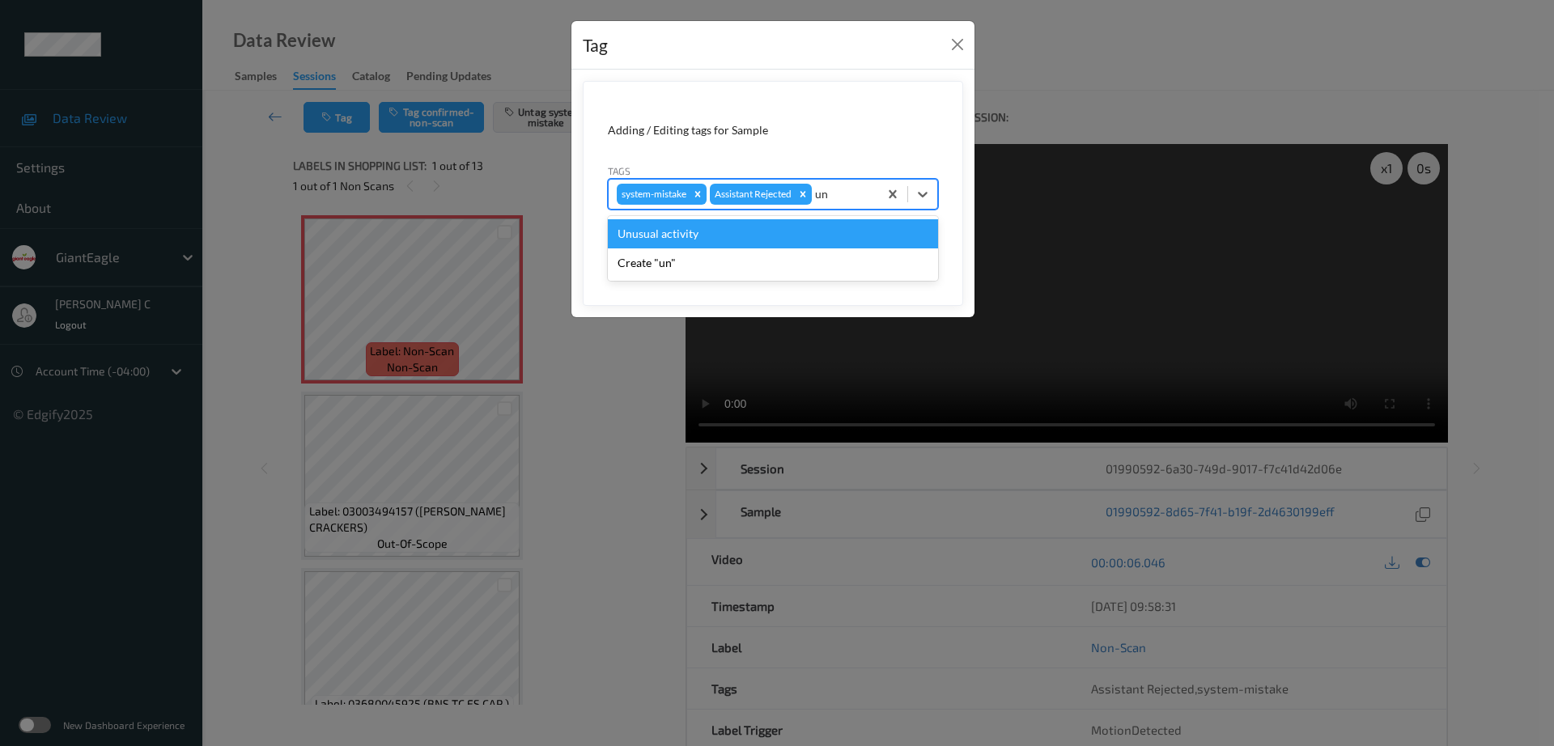
click at [665, 233] on div "Unusual activity" at bounding box center [773, 233] width 330 height 29
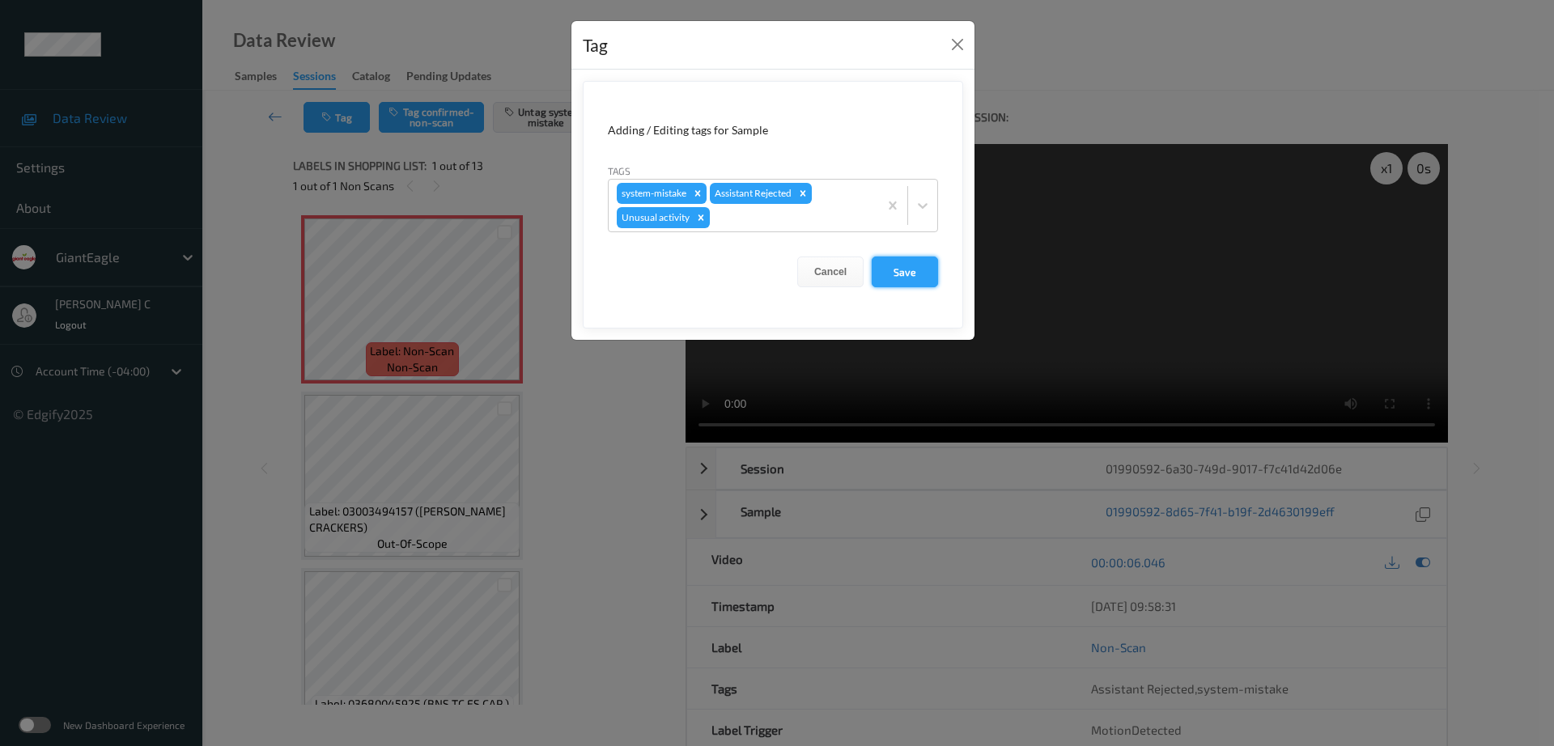
click at [910, 260] on button "Save" at bounding box center [905, 272] width 66 height 31
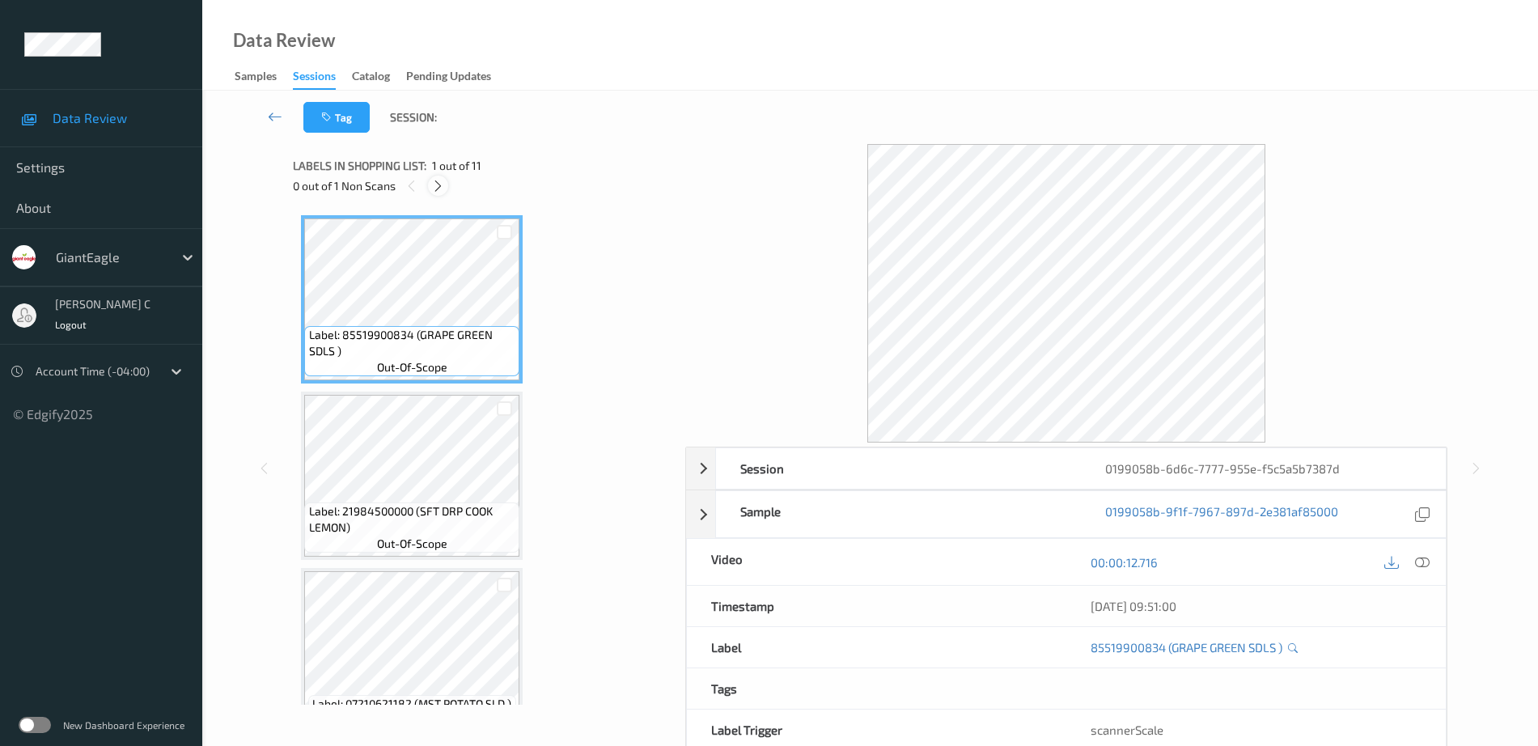
click at [436, 185] on icon at bounding box center [438, 186] width 14 height 15
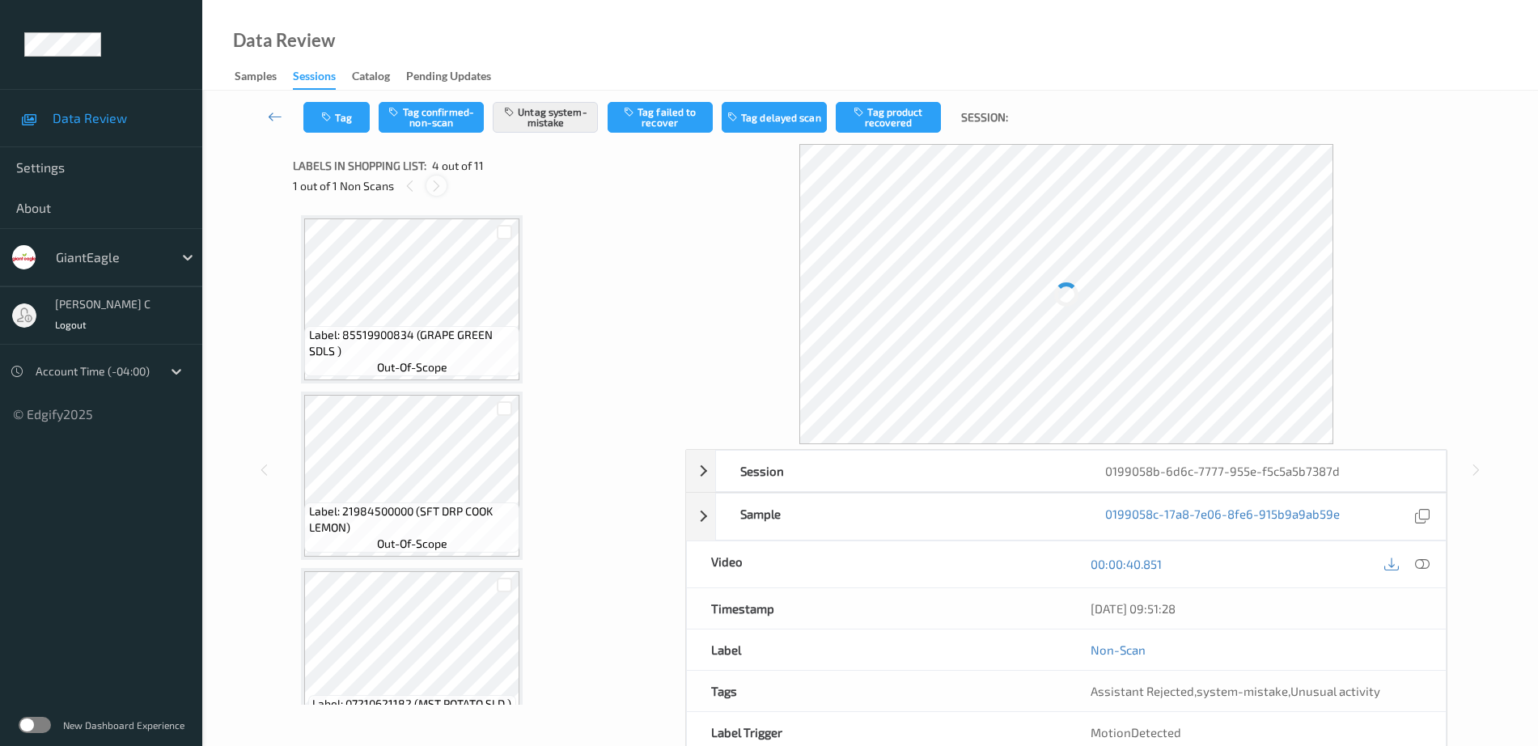
scroll to position [361, 0]
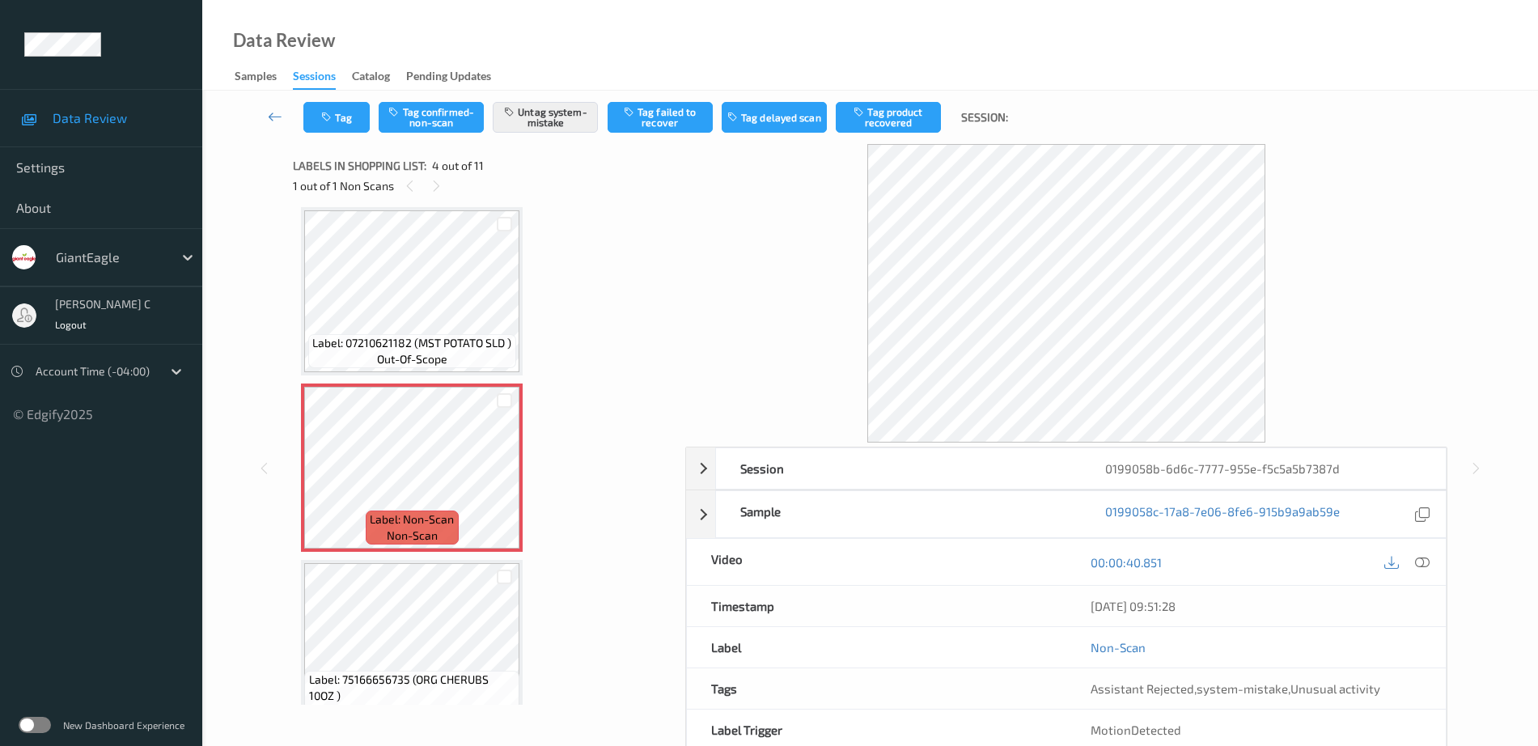
click at [436, 339] on span "Label: 07210621182 (MST POTATO SLD )" at bounding box center [411, 343] width 199 height 16
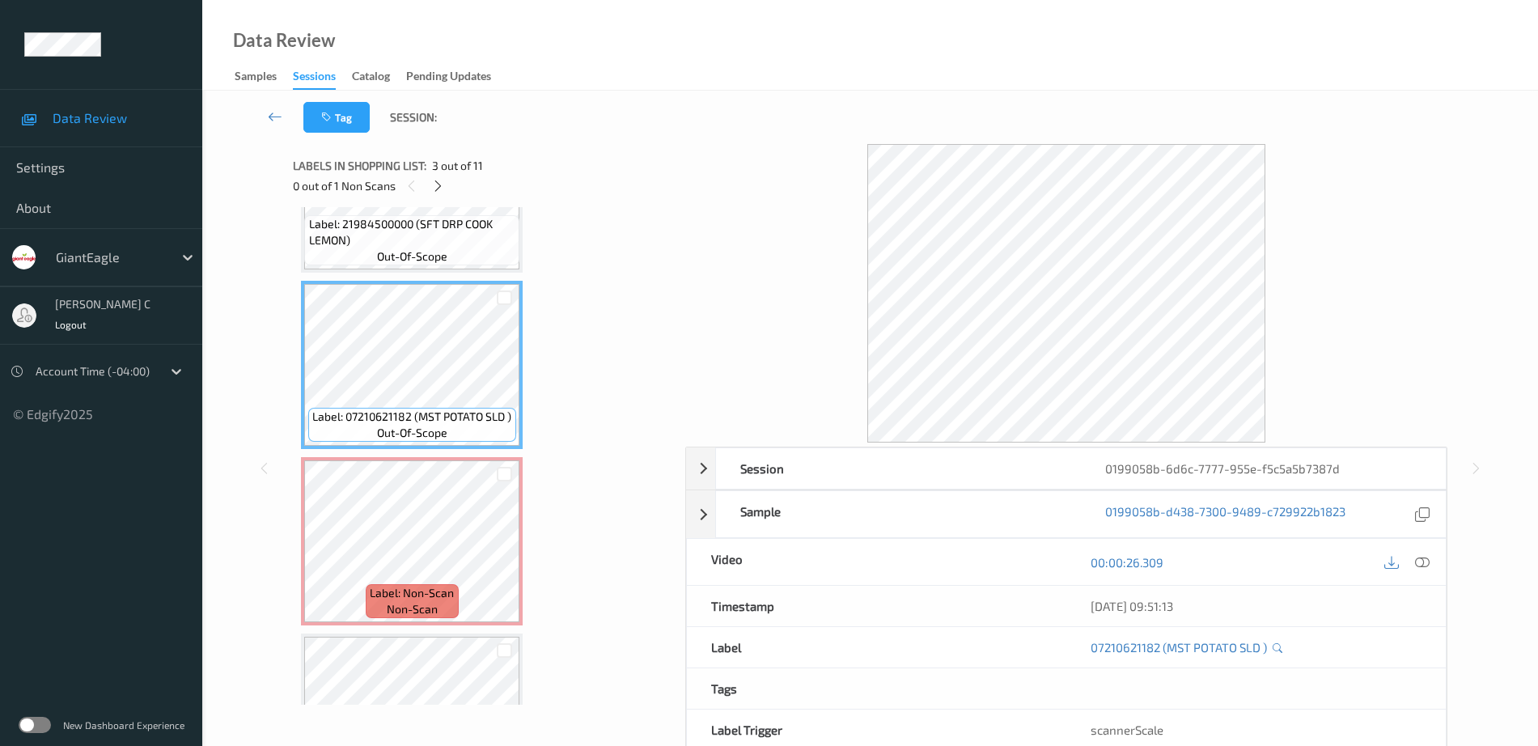
scroll to position [260, 0]
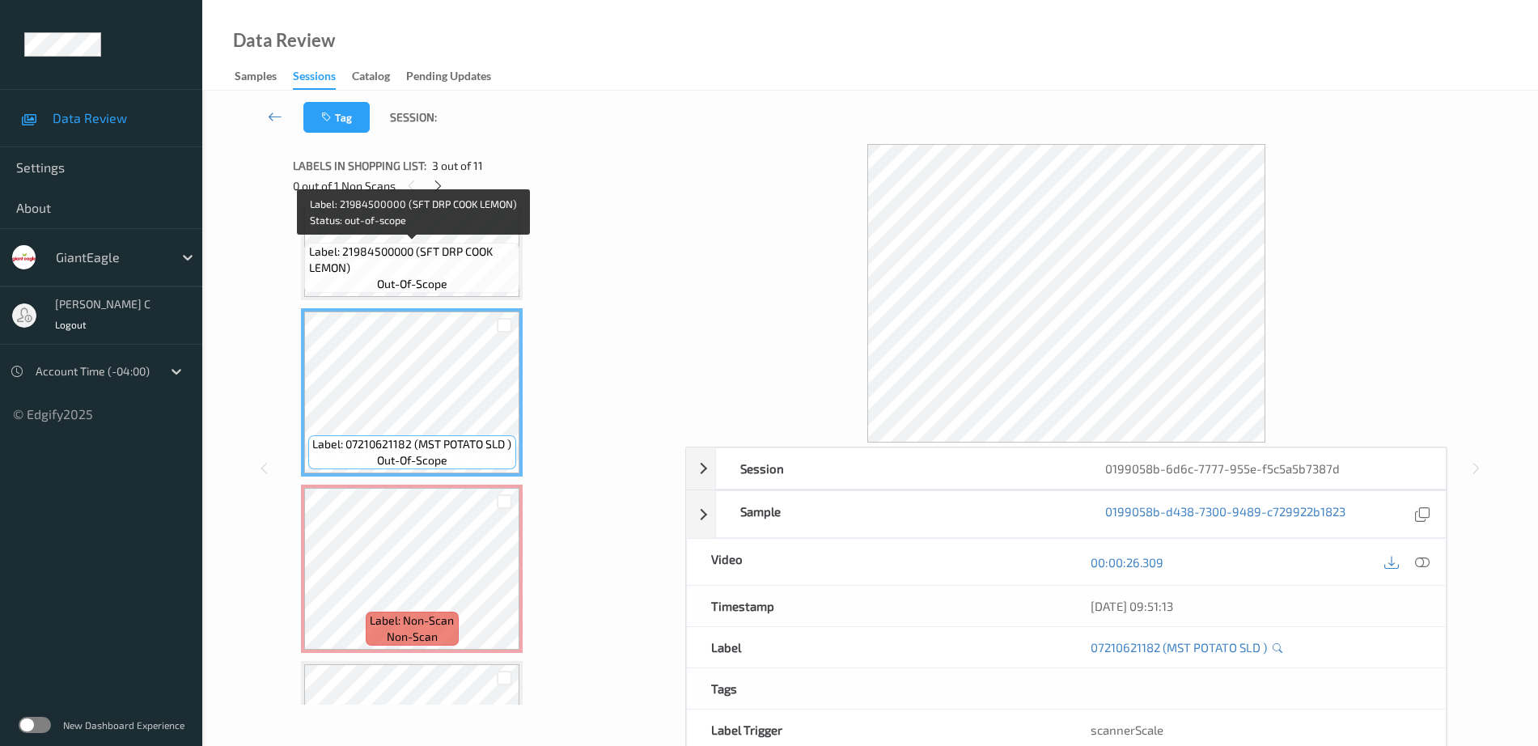
click at [407, 251] on span "Label: 21984500000 (SFT DRP COOK LEMON)" at bounding box center [412, 260] width 207 height 32
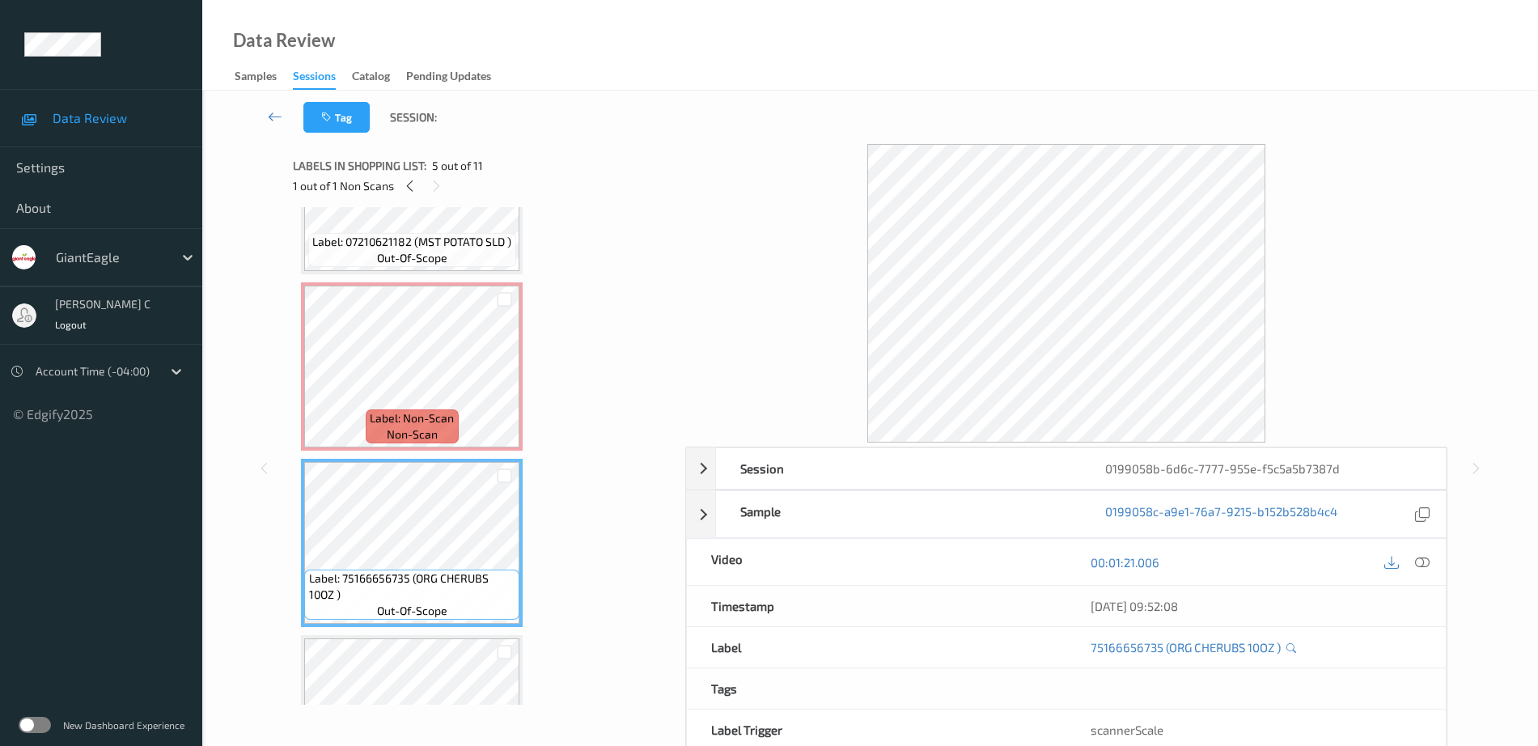
scroll to position [361, 0]
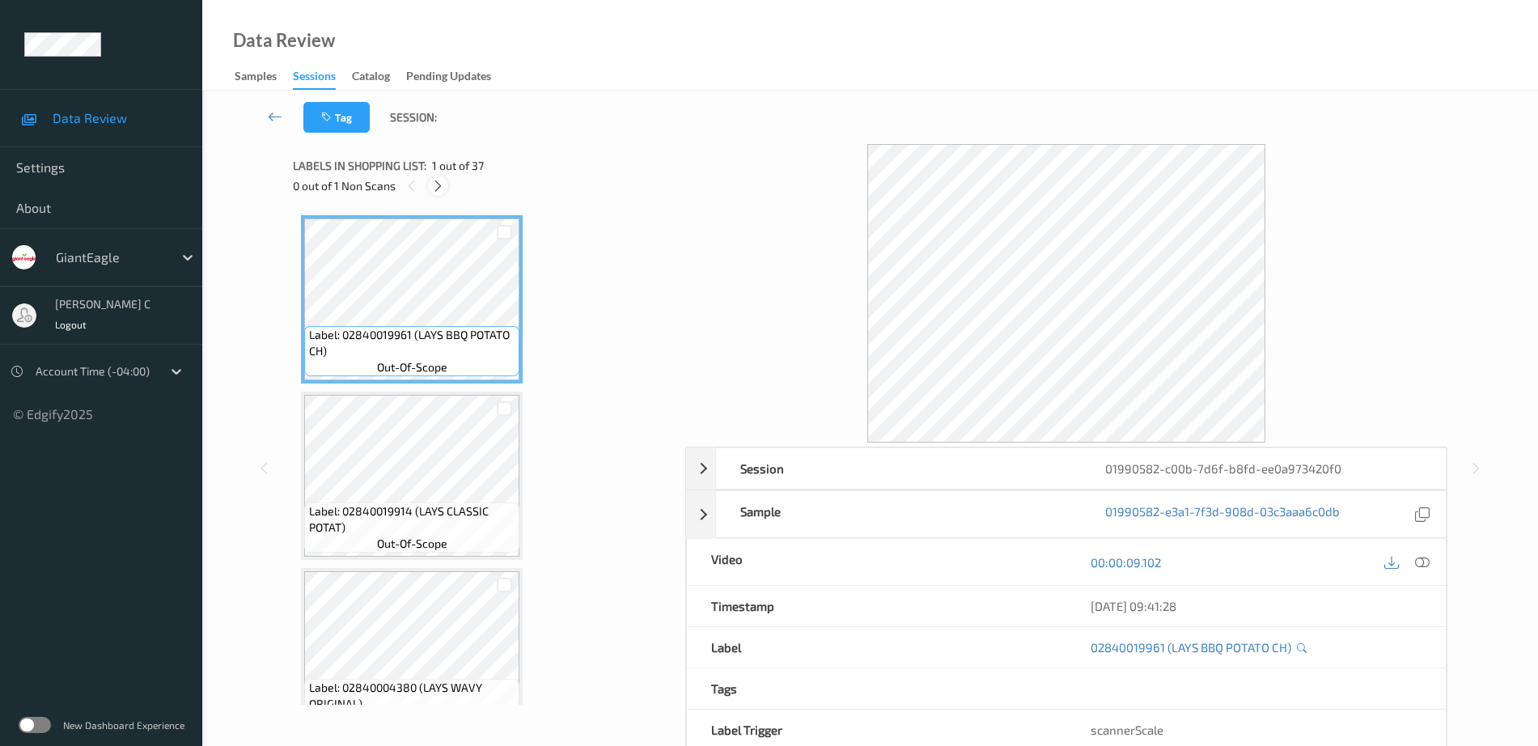
click at [435, 186] on icon at bounding box center [438, 186] width 14 height 15
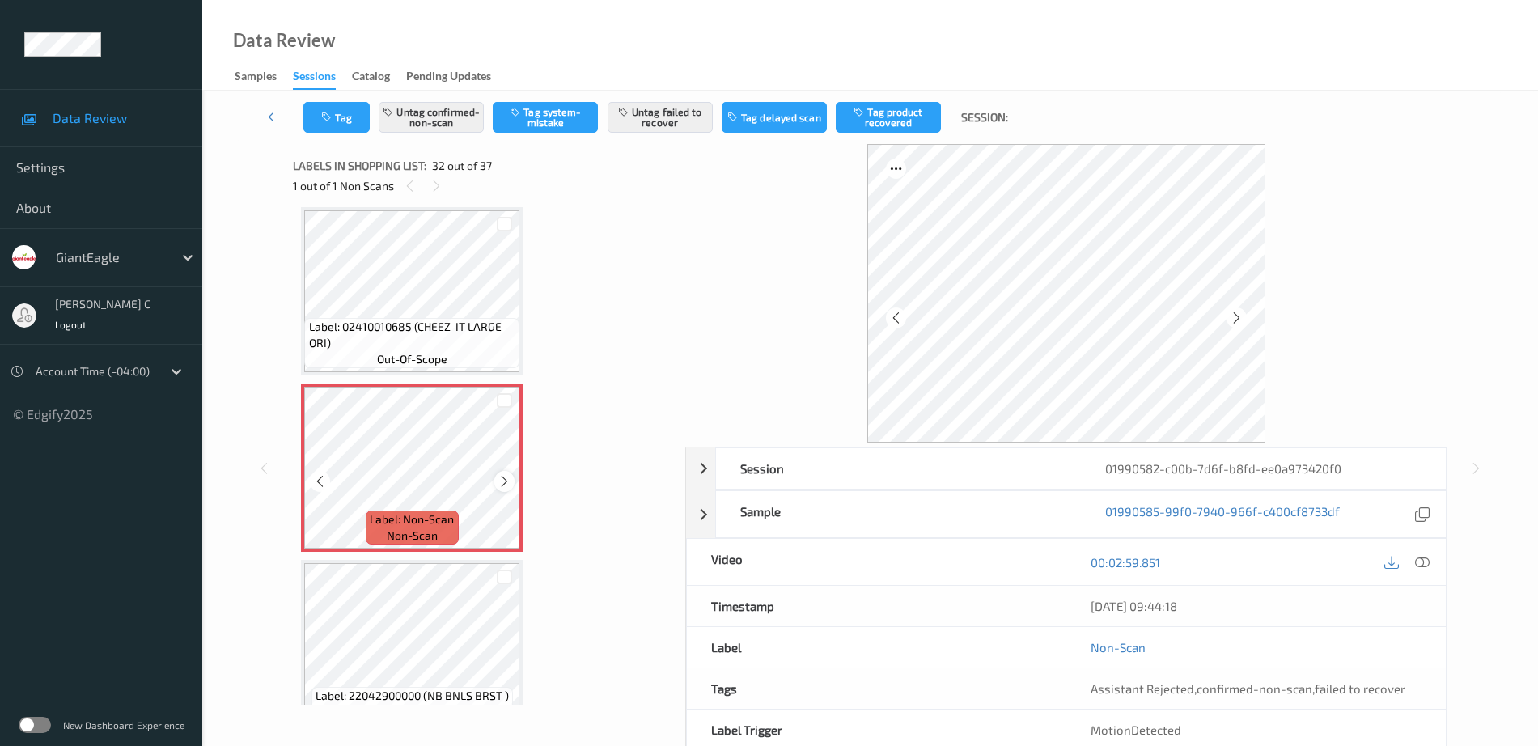
click at [501, 477] on icon at bounding box center [505, 481] width 14 height 15
click at [445, 340] on span "Label: 02410010685 (CHEEZ-IT LARGE ORI)" at bounding box center [412, 335] width 207 height 32
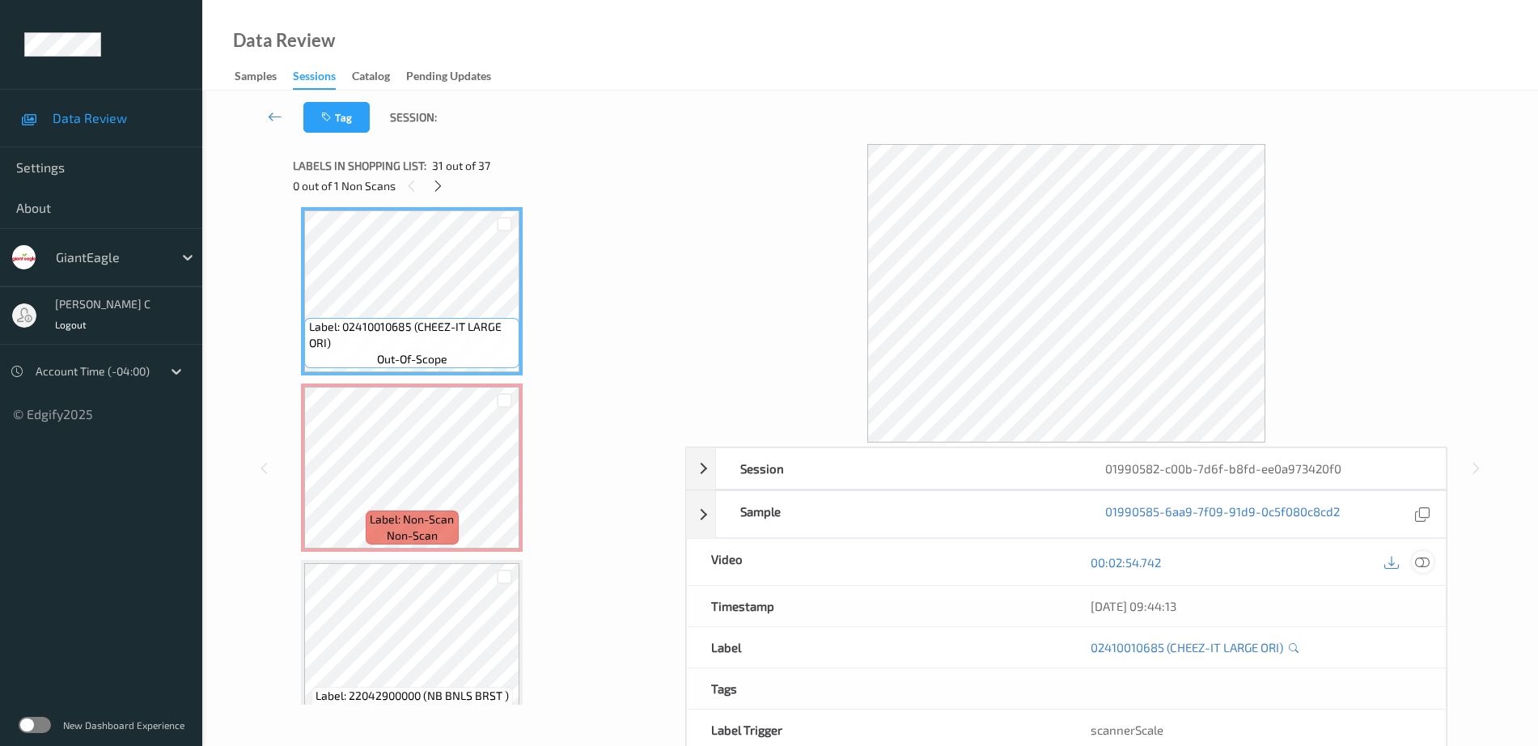
click at [1427, 560] on icon at bounding box center [1422, 562] width 15 height 15
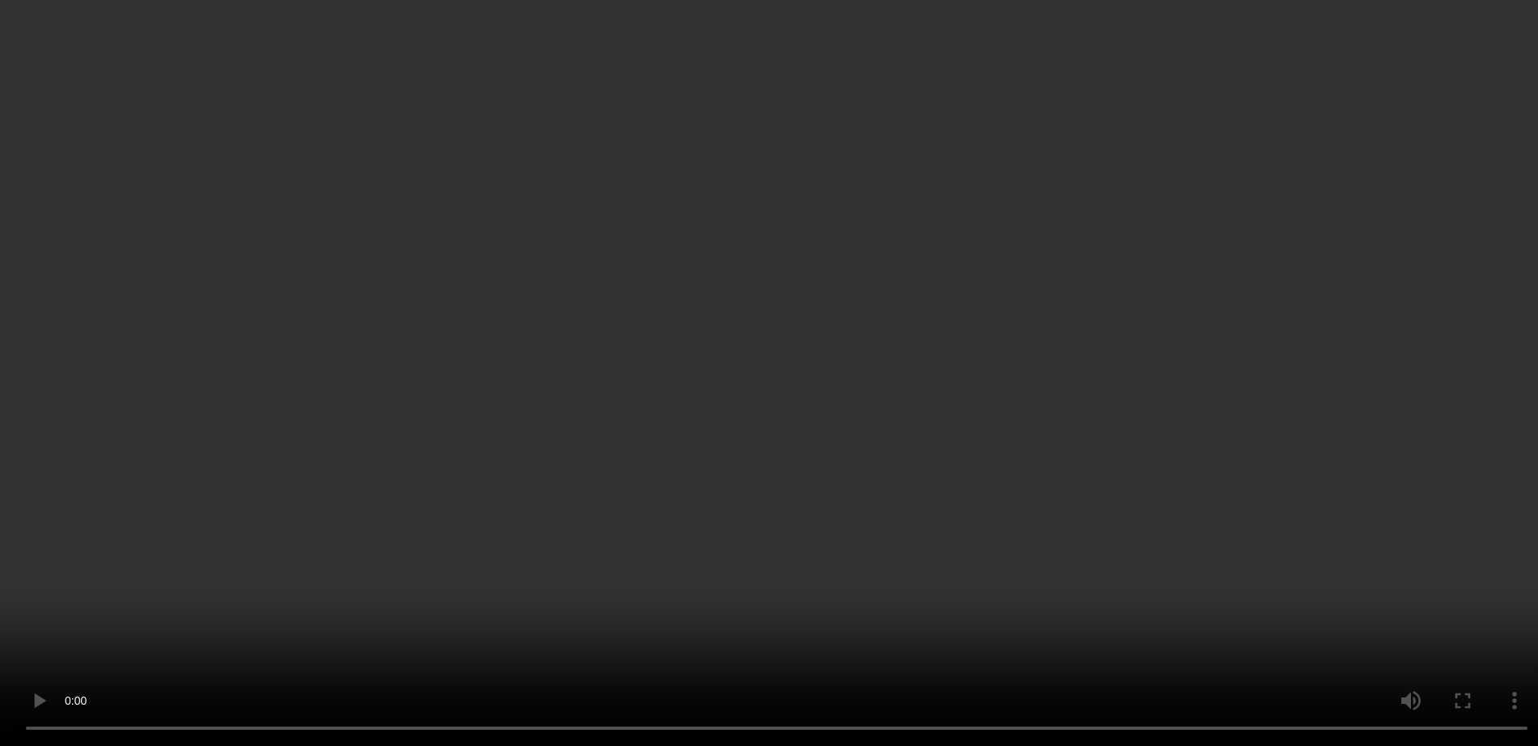
scroll to position [5402, 0]
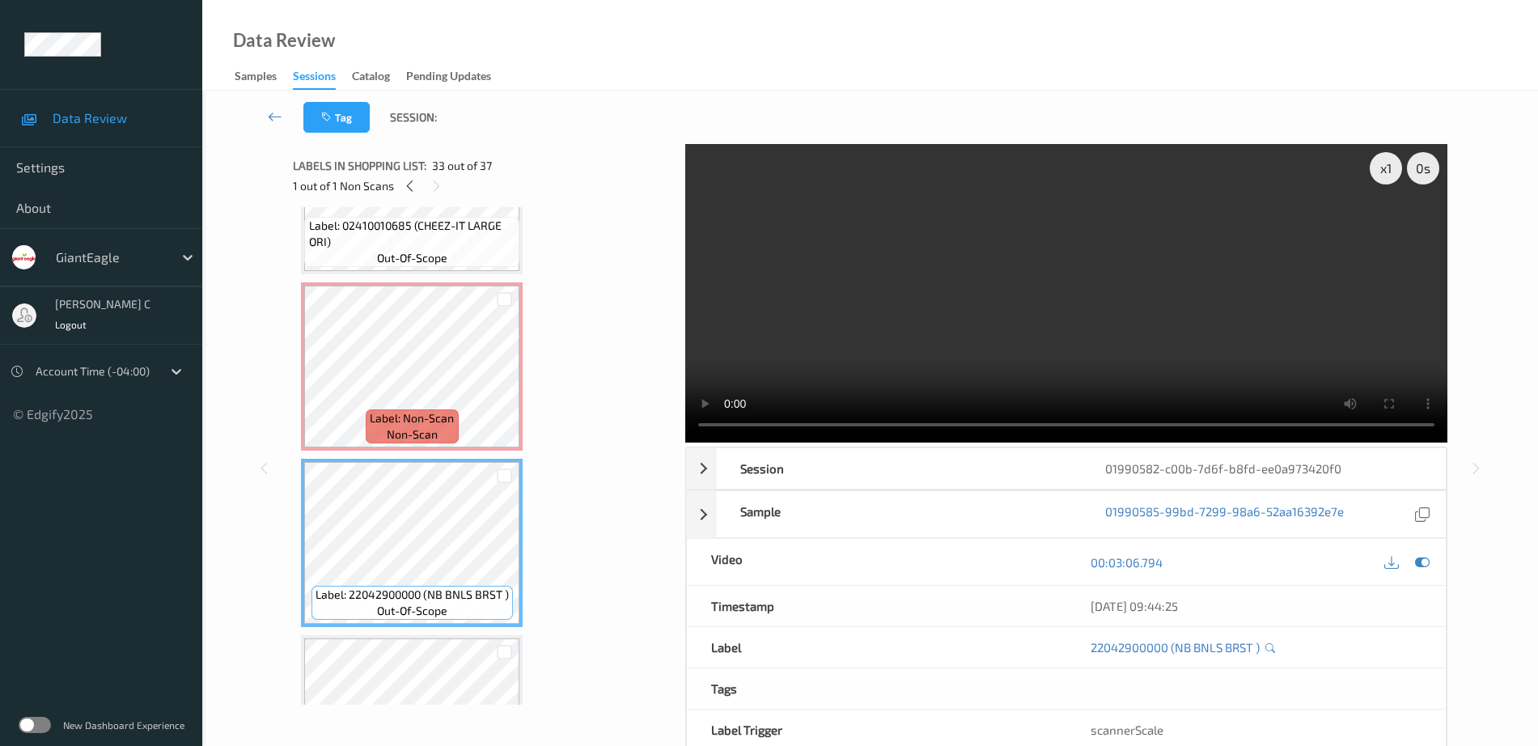
click at [418, 414] on span "Label: Non-Scan" at bounding box center [412, 418] width 84 height 16
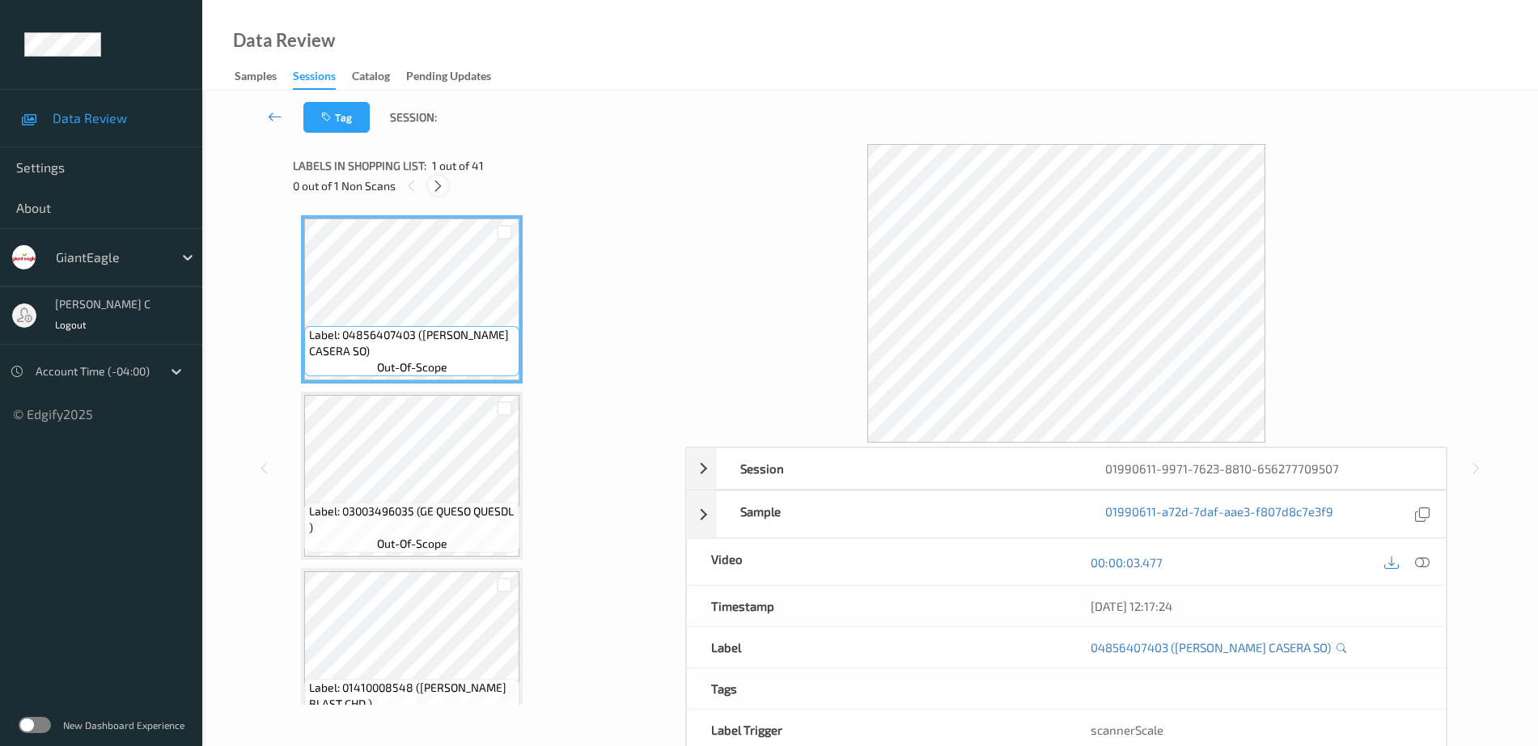
click at [437, 183] on icon at bounding box center [438, 186] width 14 height 15
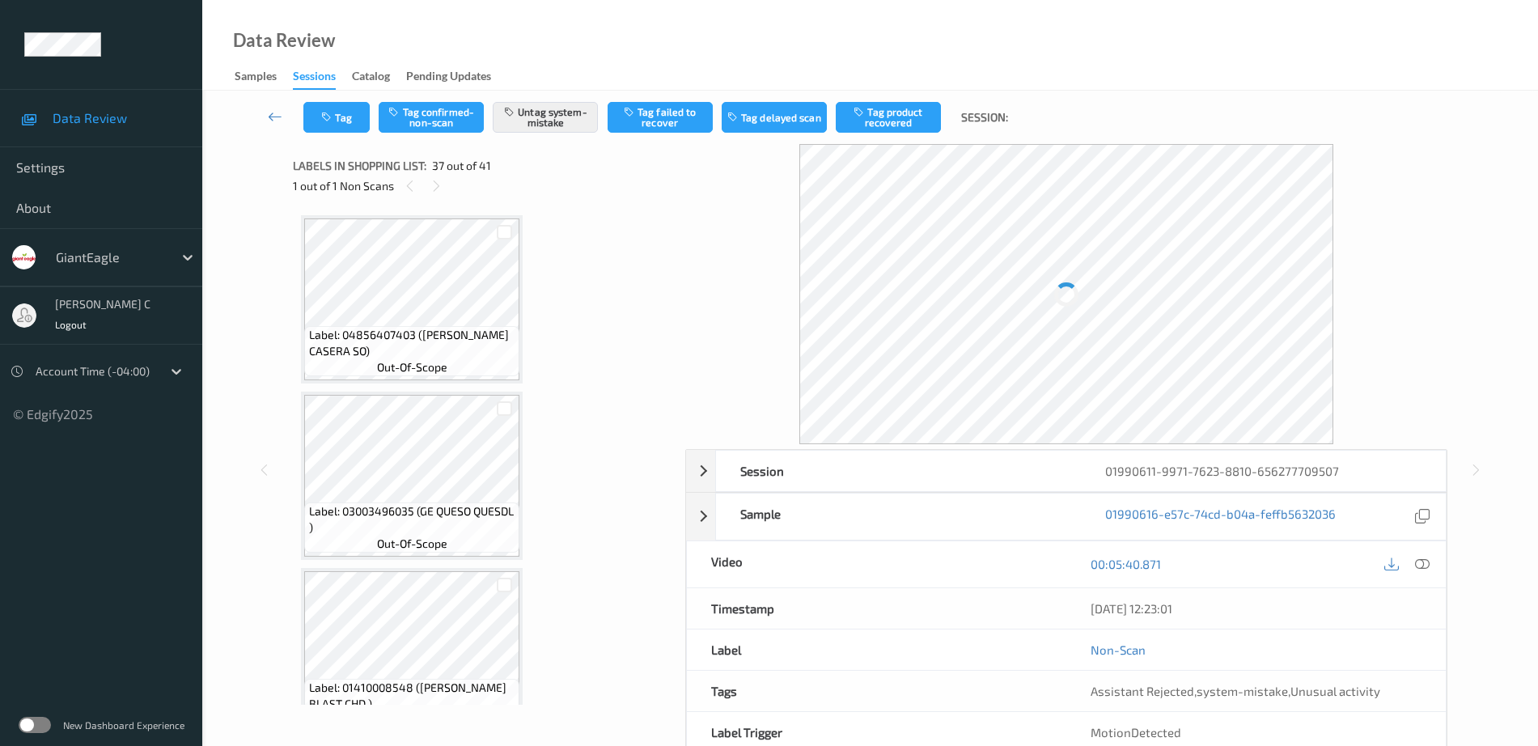
scroll to position [6183, 0]
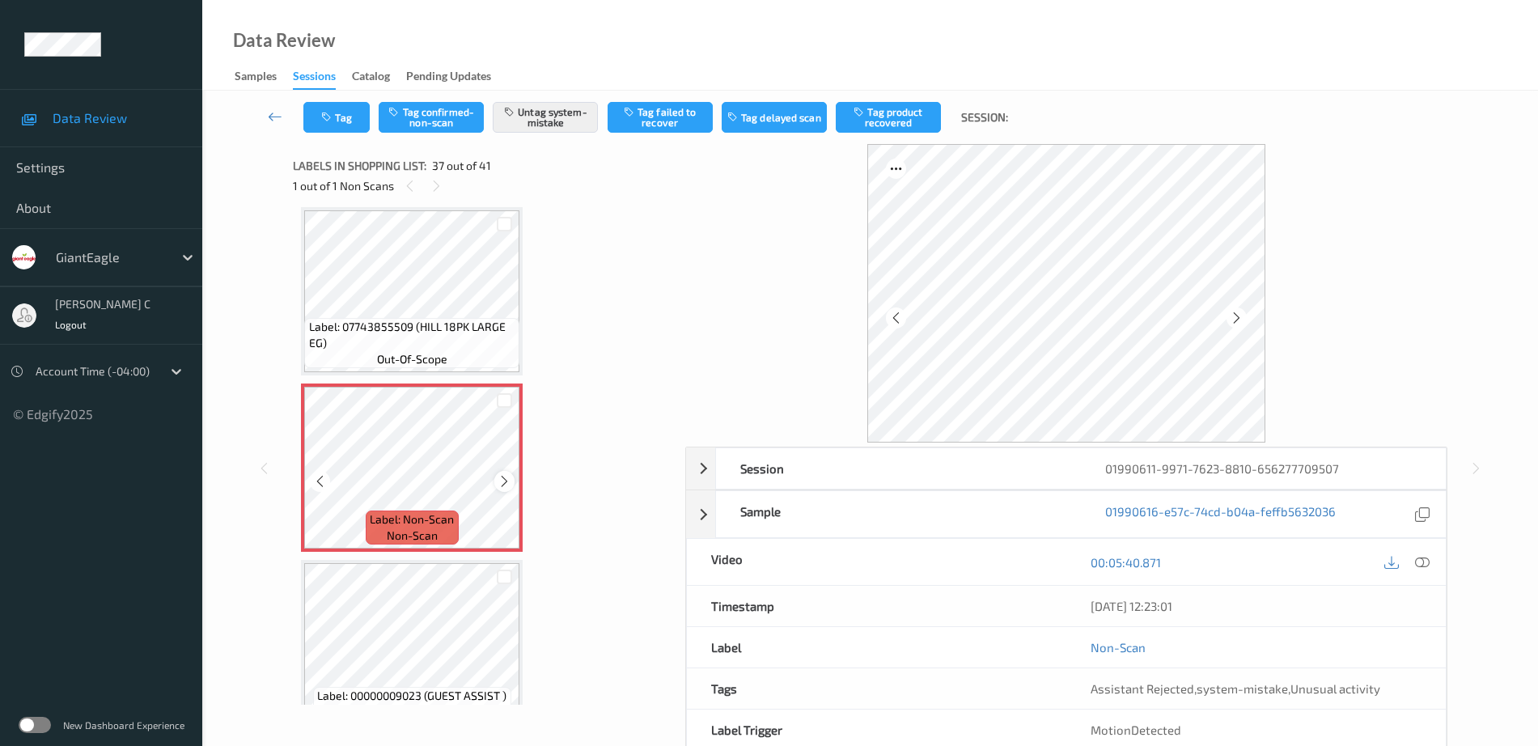
click at [503, 488] on icon at bounding box center [505, 481] width 14 height 15
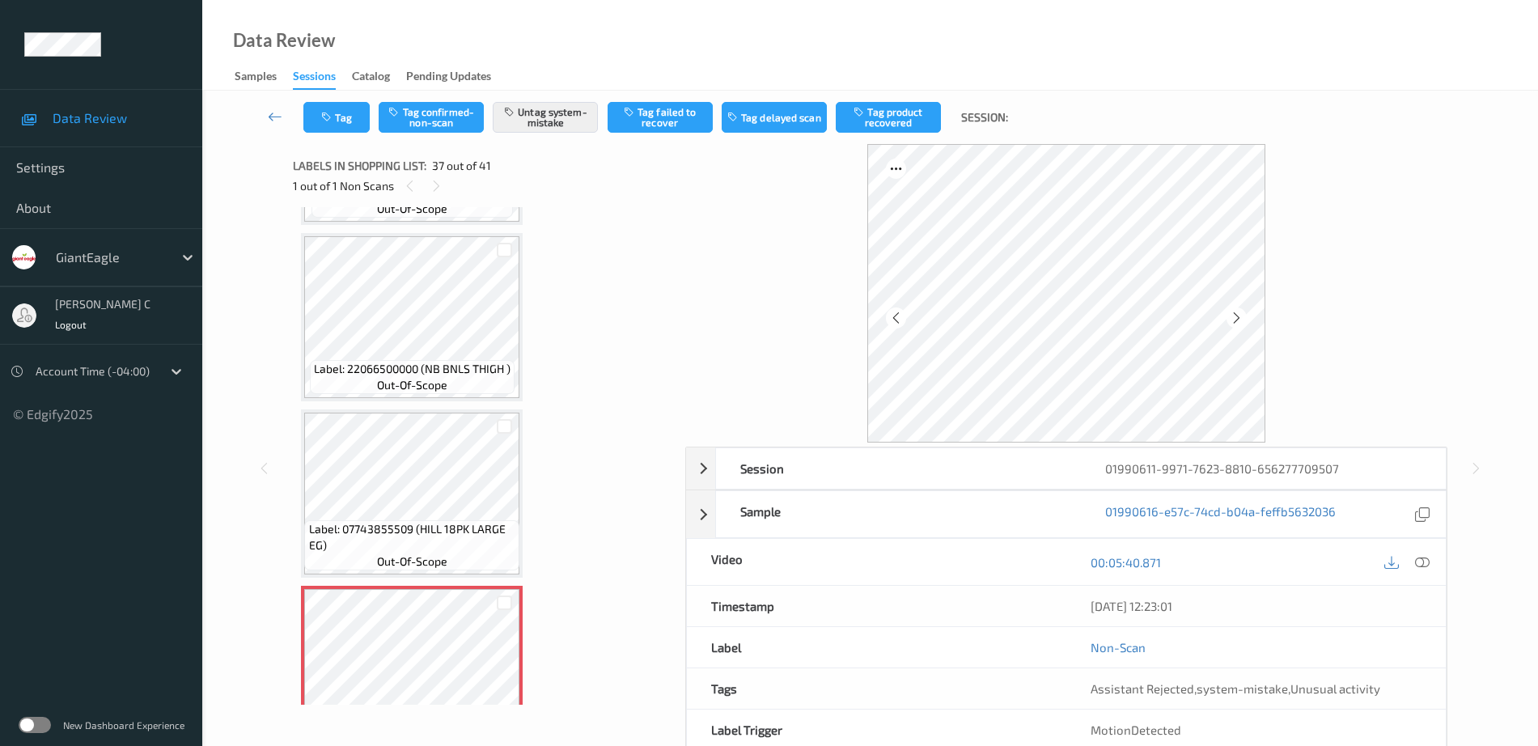
click at [418, 380] on span "out-of-scope" at bounding box center [412, 385] width 70 height 16
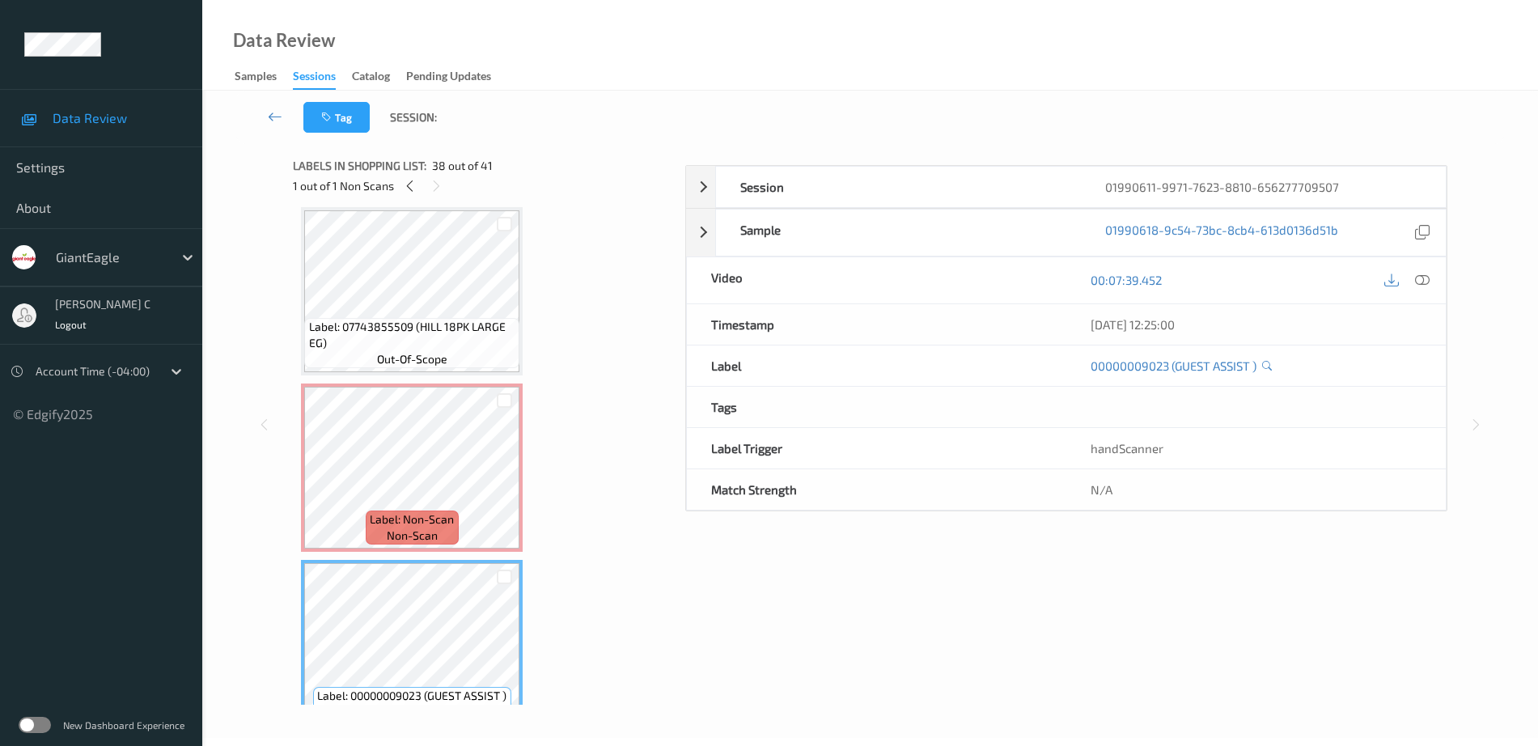
scroll to position [6082, 0]
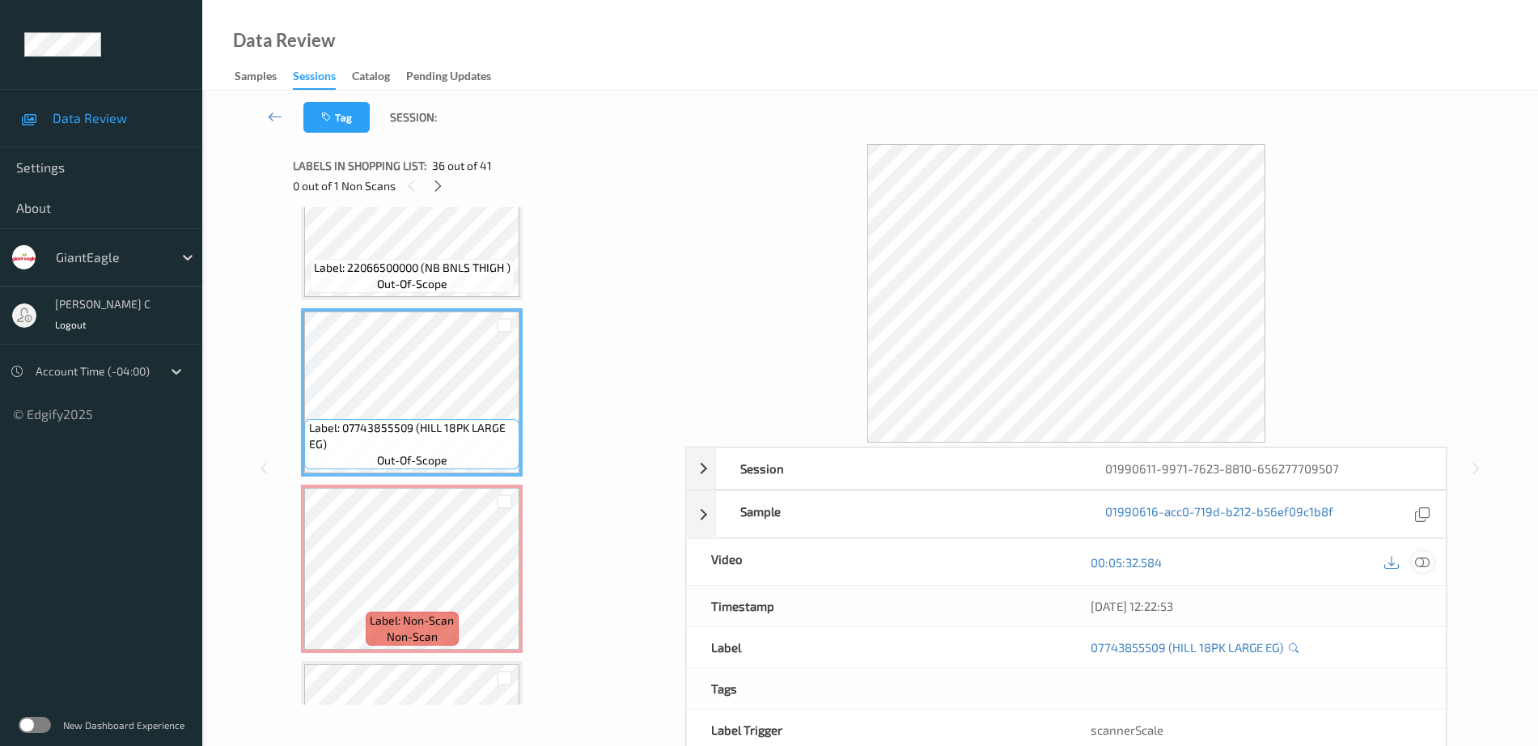
click at [1417, 557] on icon at bounding box center [1422, 562] width 15 height 15
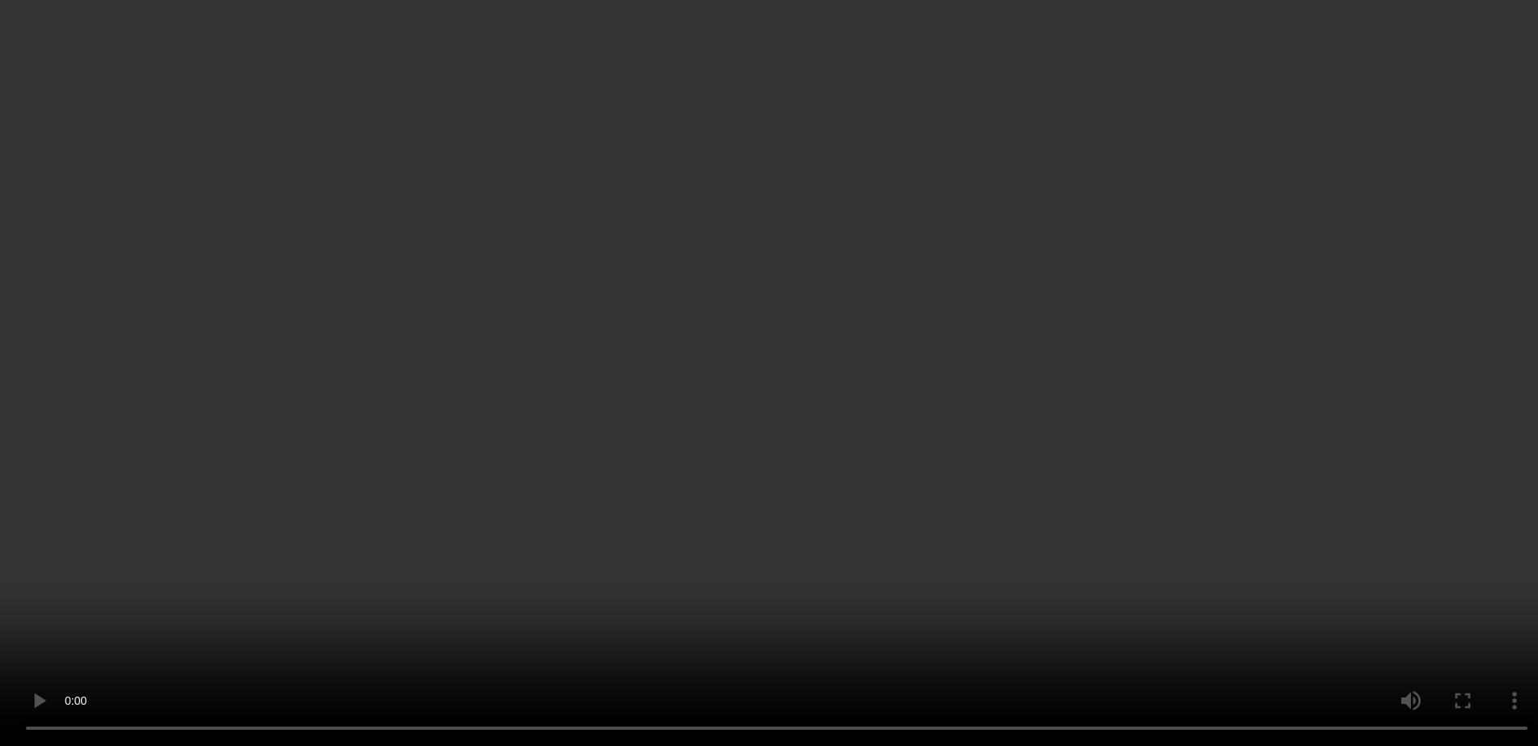
scroll to position [6284, 0]
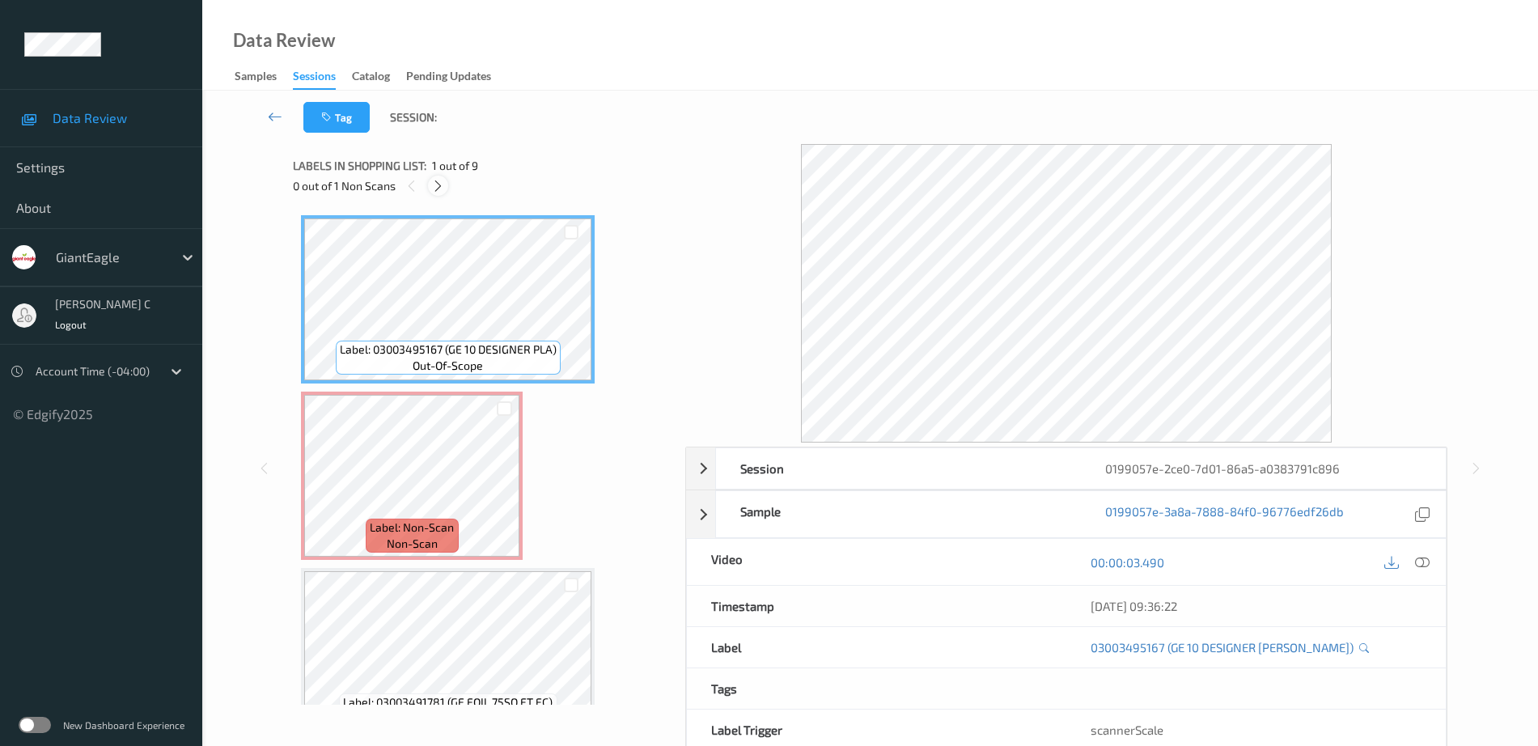
click at [438, 184] on icon at bounding box center [438, 186] width 14 height 15
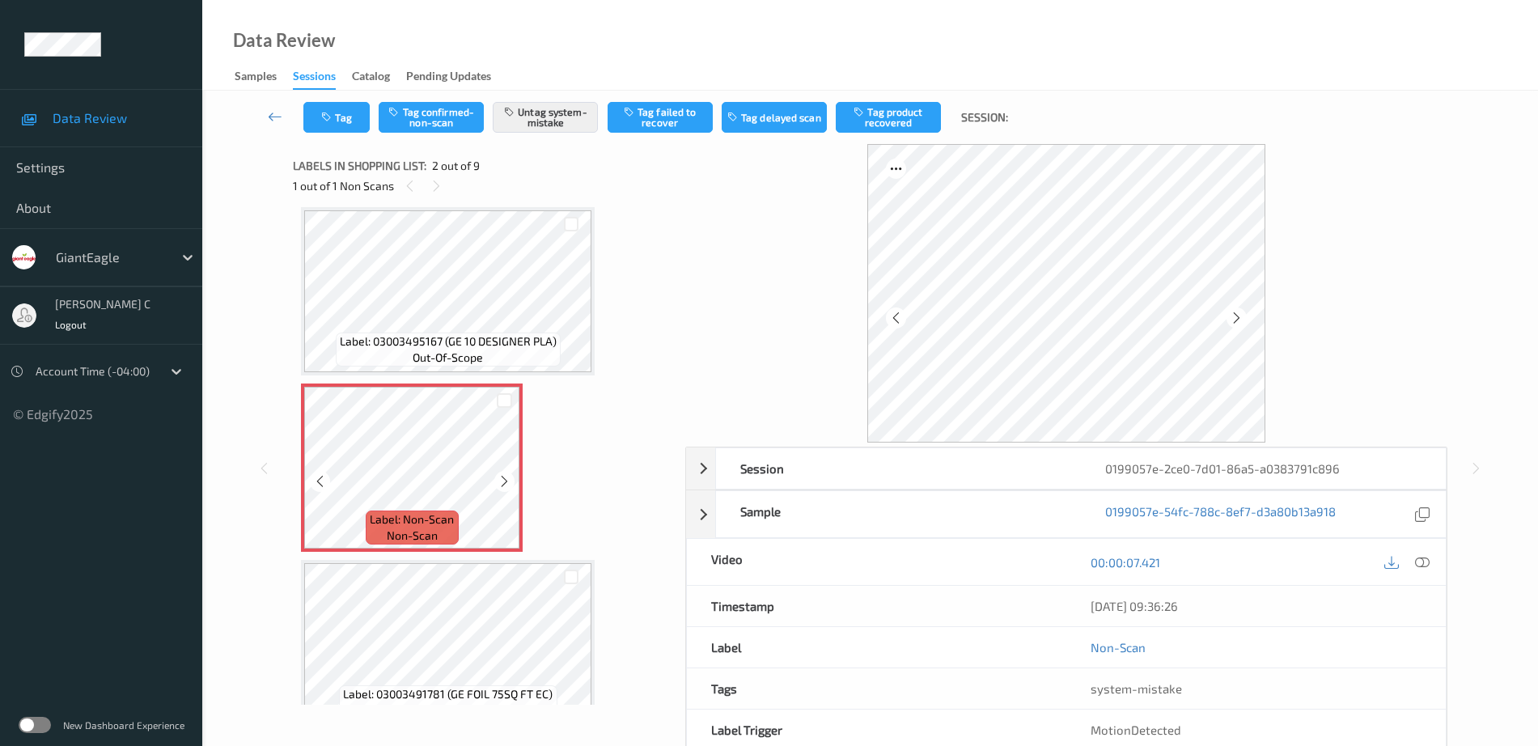
click at [506, 479] on icon at bounding box center [505, 481] width 14 height 15
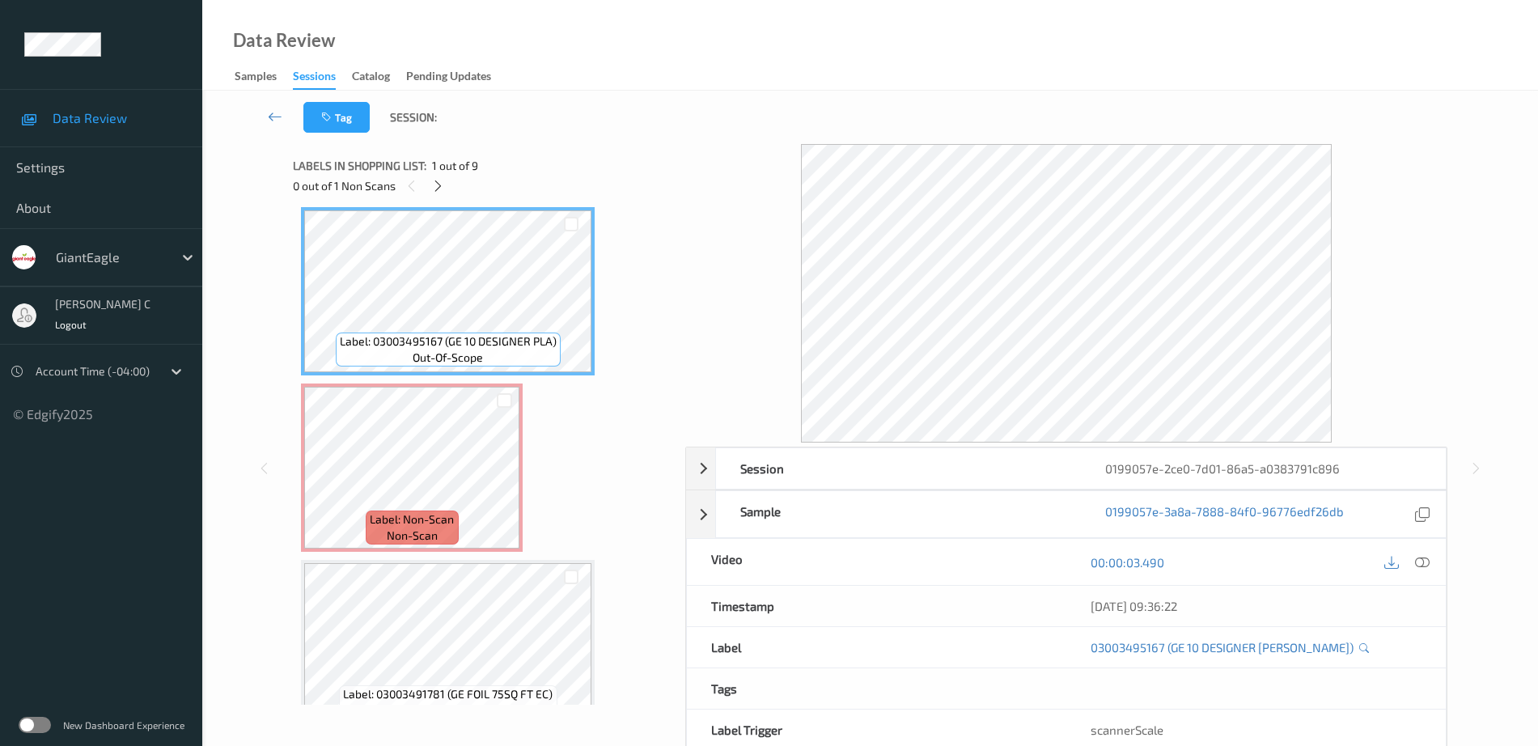
click at [1420, 567] on icon at bounding box center [1422, 562] width 15 height 15
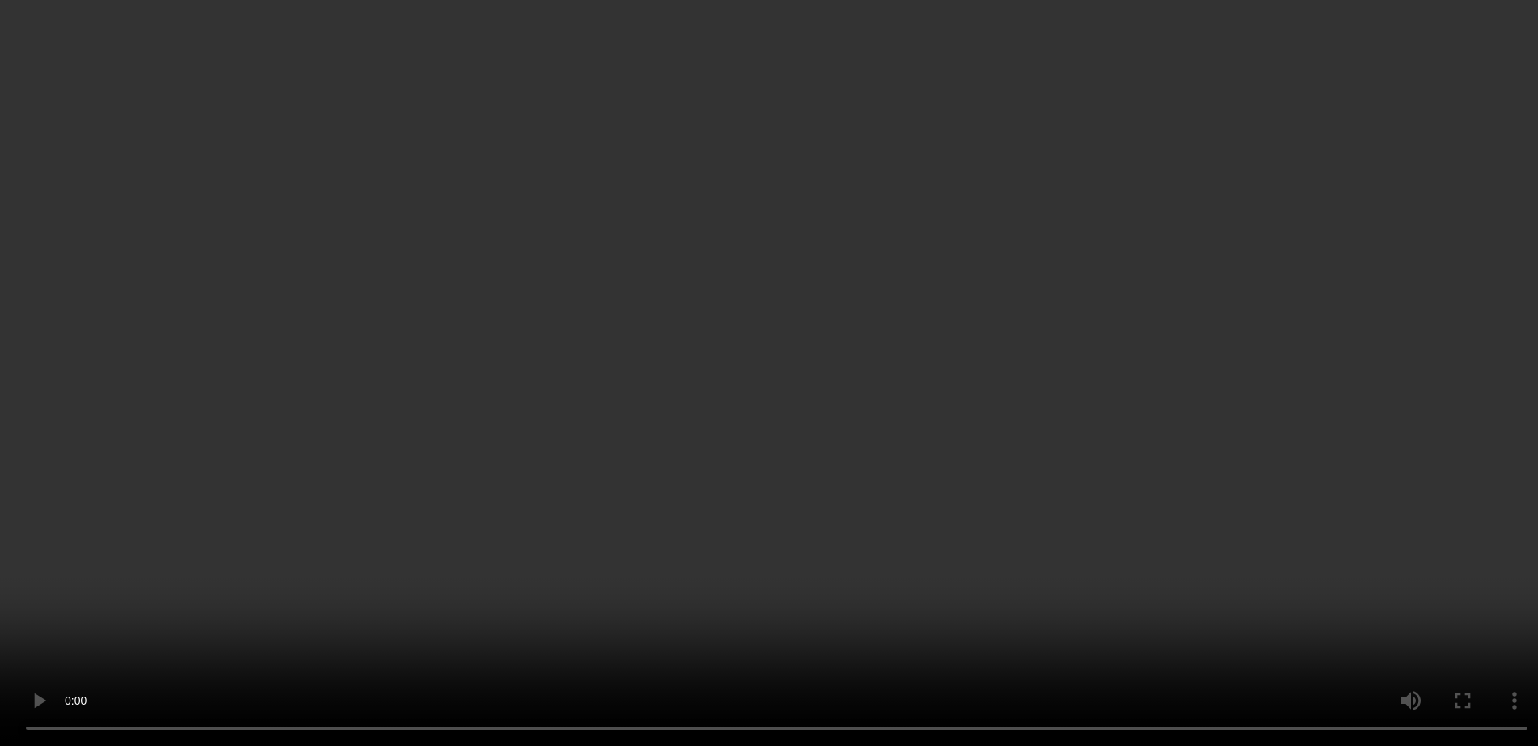
scroll to position [109, 0]
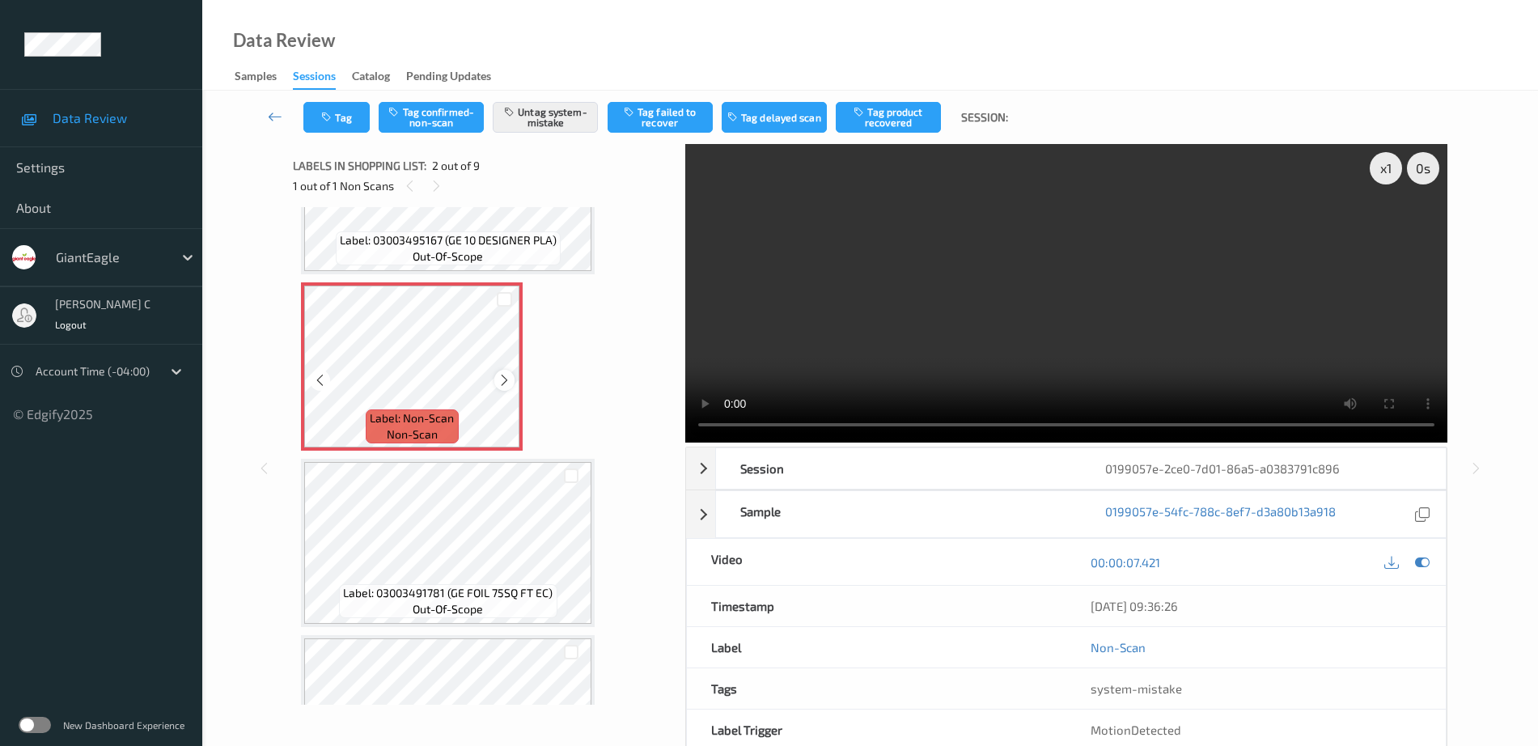
click at [507, 378] on icon at bounding box center [505, 380] width 14 height 15
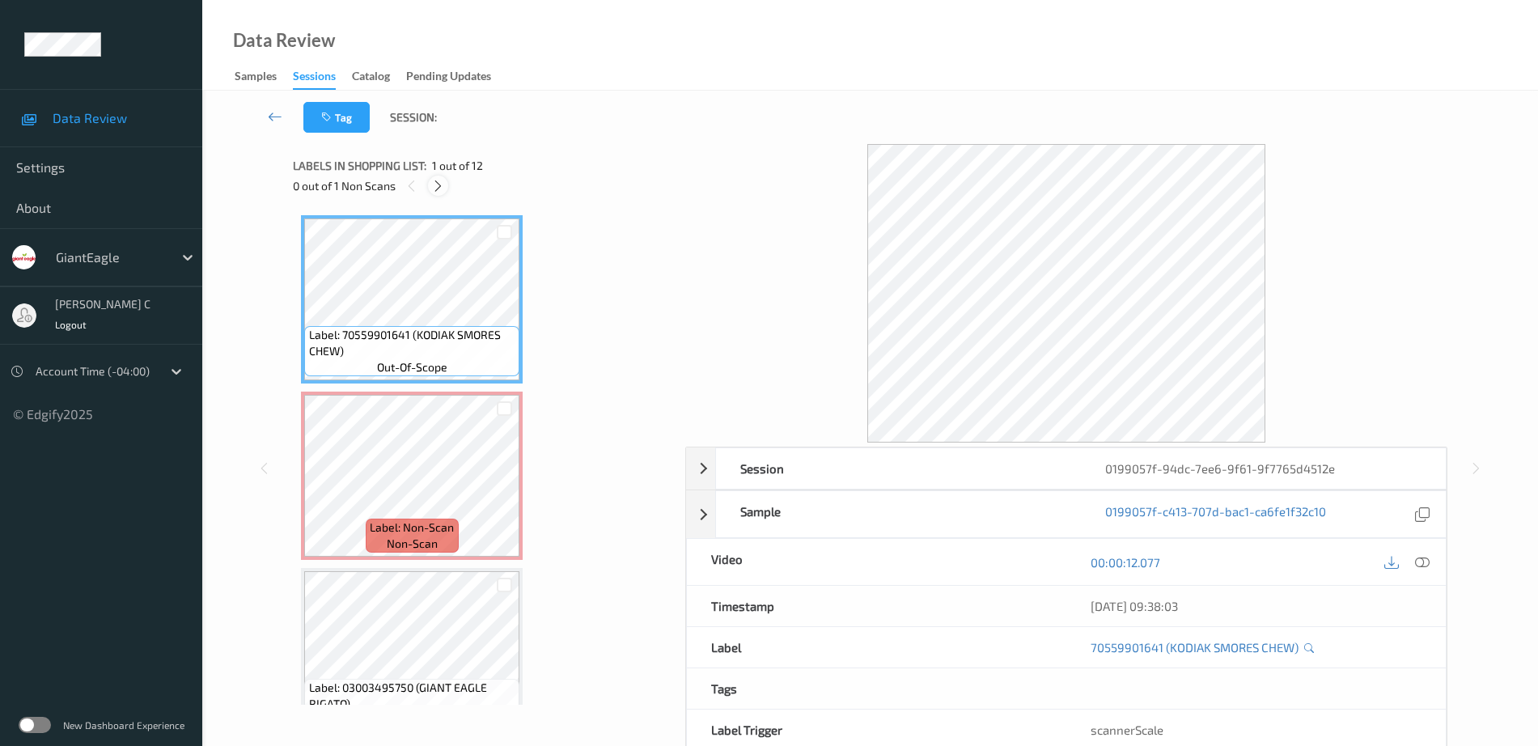
drag, startPoint x: 439, startPoint y: 184, endPoint x: 435, endPoint y: 194, distance: 11.3
click at [438, 183] on icon at bounding box center [438, 186] width 14 height 15
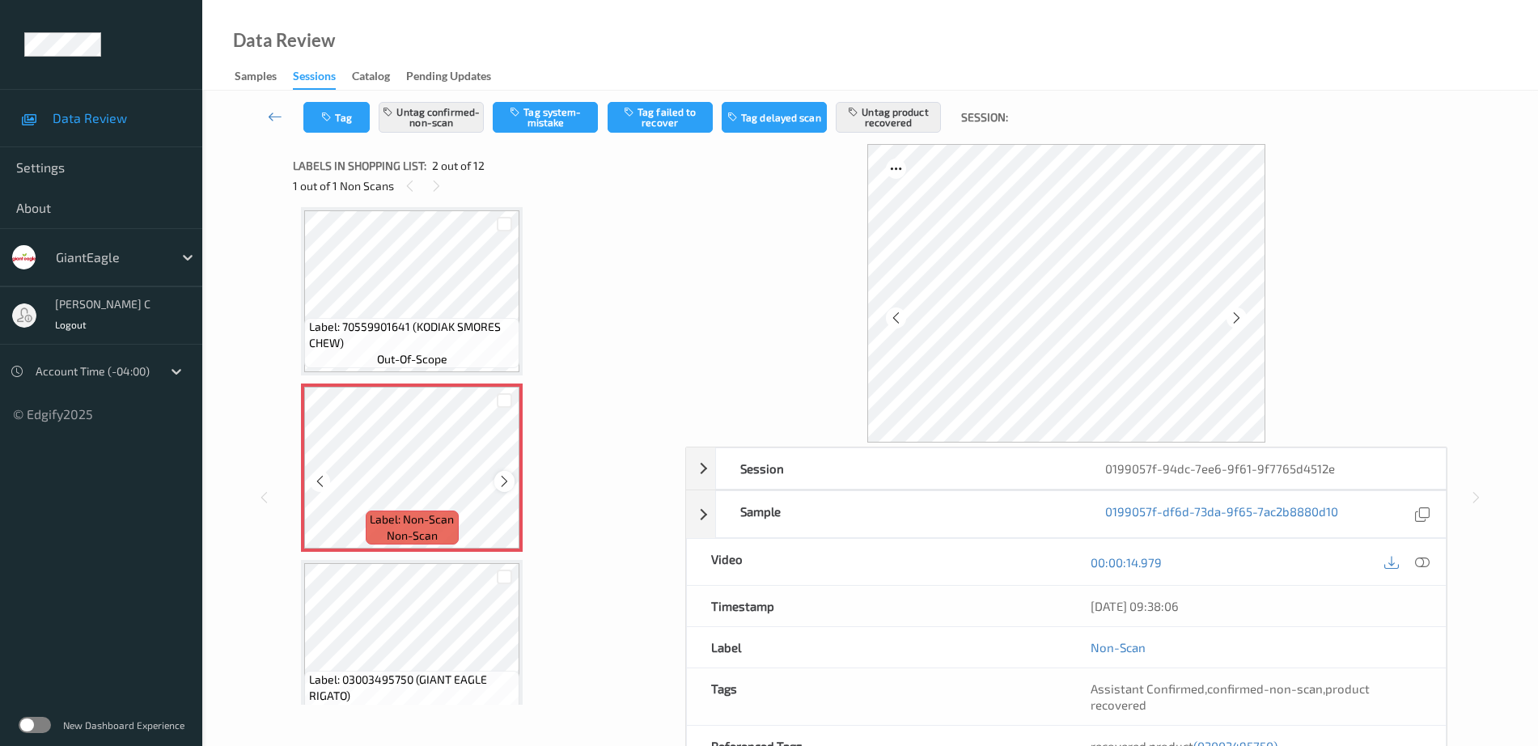
click at [500, 479] on icon at bounding box center [505, 481] width 14 height 15
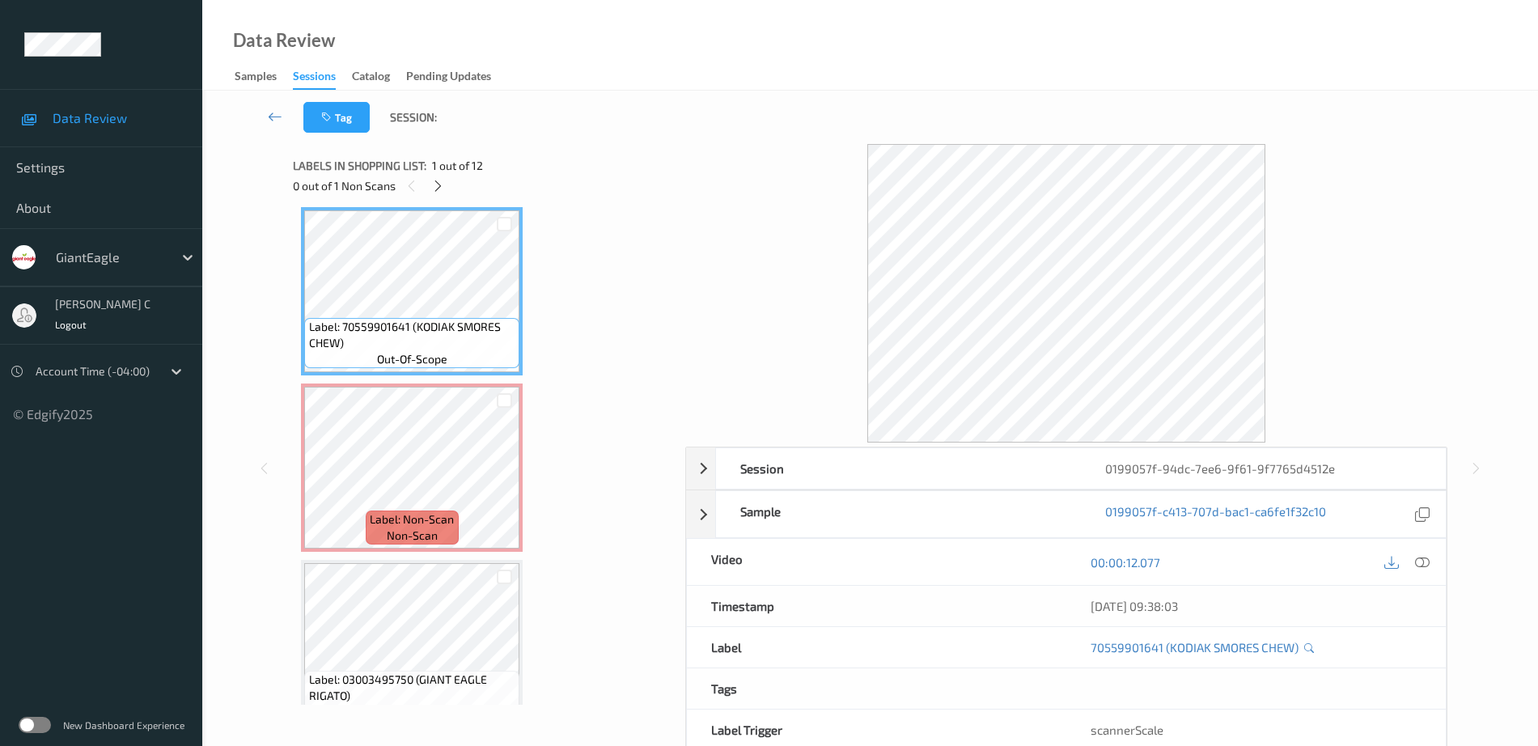
click at [1437, 564] on div "00:00:12.077" at bounding box center [1257, 562] width 380 height 46
click at [1421, 561] on icon at bounding box center [1422, 562] width 15 height 15
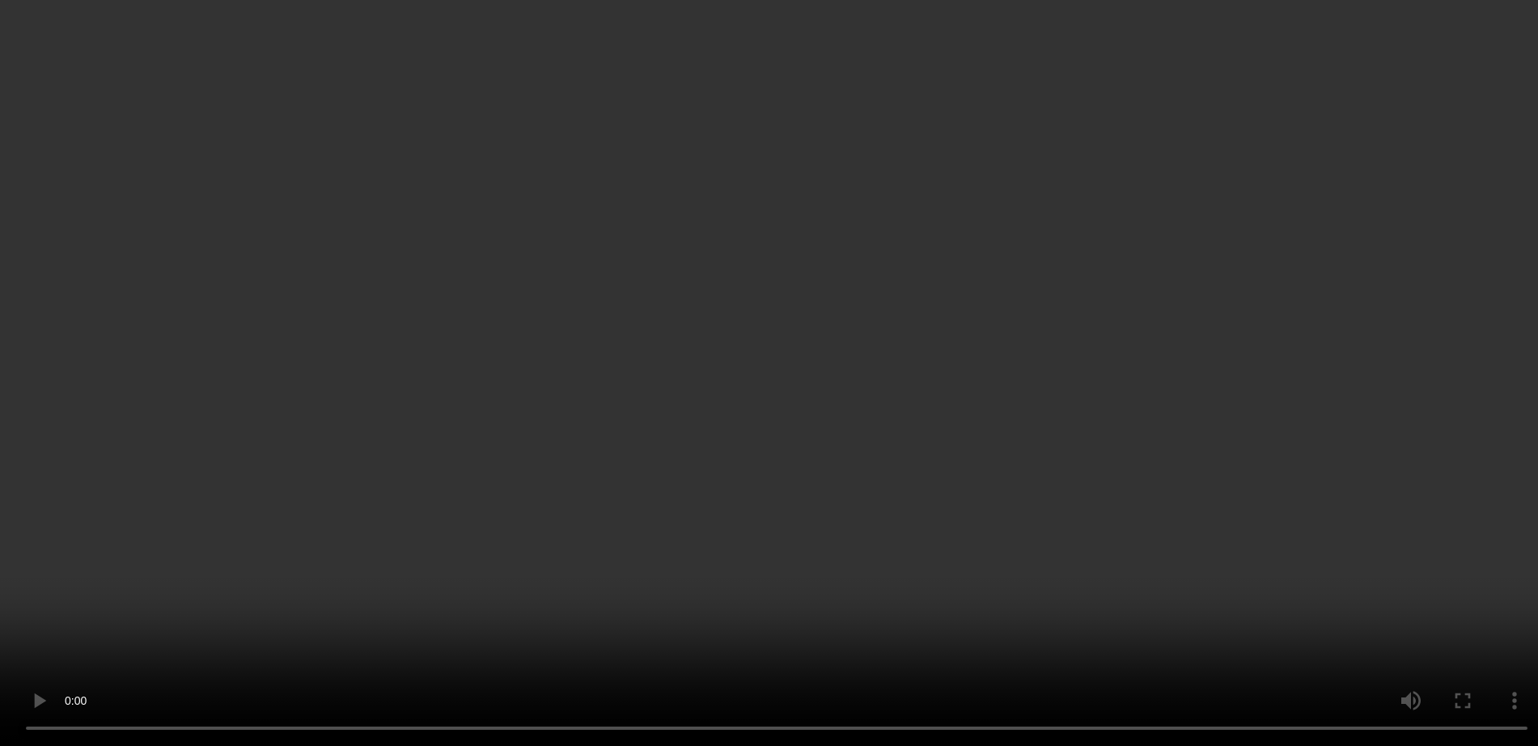
scroll to position [109, 0]
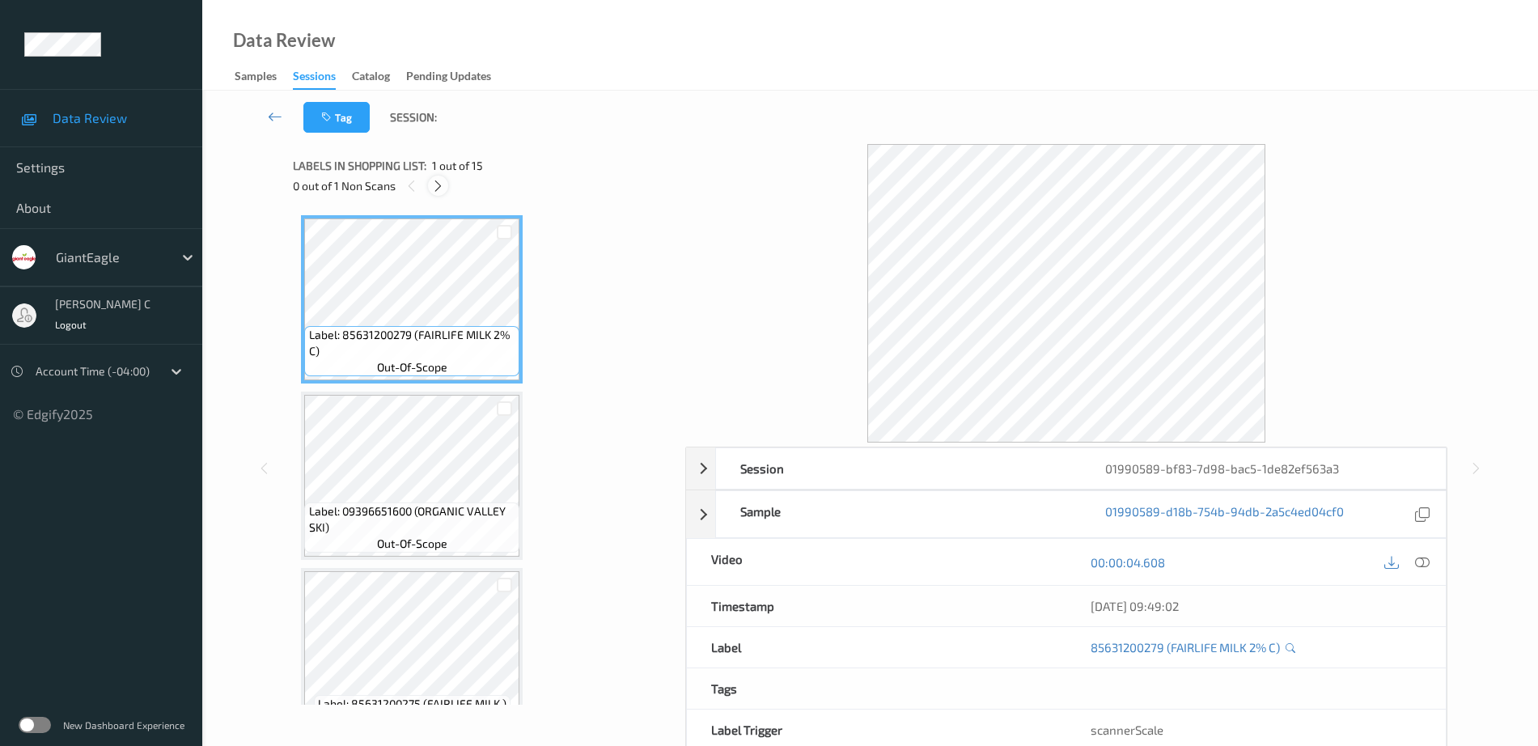
click at [441, 179] on icon at bounding box center [438, 186] width 14 height 15
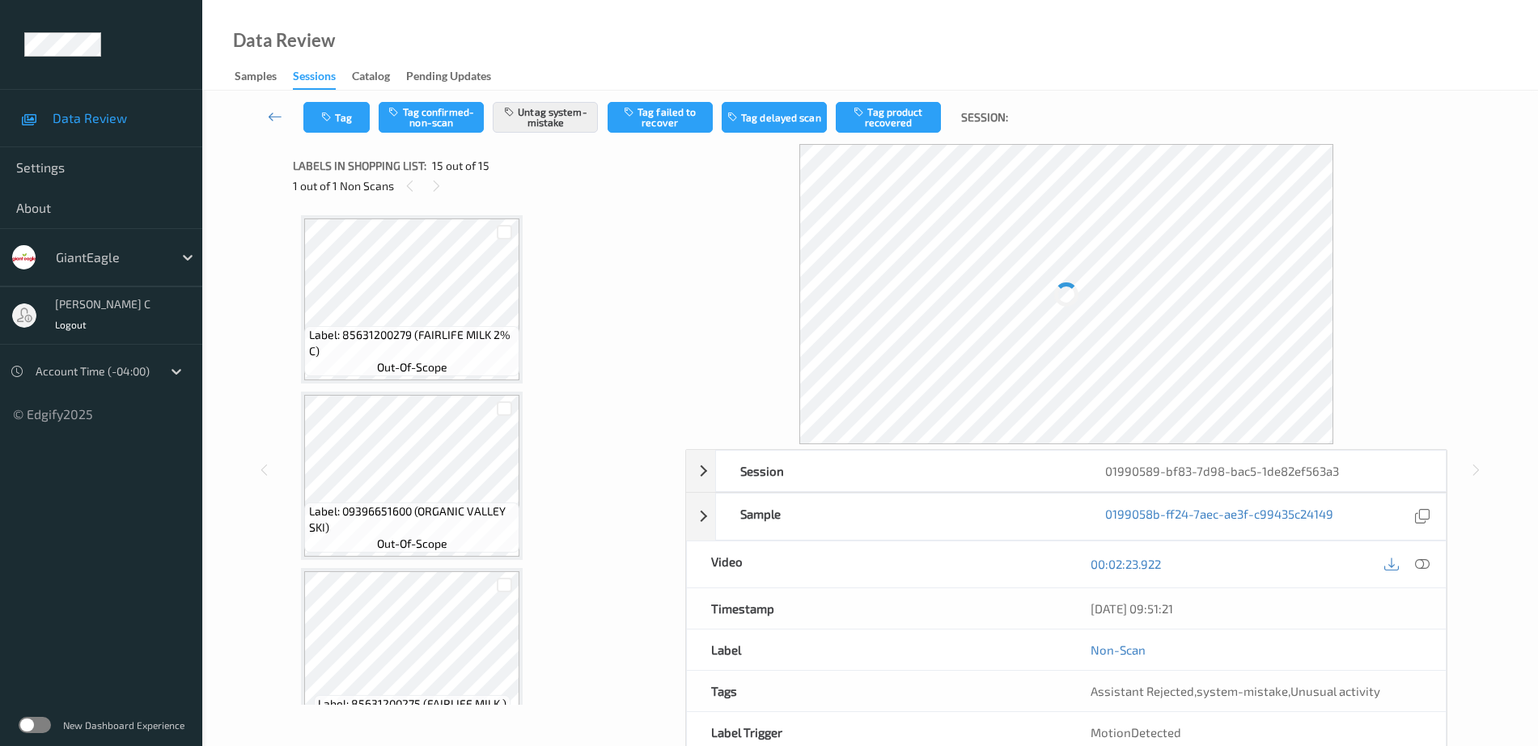
scroll to position [2157, 0]
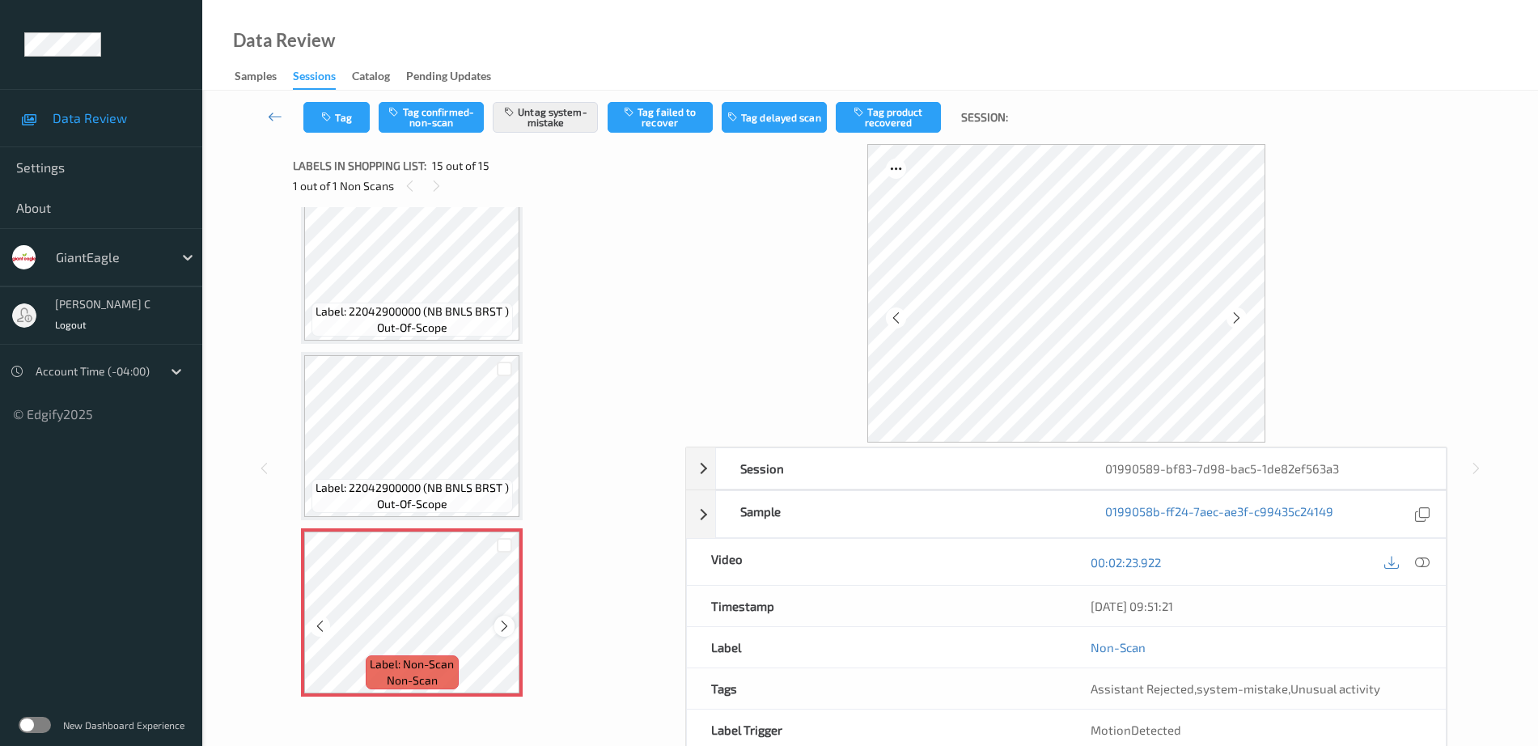
click at [500, 634] on div at bounding box center [504, 626] width 20 height 20
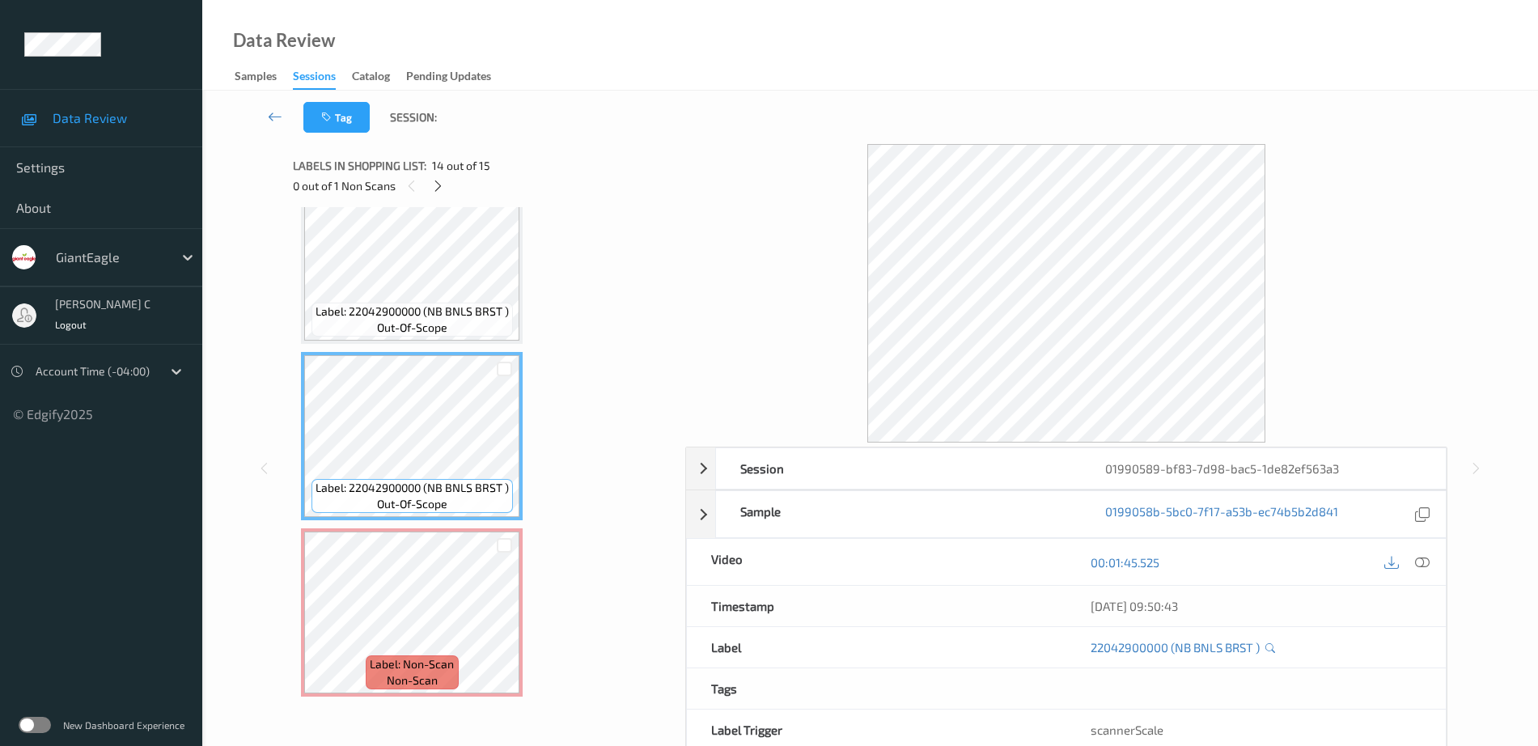
scroll to position [80, 0]
